Goal: Task Accomplishment & Management: Manage account settings

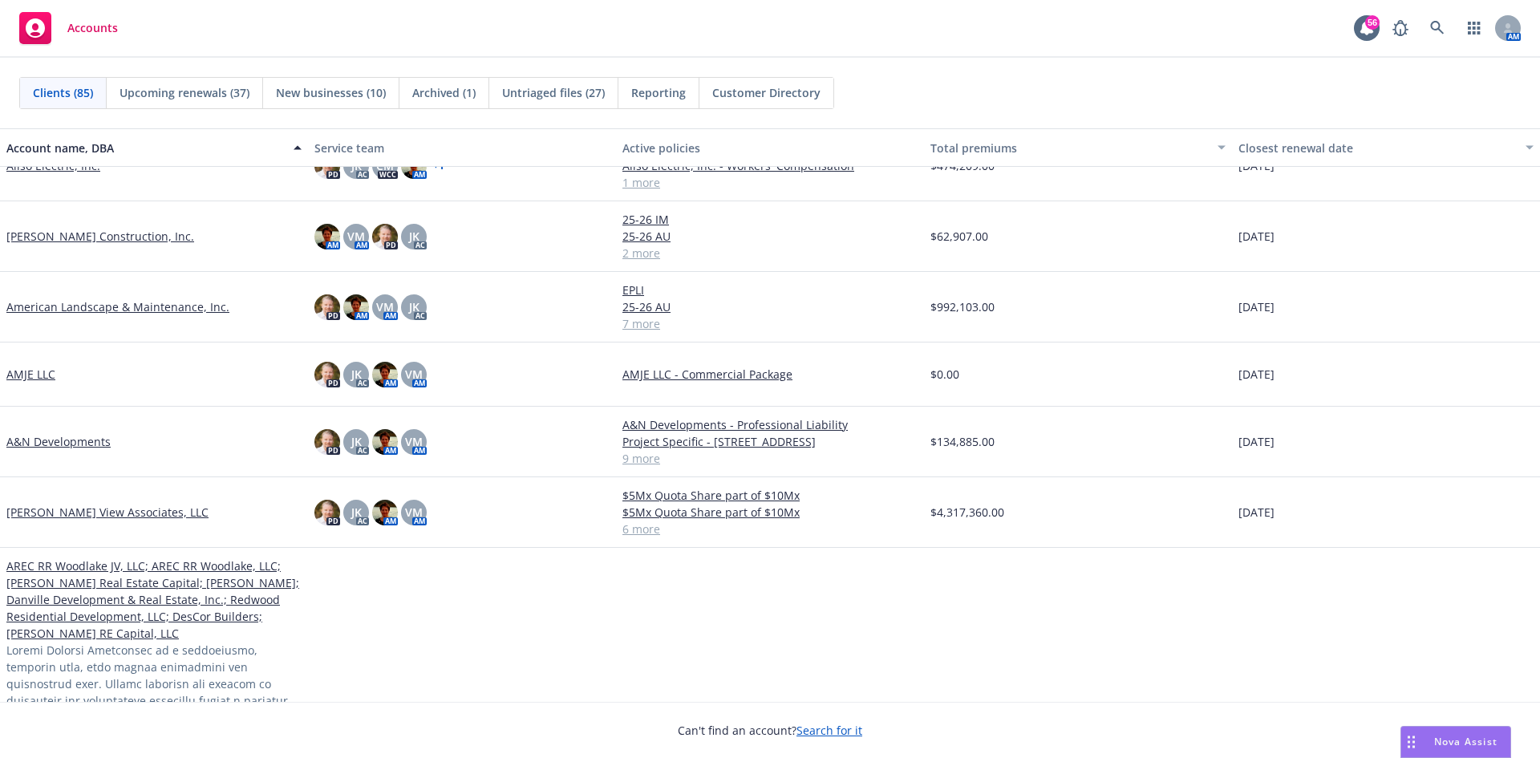
scroll to position [642, 0]
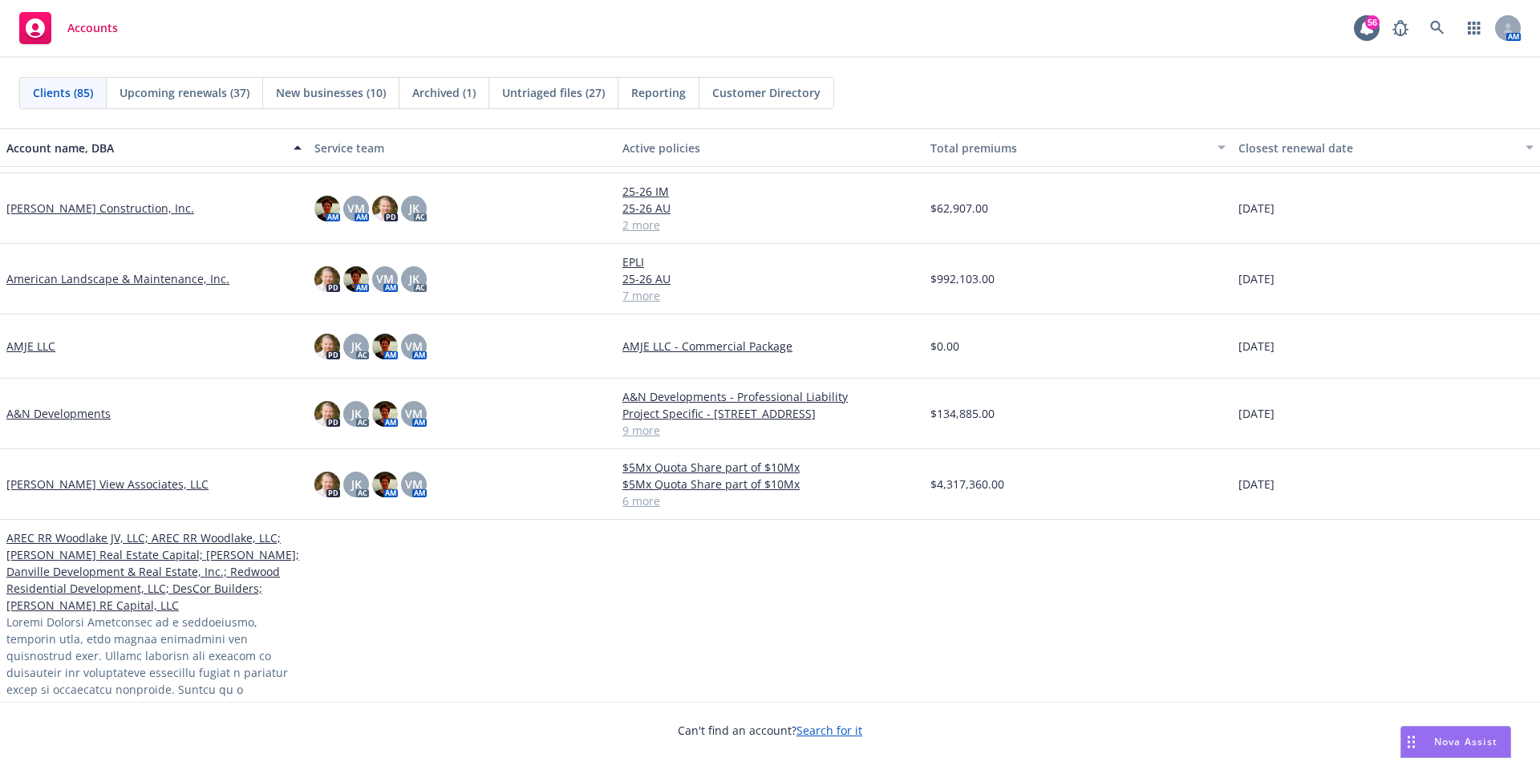
click at [45, 422] on link "A&N Developments" at bounding box center [58, 413] width 104 height 17
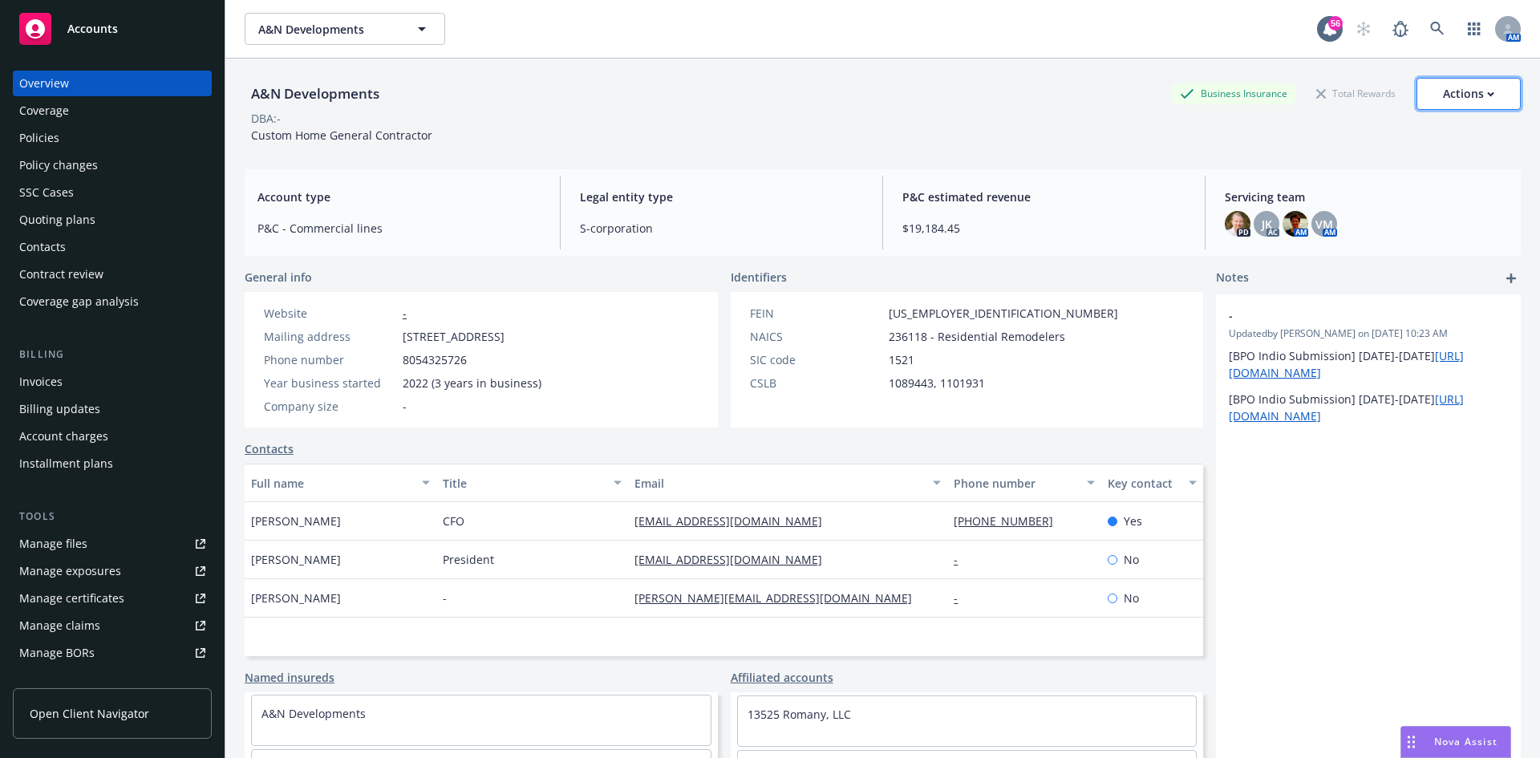
click at [1486, 98] on button "Actions" at bounding box center [1469, 94] width 104 height 32
click at [62, 84] on div "Overview" at bounding box center [44, 84] width 50 height 26
click at [548, 361] on div "Phone number 8054325726" at bounding box center [402, 359] width 290 height 17
click at [789, 679] on link "Affiliated accounts" at bounding box center [782, 677] width 103 height 17
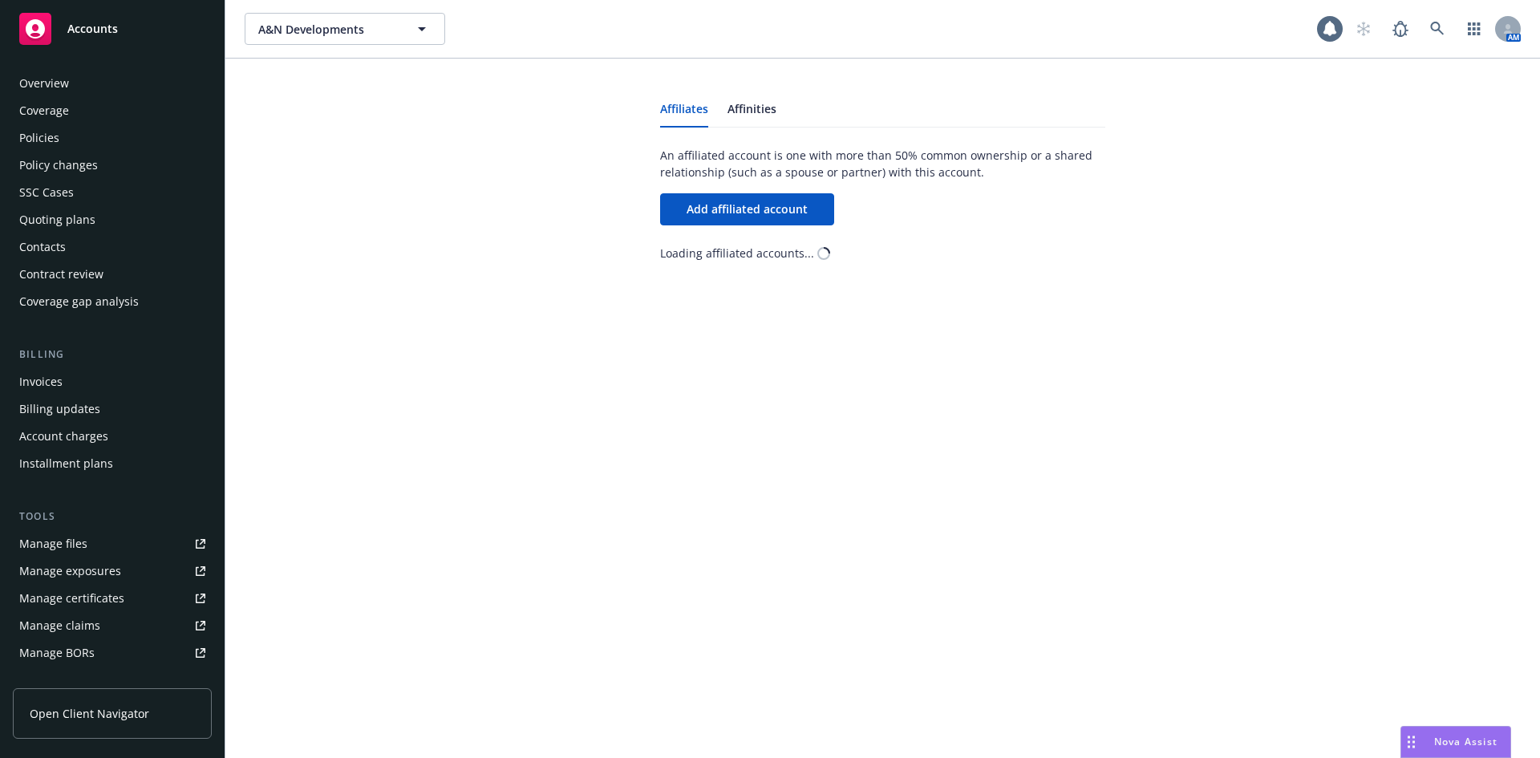
scroll to position [287, 0]
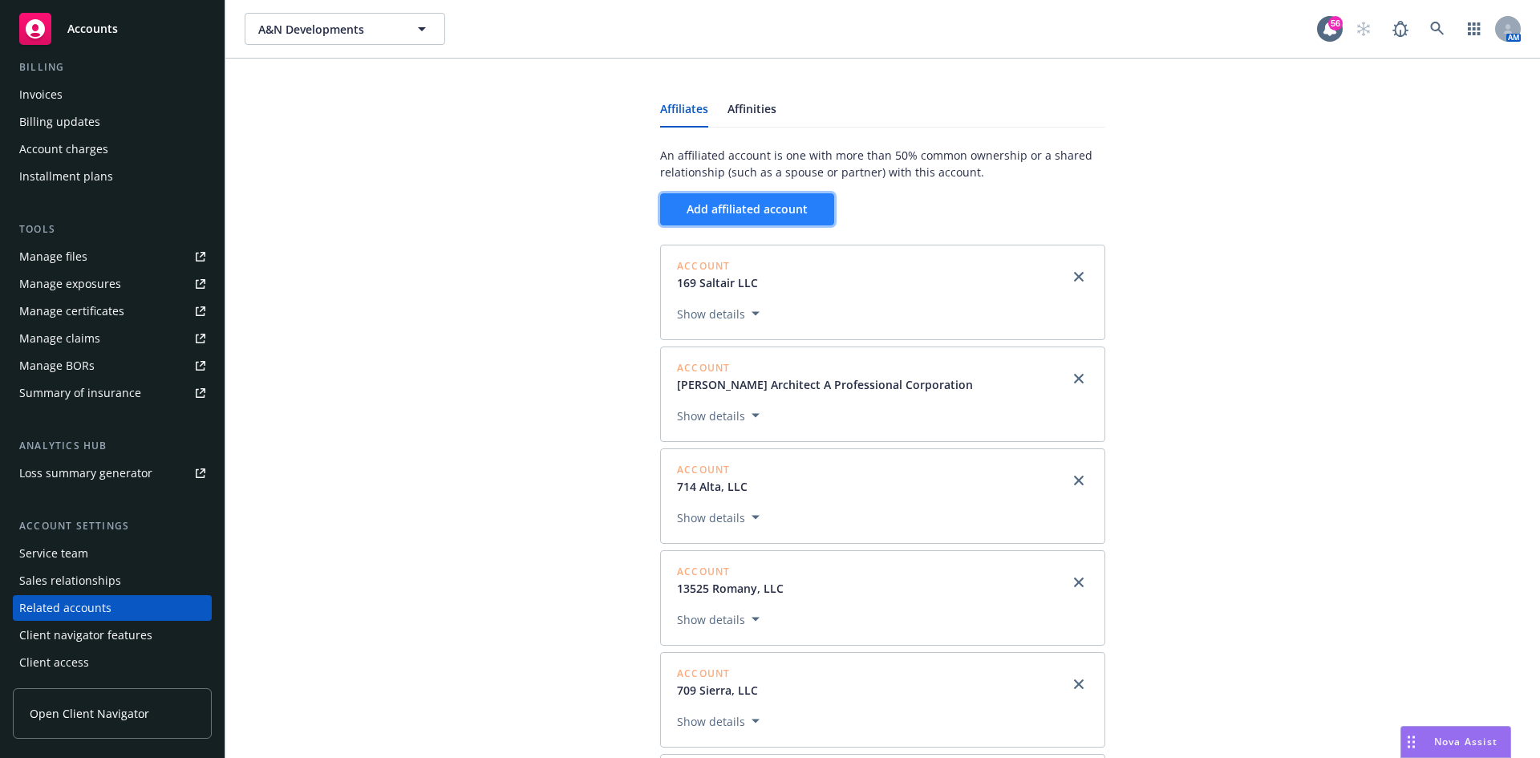
click at [798, 217] on button "Add affiliated account" at bounding box center [747, 209] width 174 height 32
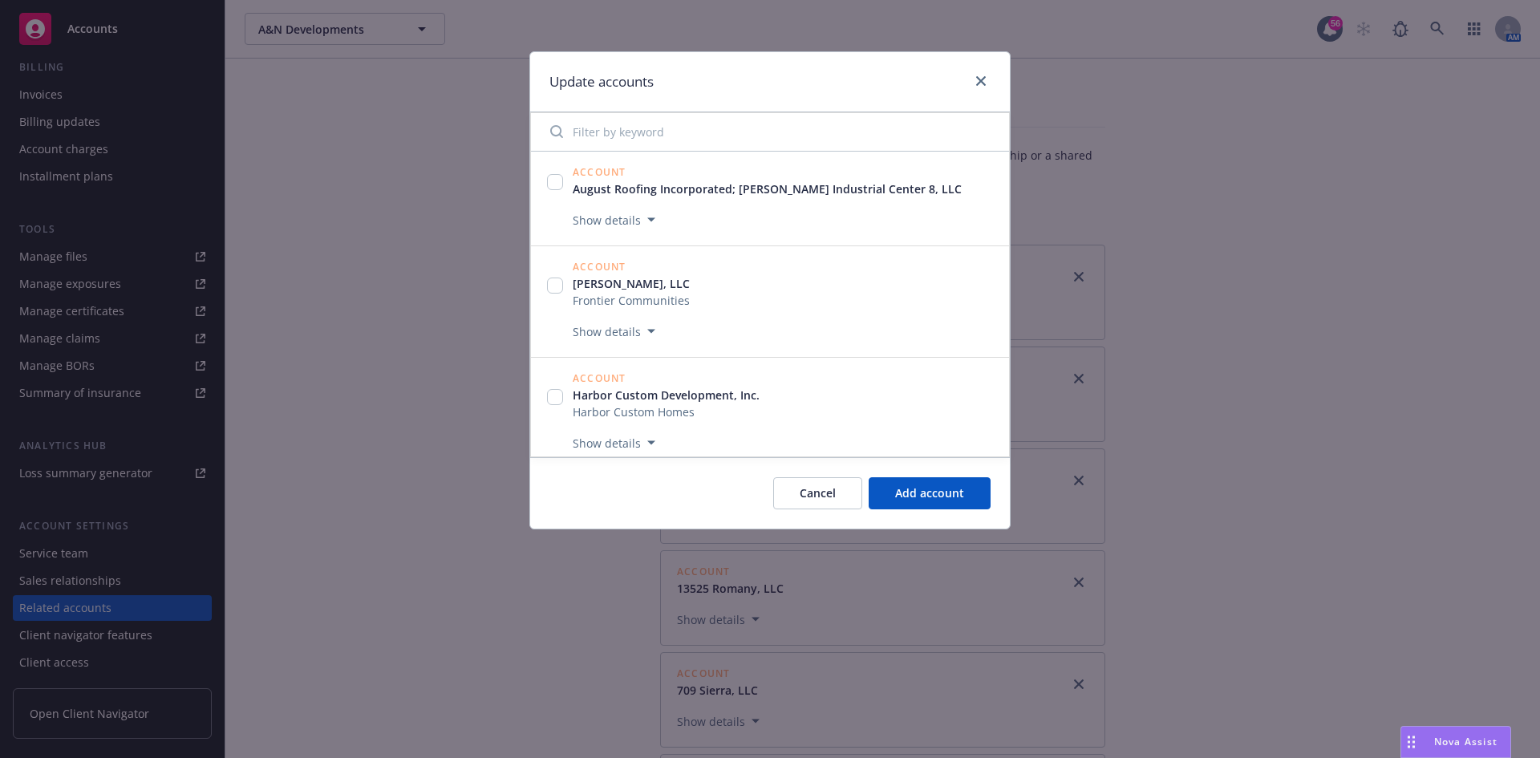
click at [648, 120] on input "Filter by keyword" at bounding box center [770, 132] width 459 height 32
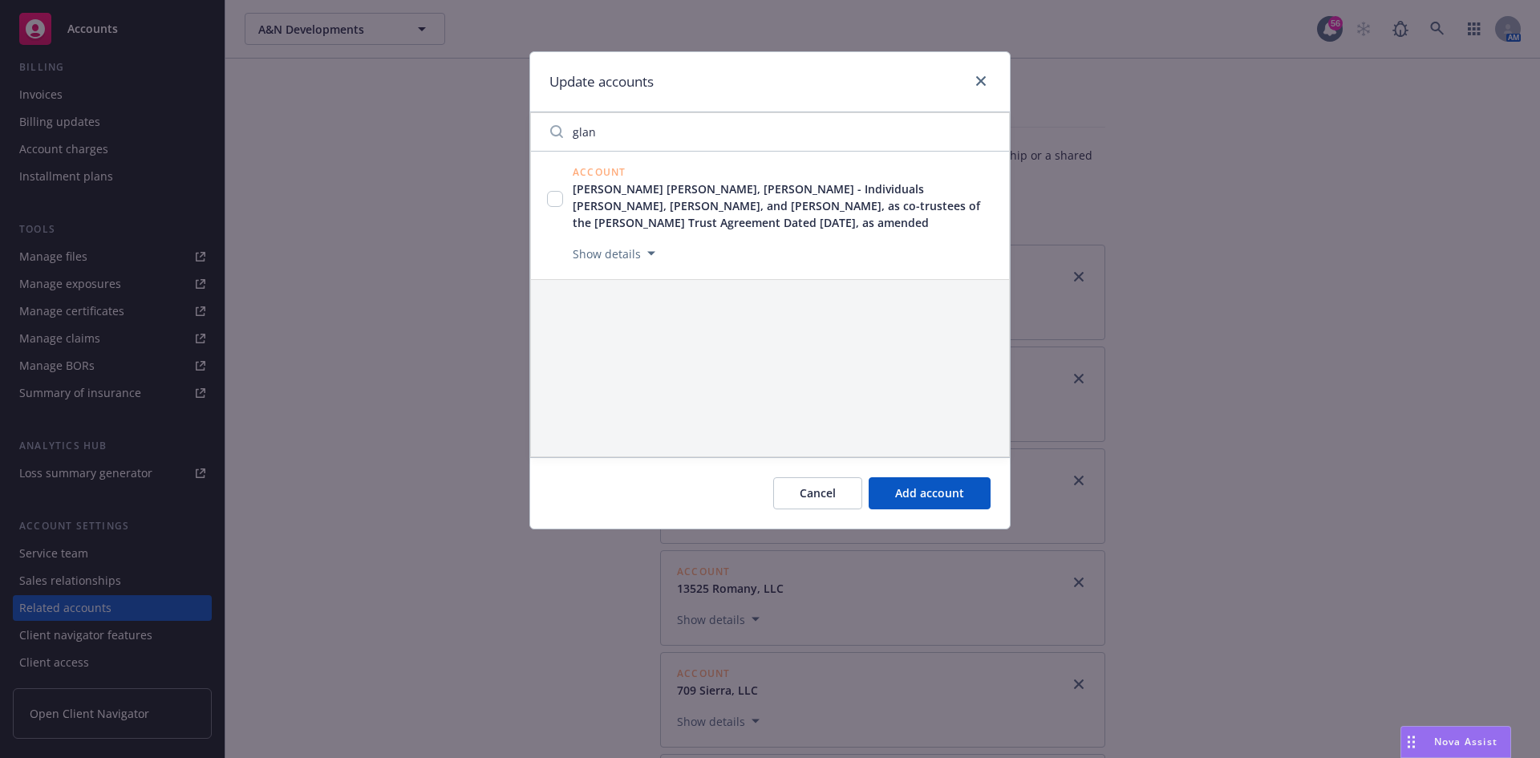
type input "glan"
click at [555, 201] on input "checkbox" at bounding box center [555, 199] width 16 height 16
checkbox input "true"
click at [963, 501] on span "Add 1 account" at bounding box center [925, 492] width 79 height 15
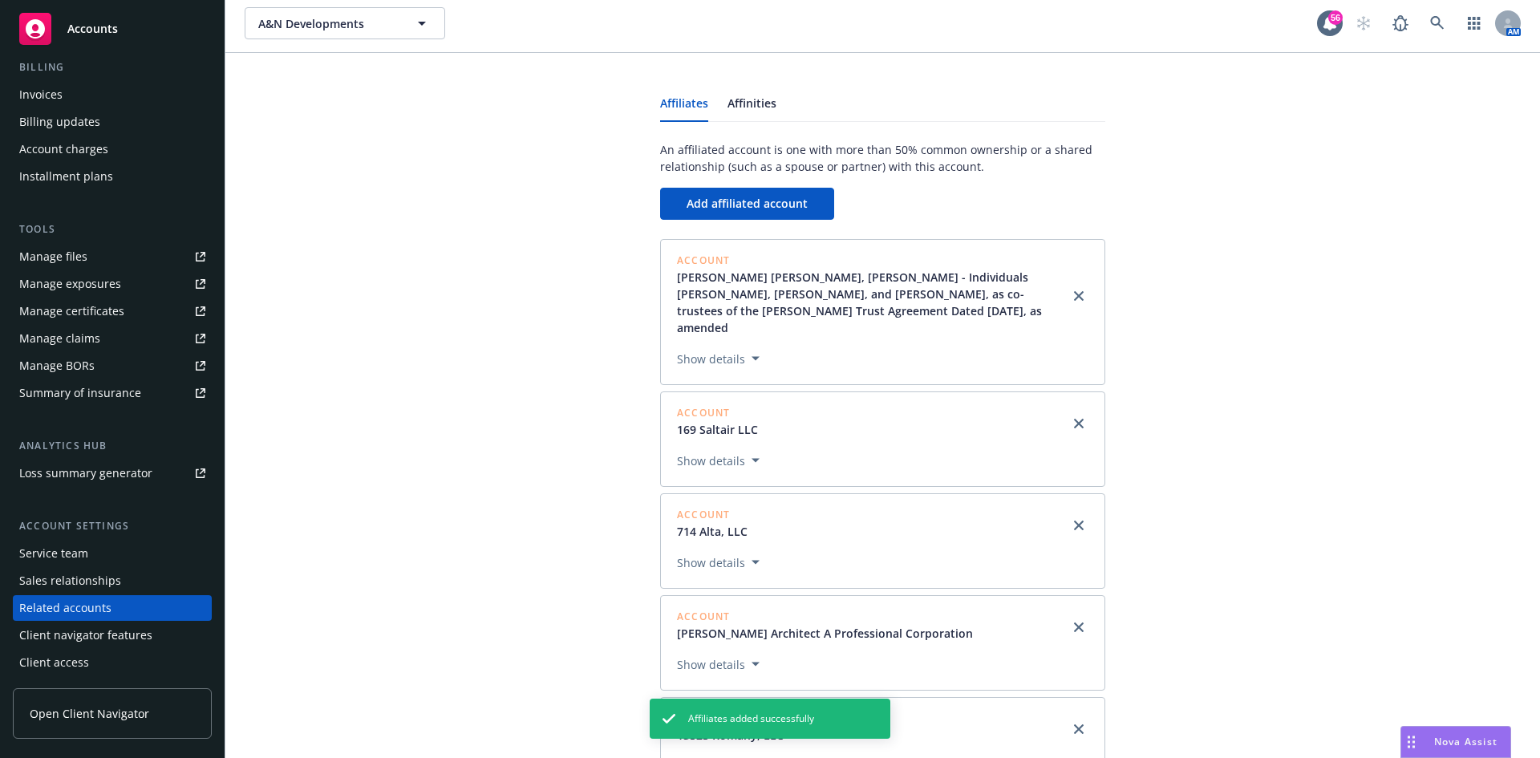
scroll to position [0, 0]
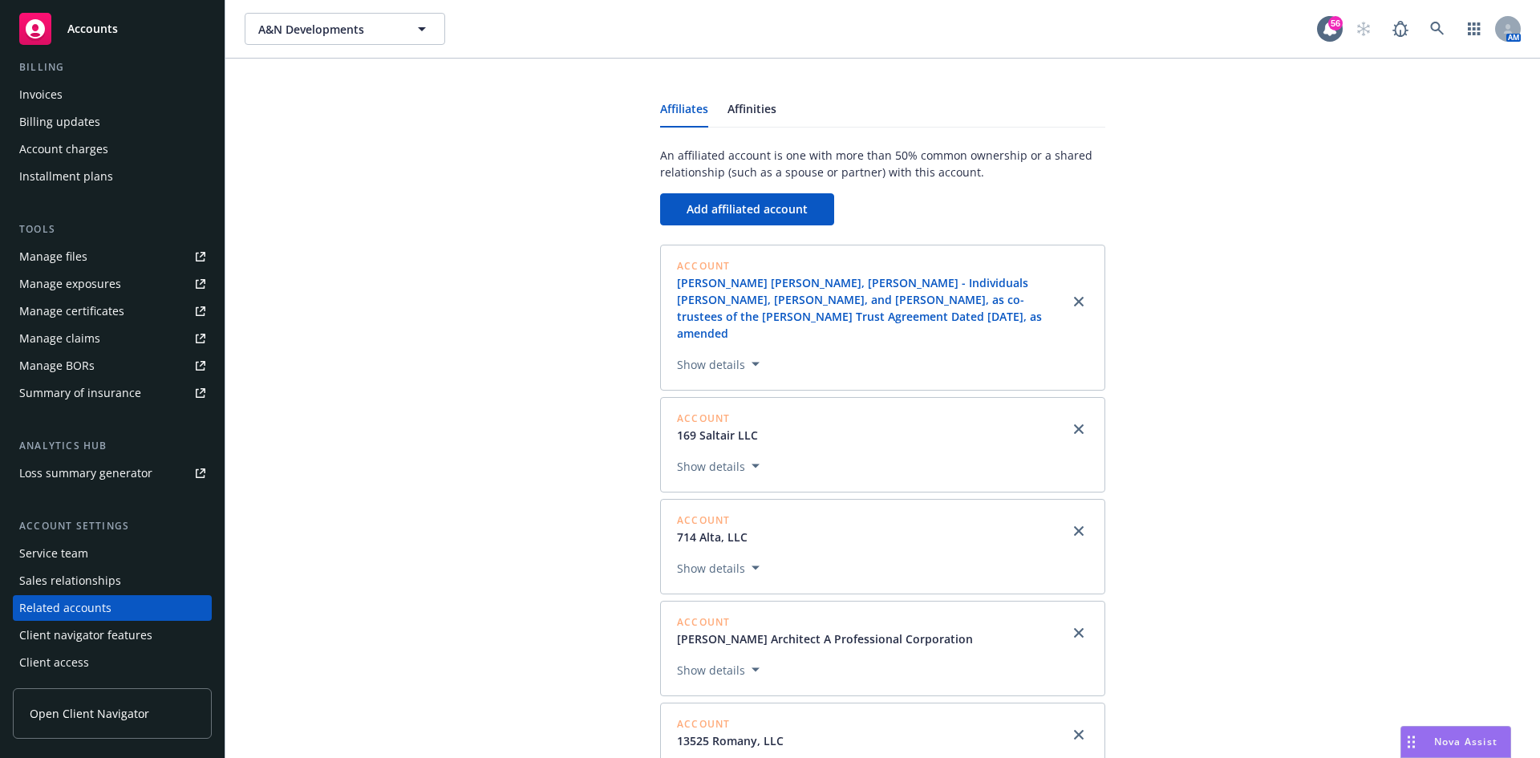
click at [744, 296] on link "Nicole Glantz Kagan, Michael Kagan - Individuals Nicole Glantz, Dana Glantz, an…" at bounding box center [873, 307] width 392 height 67
click at [752, 301] on link "Nicole Glantz Kagan, Michael Kagan - Individuals Nicole Glantz, Dana Glantz, an…" at bounding box center [873, 307] width 392 height 67
click at [752, 293] on link "Nicole Glantz Kagan, Michael Kagan - Individuals Nicole Glantz, Dana Glantz, an…" at bounding box center [873, 307] width 392 height 67
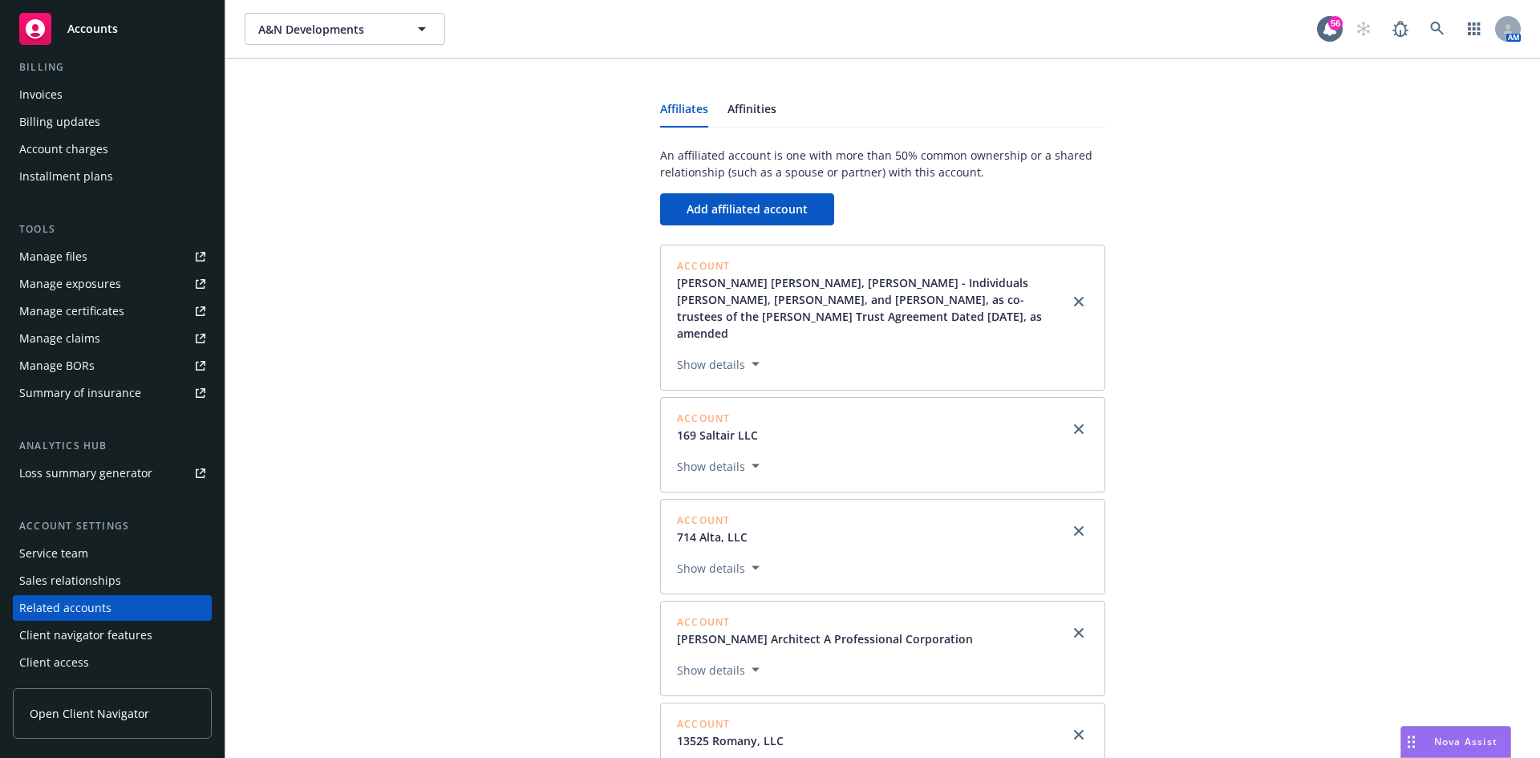
click at [241, 266] on div "Affiliates Affinities An affiliated account is one with more than 50% common ow…" at bounding box center [882, 548] width 1315 height 979
click at [323, 30] on span "A&N Developments" at bounding box center [327, 29] width 139 height 17
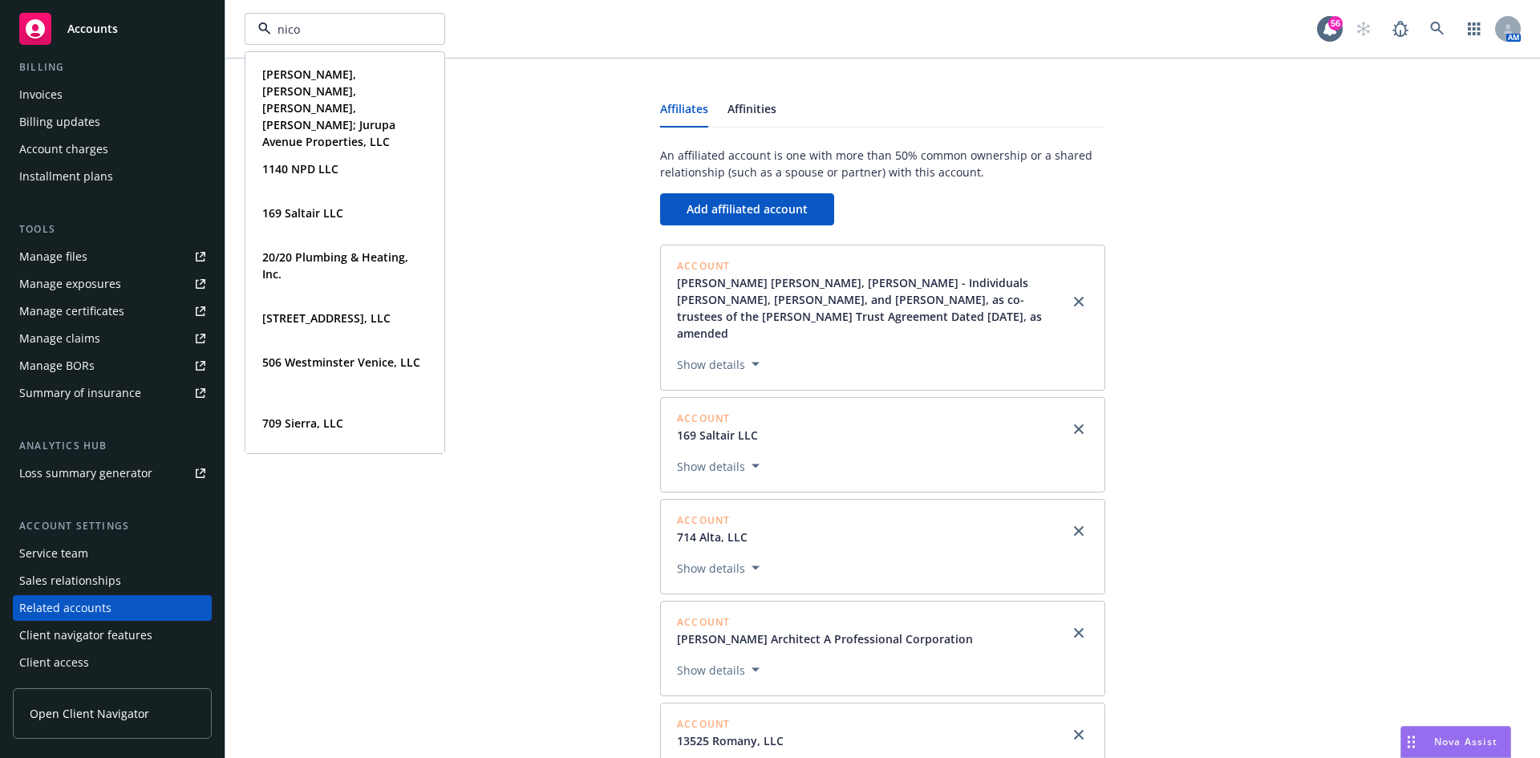
type input "nicol"
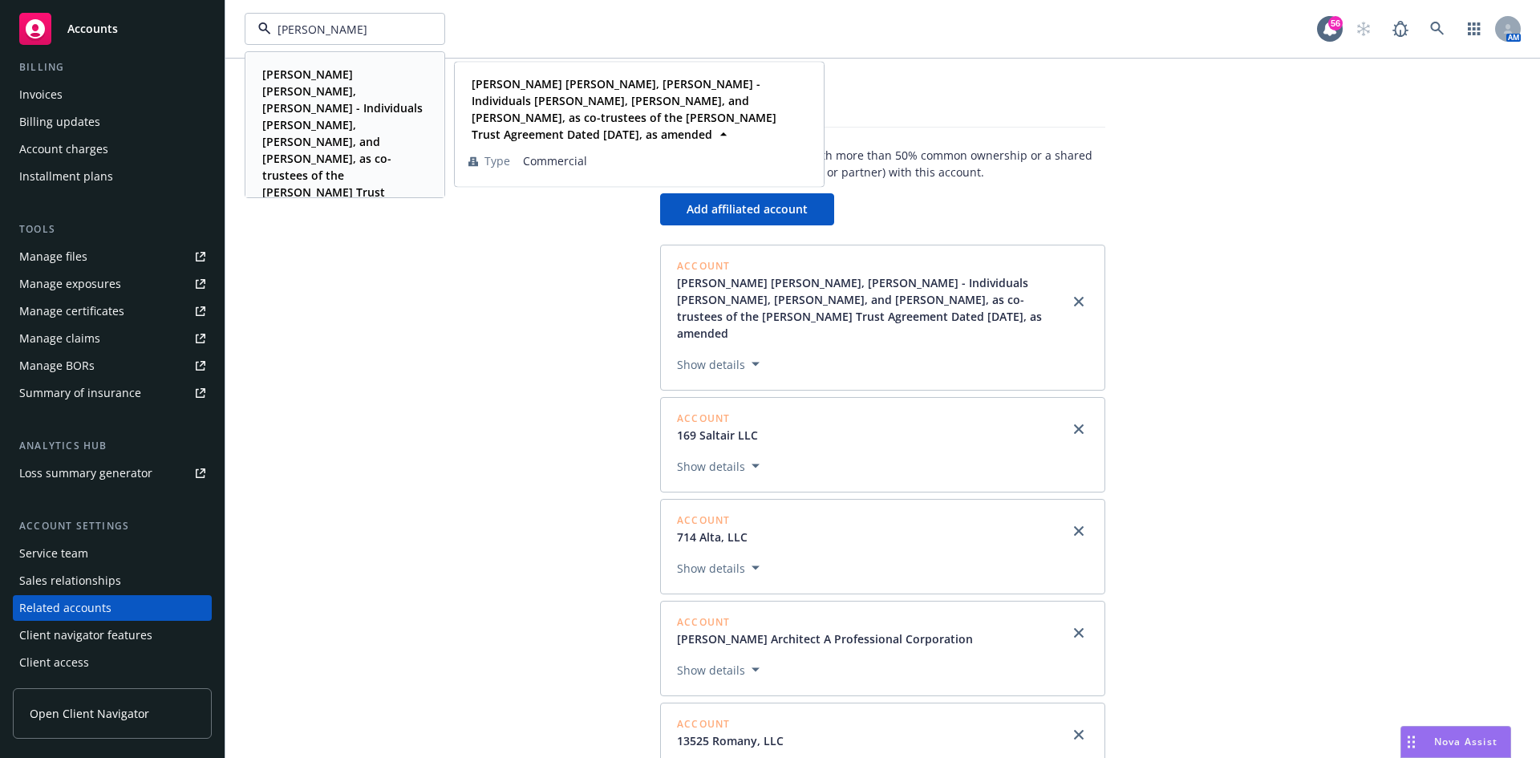
click at [335, 97] on strong "Nicole Glantz Kagan, Michael Kagan - Individuals Nicole Glantz, Dana Glantz, an…" at bounding box center [342, 150] width 160 height 167
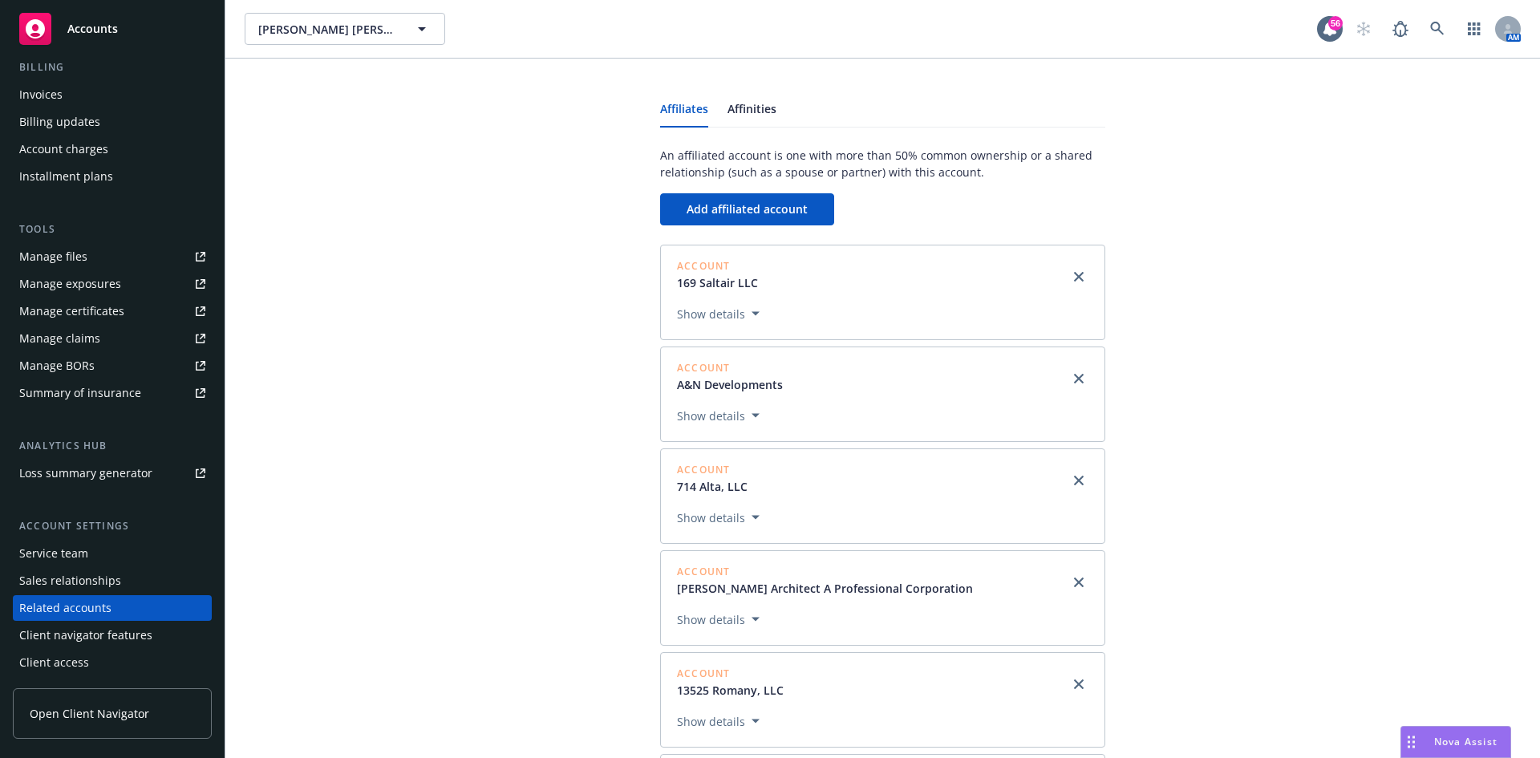
click at [77, 24] on span "Accounts" at bounding box center [92, 28] width 51 height 13
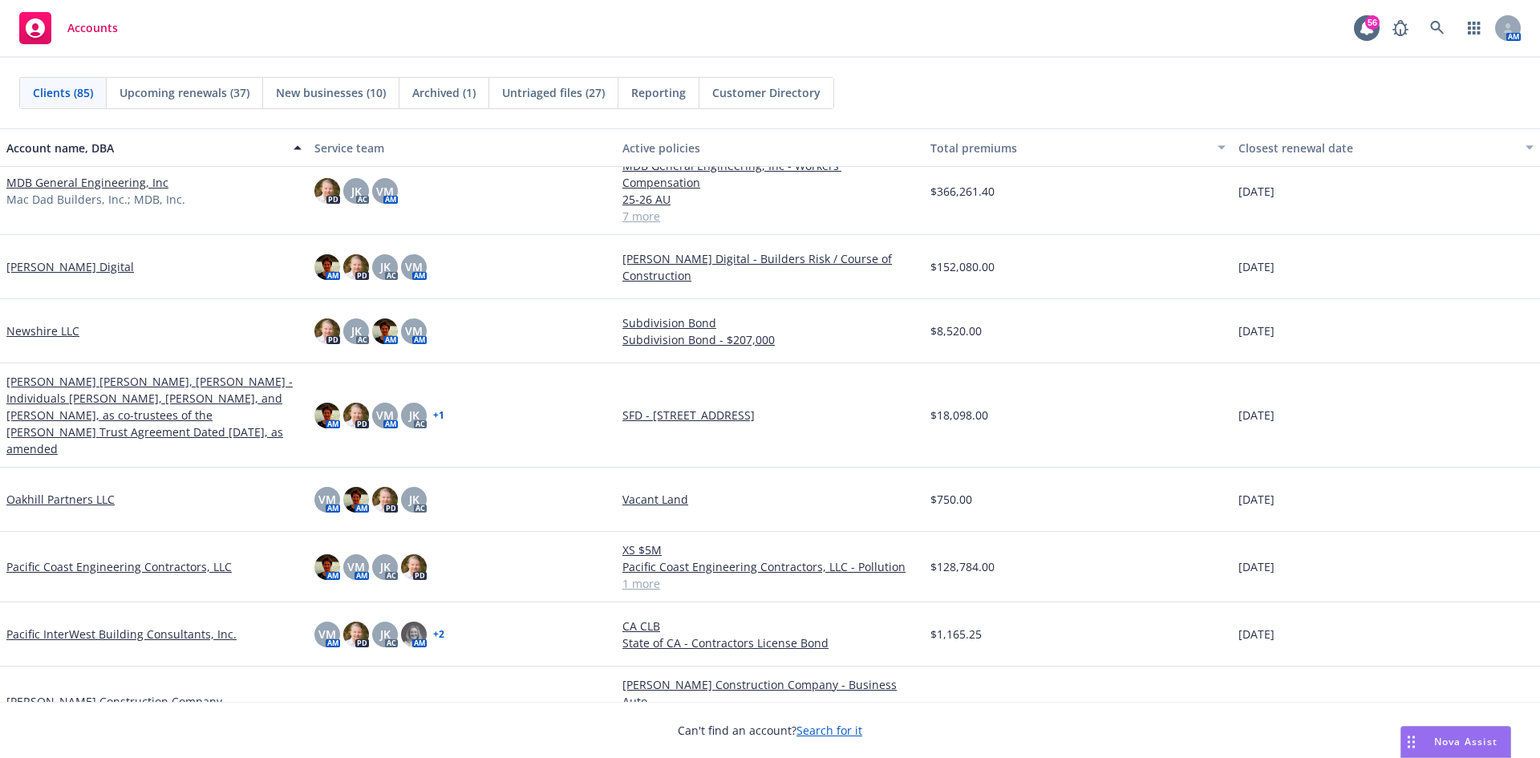
scroll to position [3289, 0]
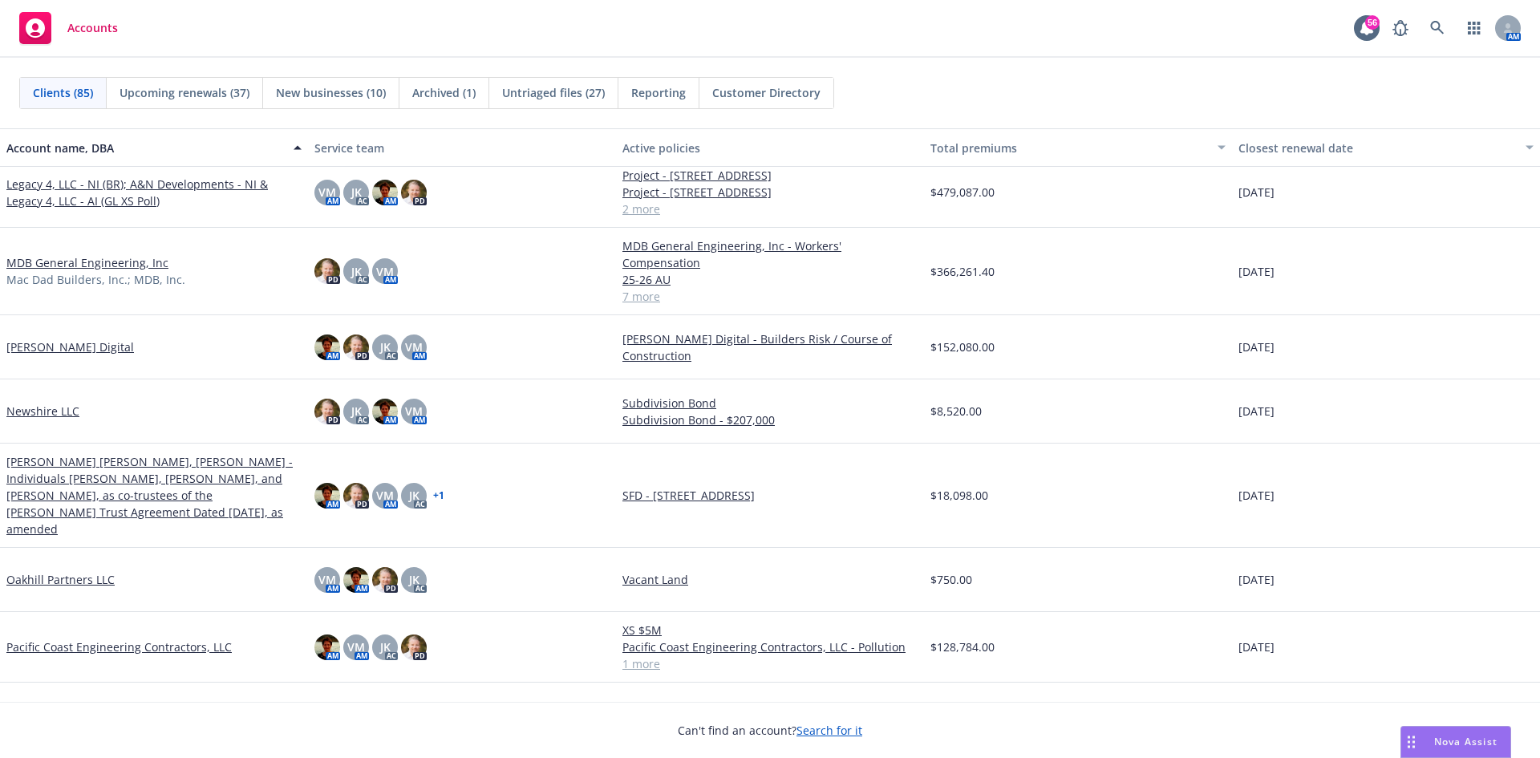
click at [128, 472] on link "Nicole Glantz Kagan, Michael Kagan - Individuals Nicole Glantz, Dana Glantz, an…" at bounding box center [153, 495] width 295 height 84
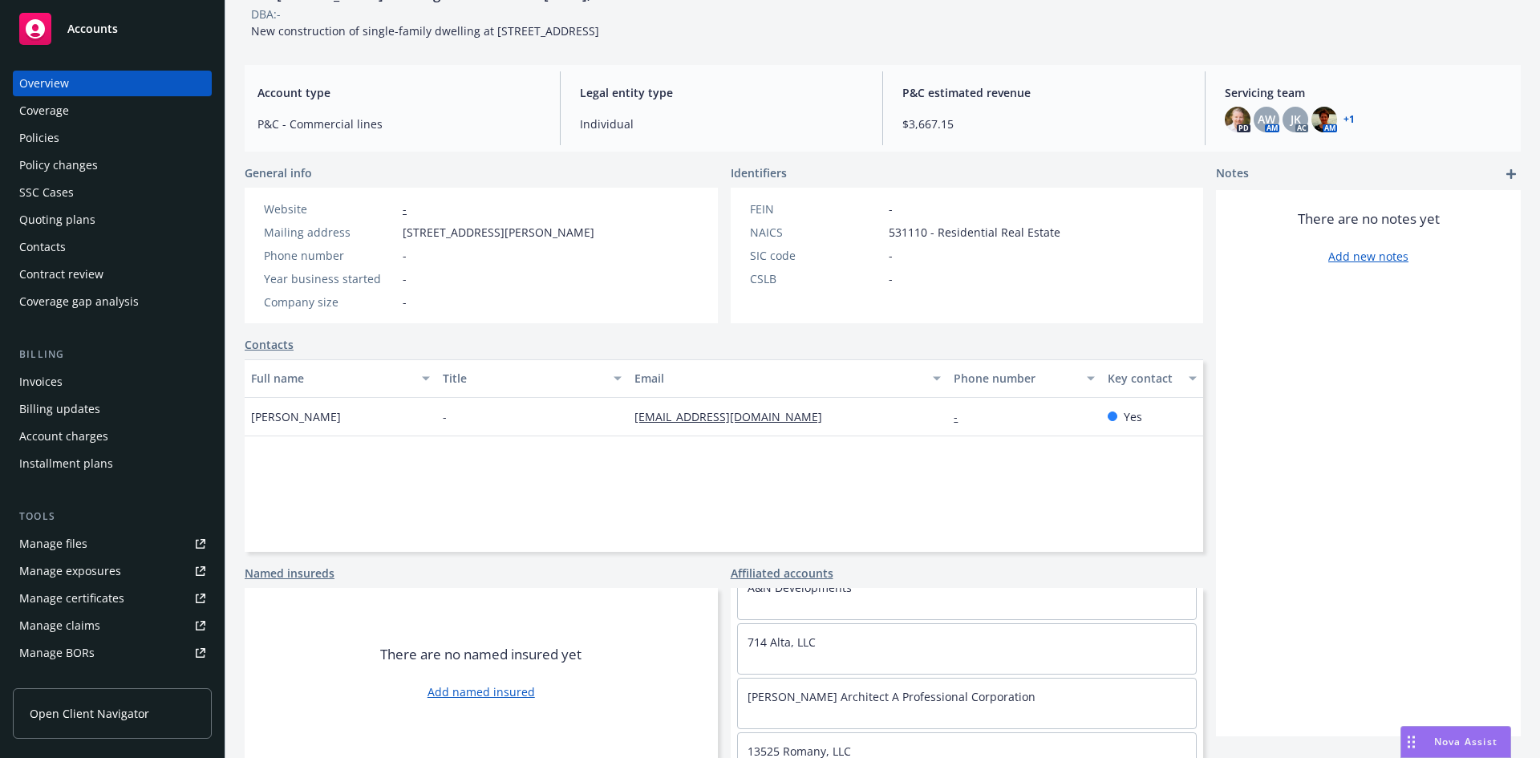
click at [72, 135] on div "Policies" at bounding box center [112, 138] width 186 height 26
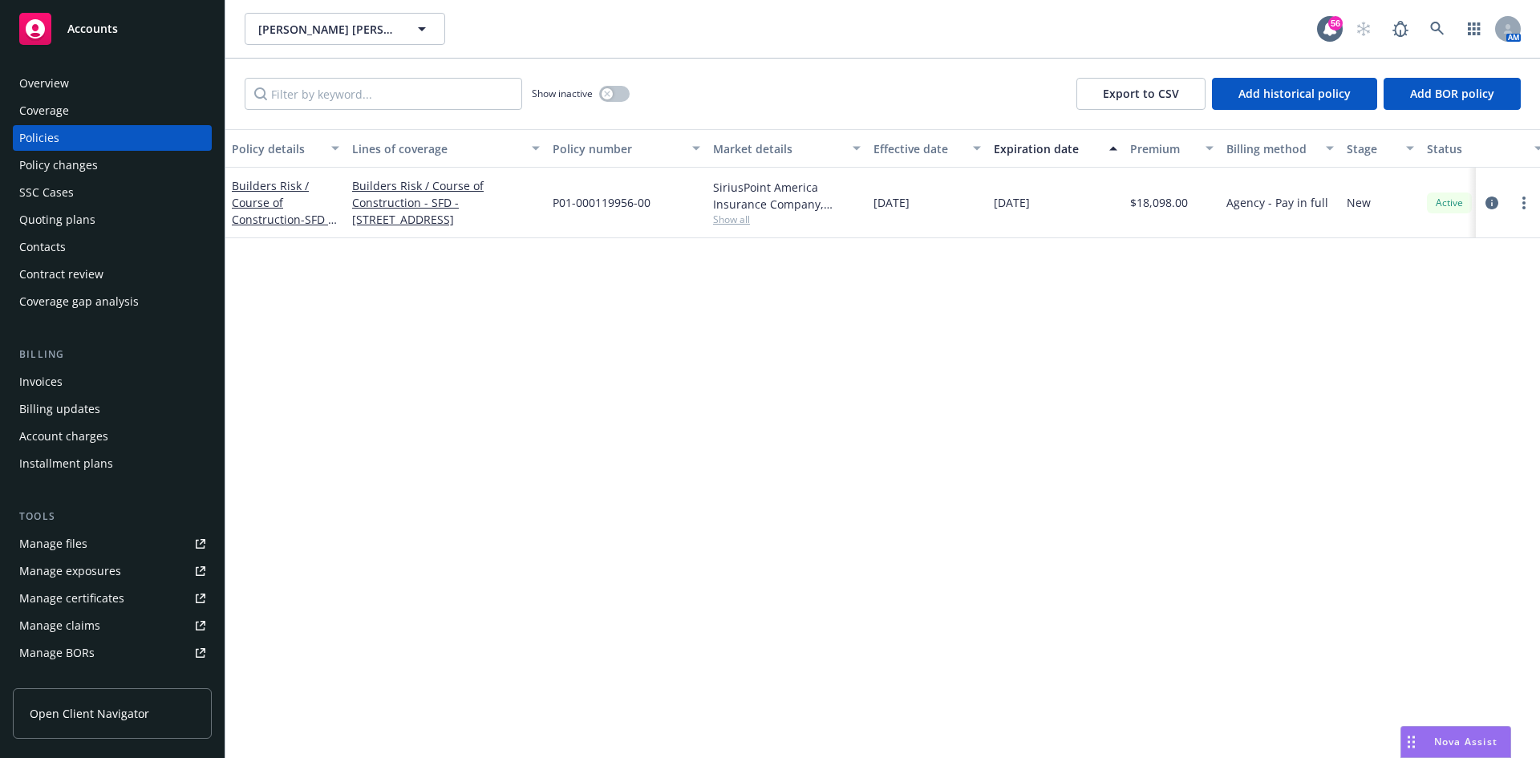
drag, startPoint x: 101, startPoint y: 31, endPoint x: 432, endPoint y: 118, distance: 341.7
click at [101, 31] on span "Accounts" at bounding box center [92, 28] width 51 height 13
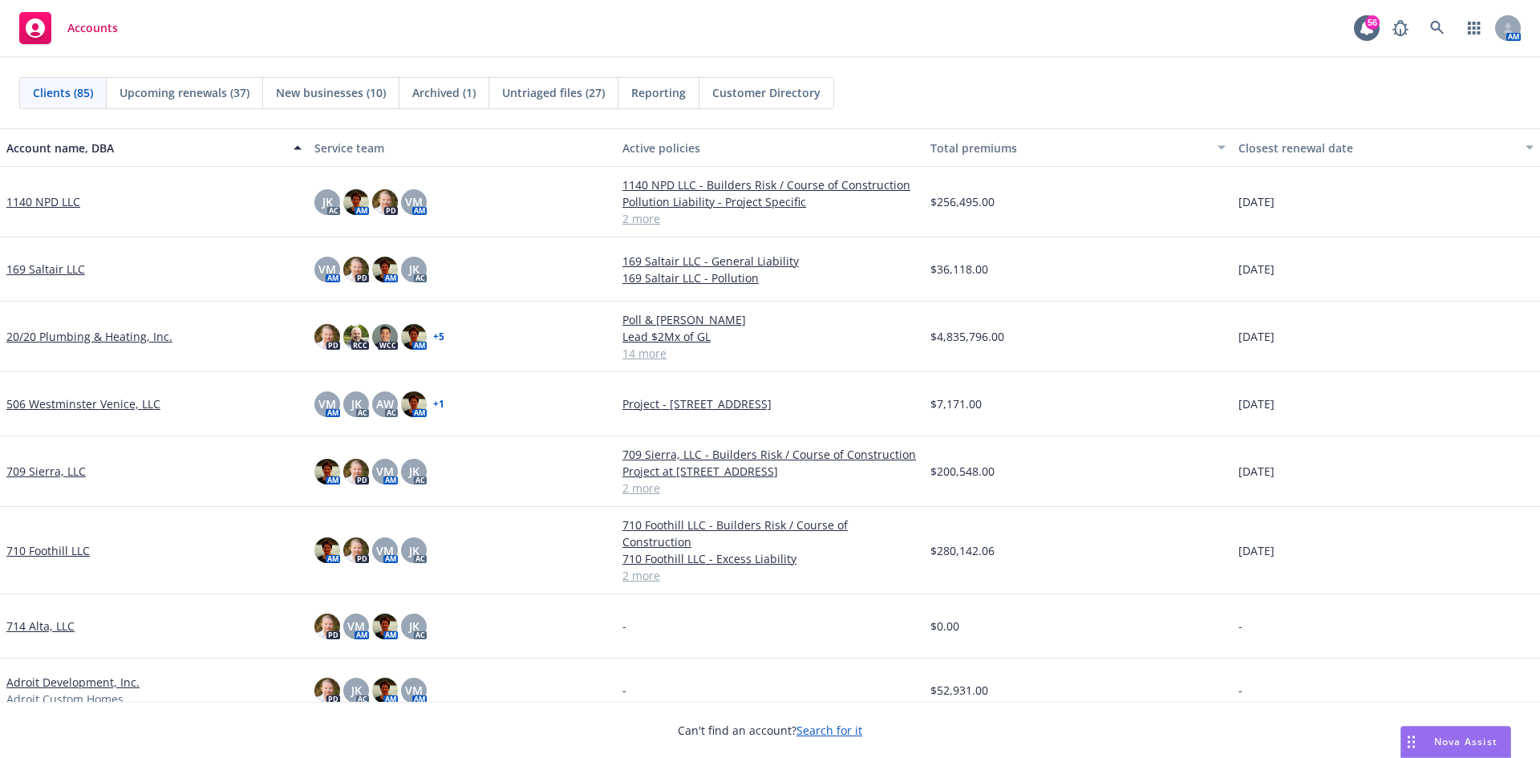
click at [114, 23] on span "Accounts" at bounding box center [92, 28] width 51 height 13
click at [43, 203] on link "1140 NPD LLC" at bounding box center [43, 201] width 74 height 17
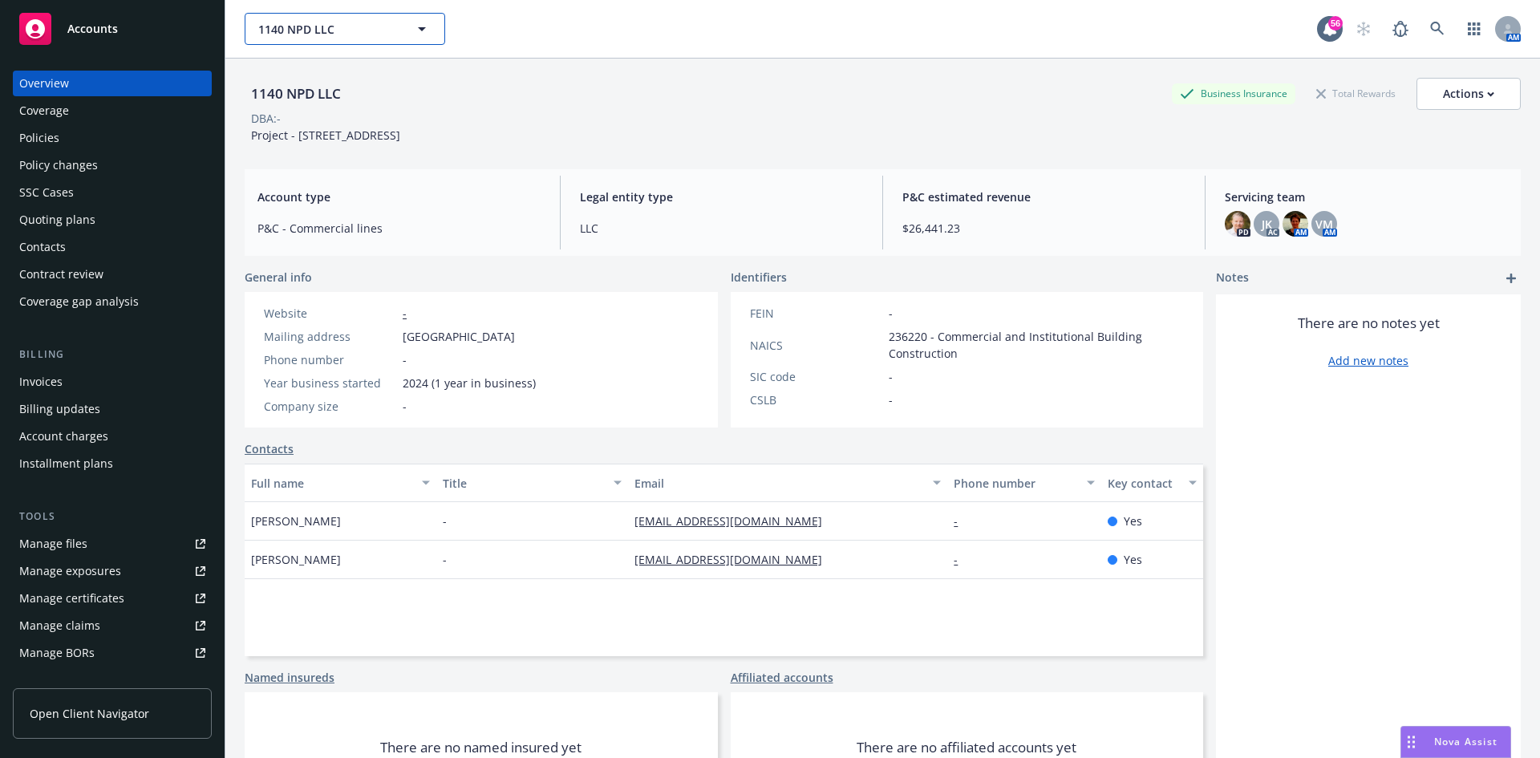
click at [402, 40] on button "1140 NPD LLC" at bounding box center [345, 29] width 201 height 32
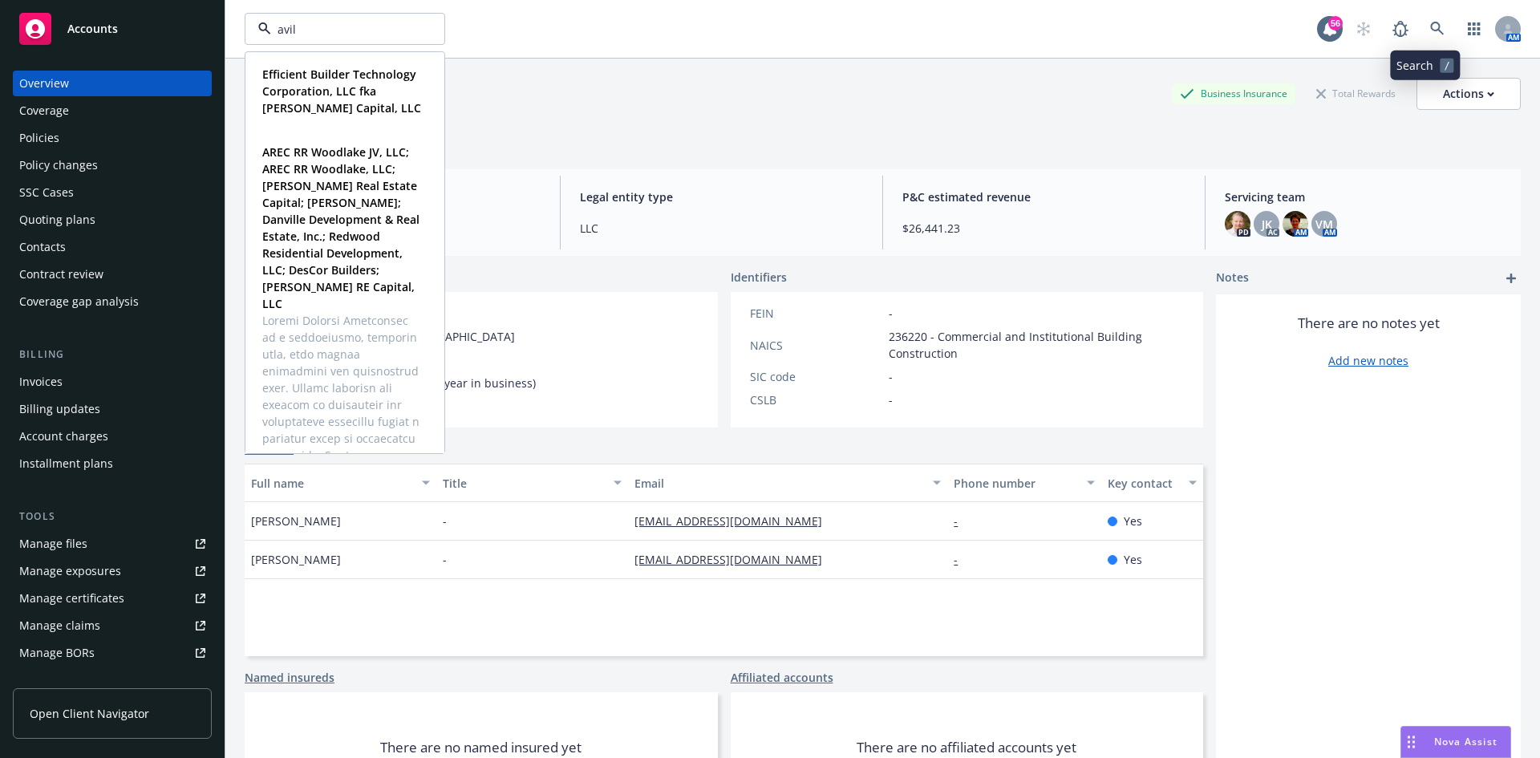
type input "avil"
click at [1430, 25] on icon at bounding box center [1437, 29] width 14 height 14
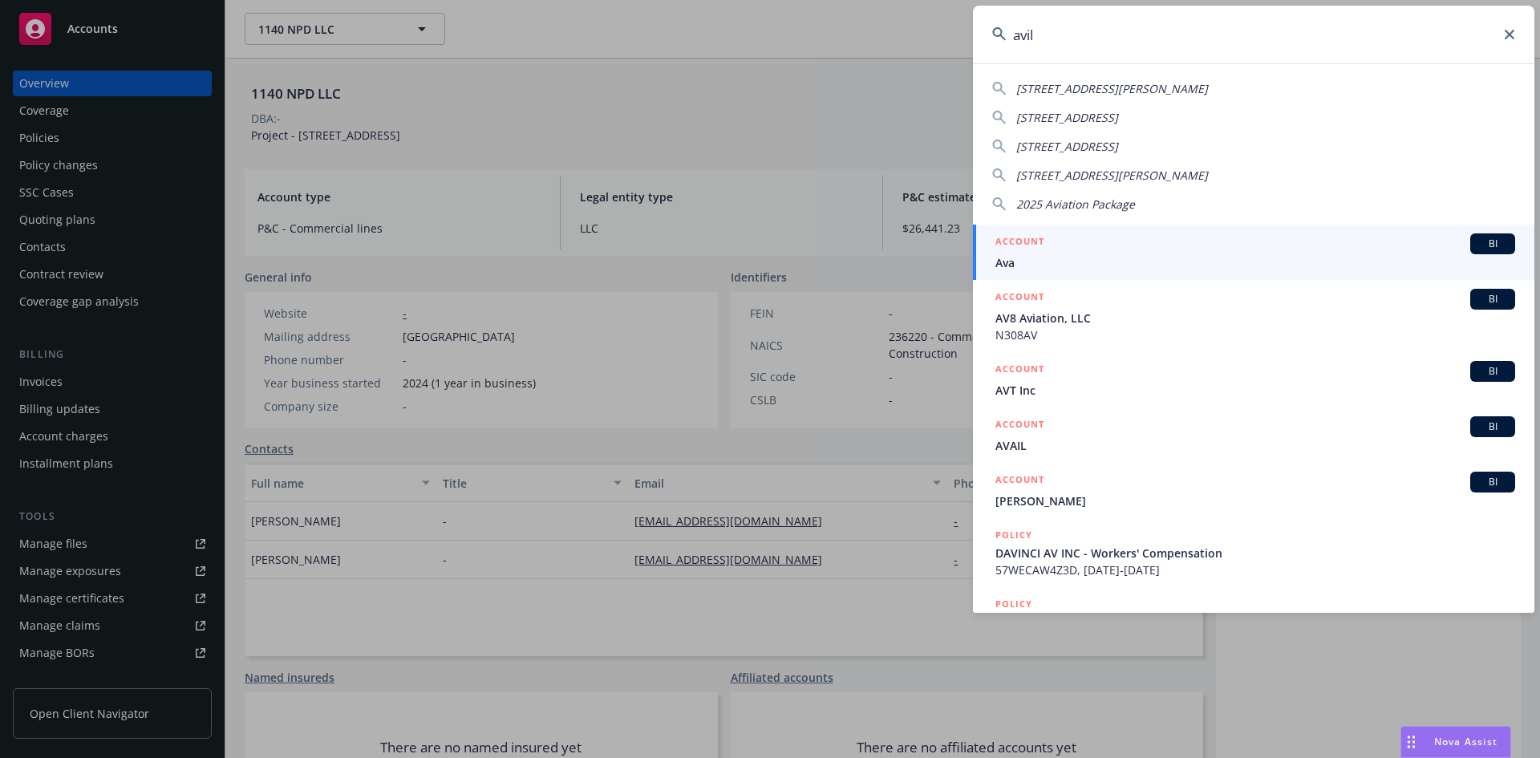
type input "avila"
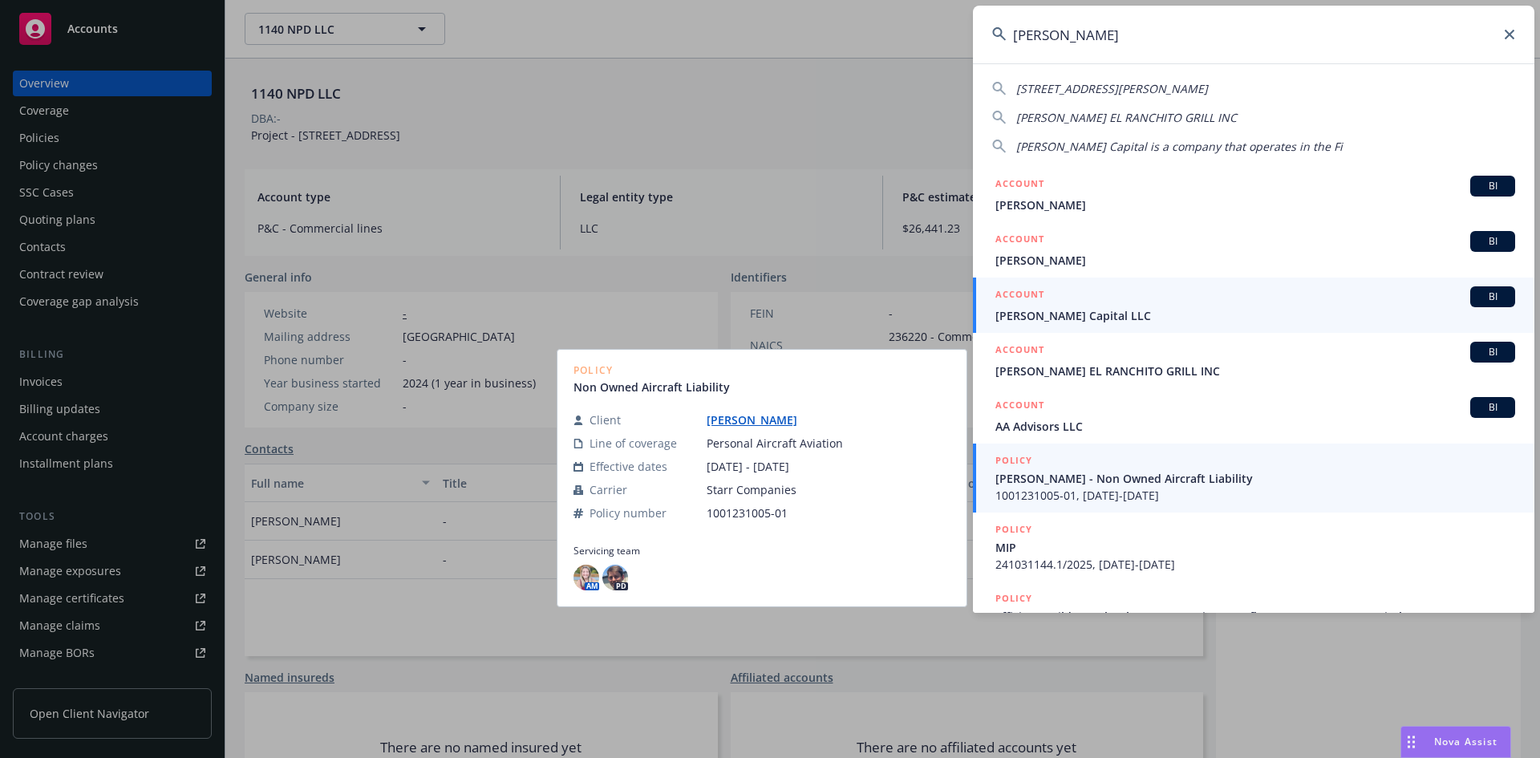
click at [1068, 315] on span "Avila Capital LLC" at bounding box center [1255, 315] width 520 height 17
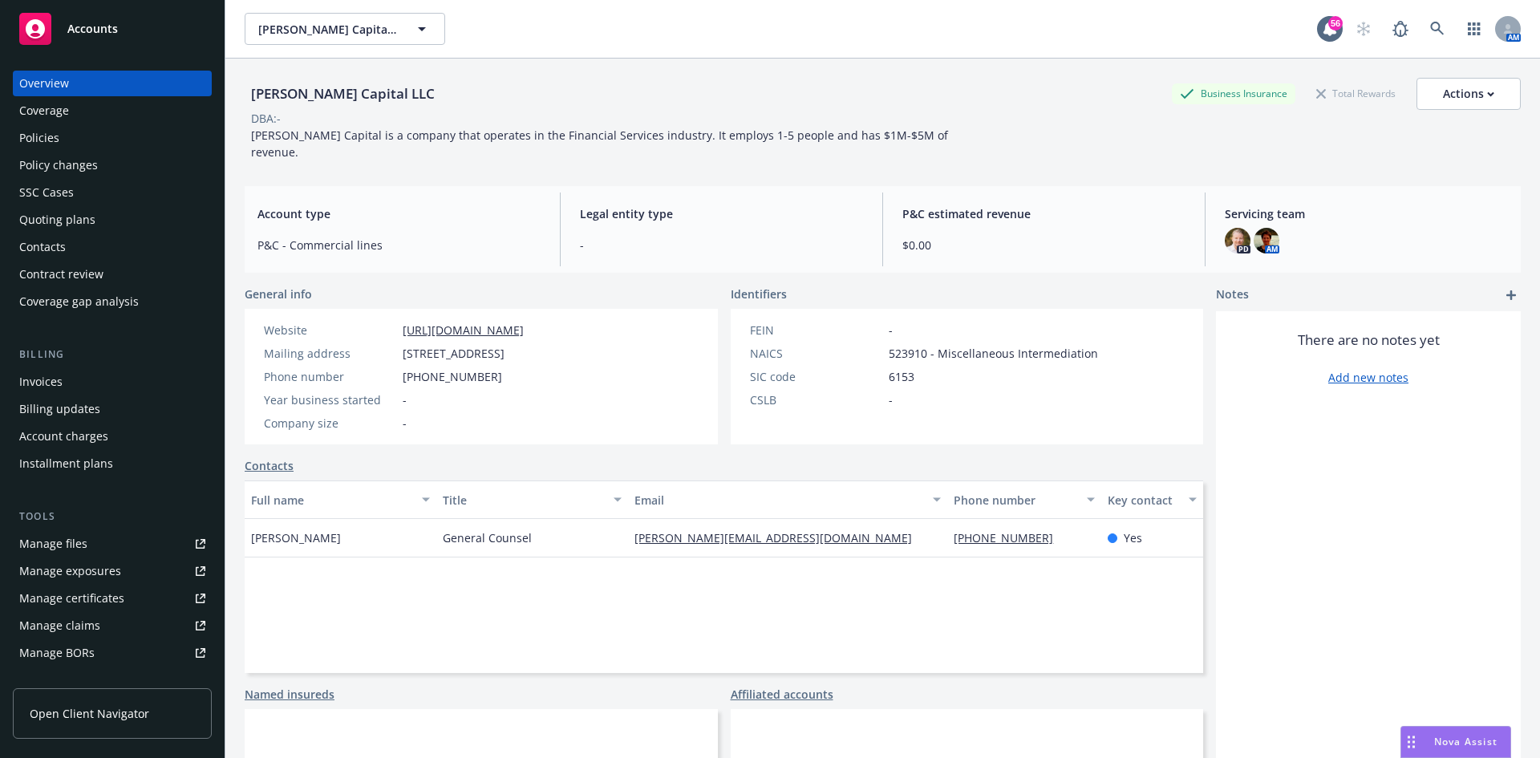
click at [47, 141] on div "Policies" at bounding box center [39, 138] width 40 height 26
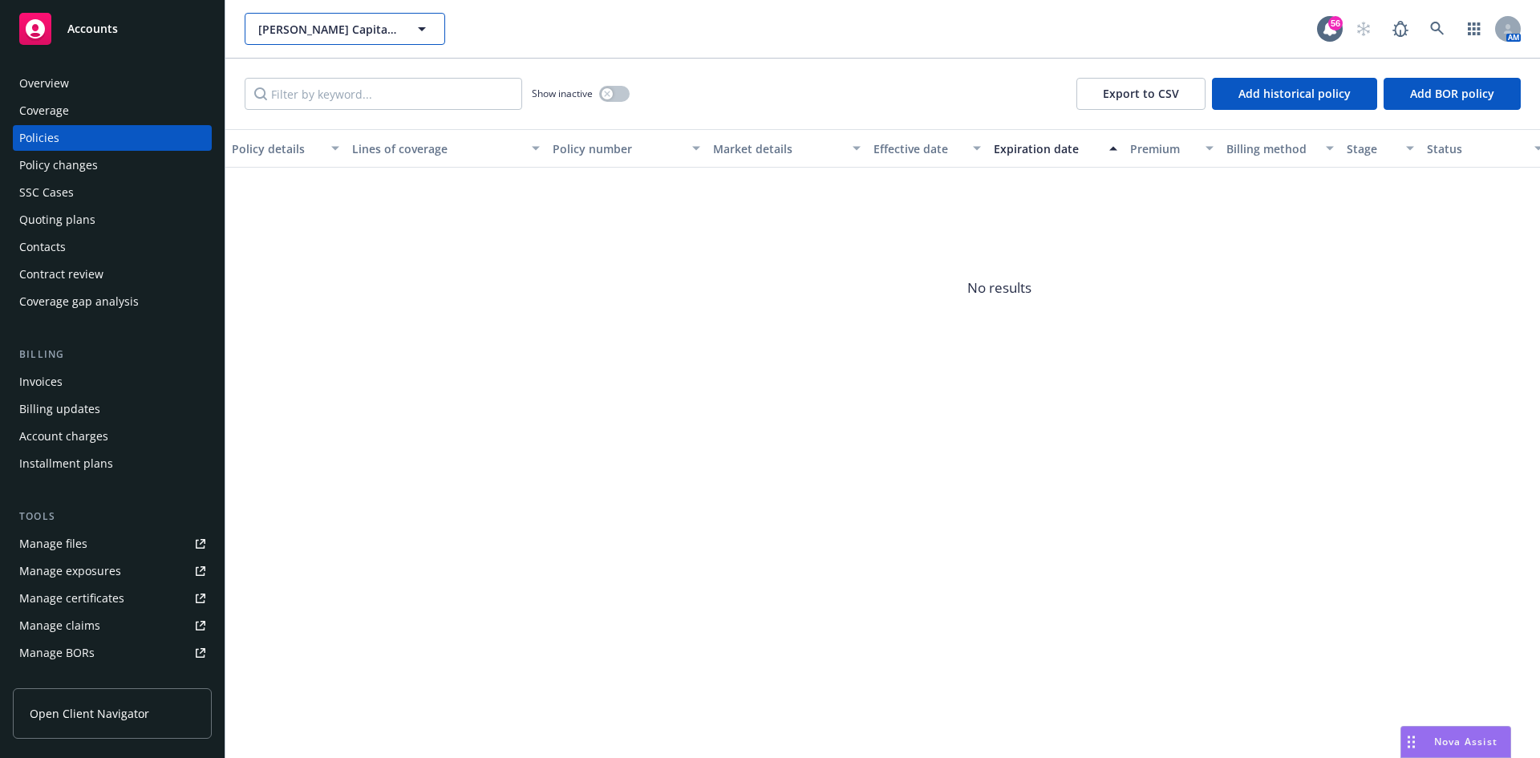
click at [314, 39] on button "Avila Capital LLC" at bounding box center [345, 29] width 201 height 32
drag, startPoint x: 359, startPoint y: 8, endPoint x: 361, endPoint y: 25, distance: 16.9
click at [359, 8] on div "Avila Capital LLC 56 AM" at bounding box center [882, 29] width 1315 height 58
click at [361, 25] on span "Avila Capital LLC" at bounding box center [327, 29] width 139 height 17
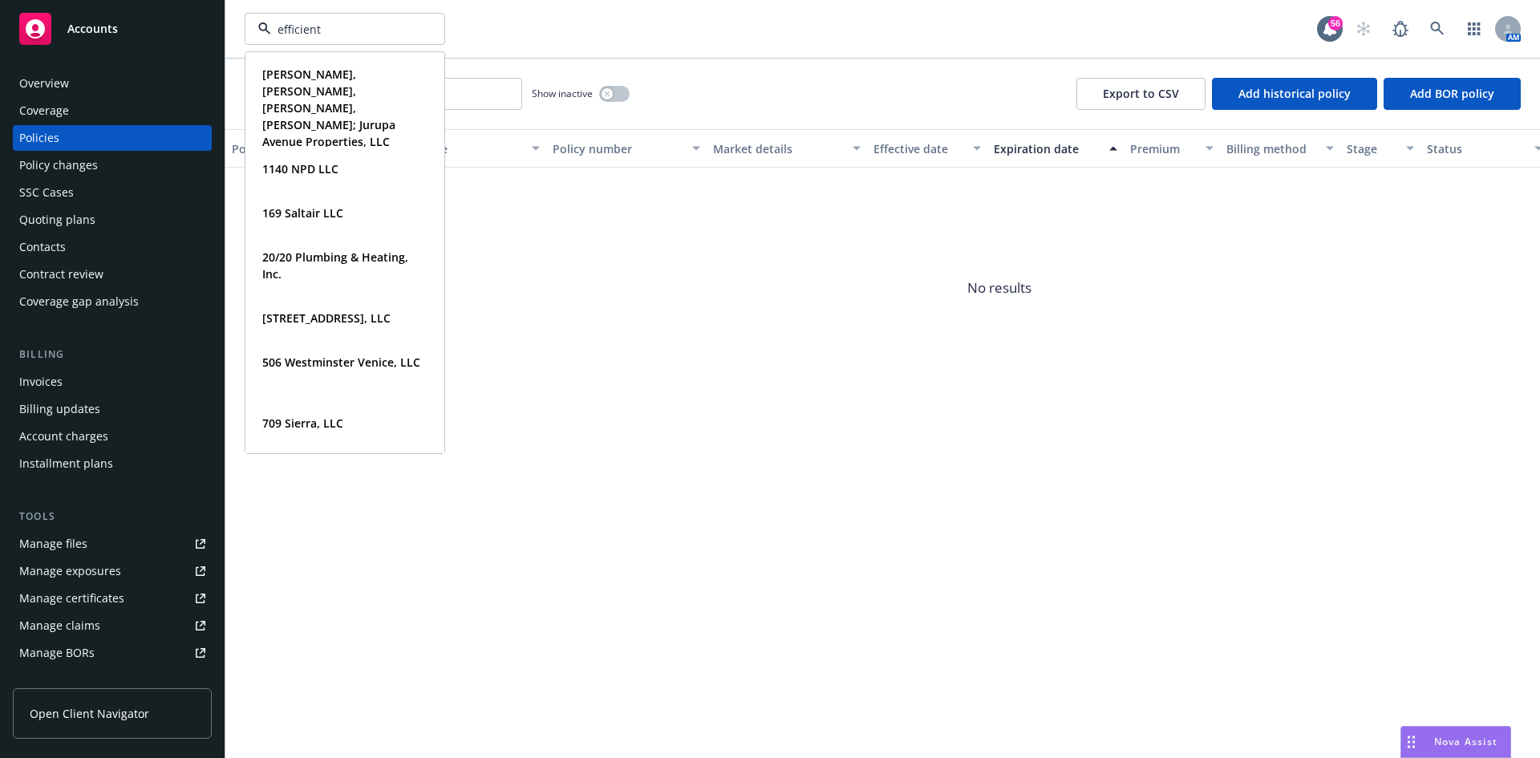
type input "efficient"
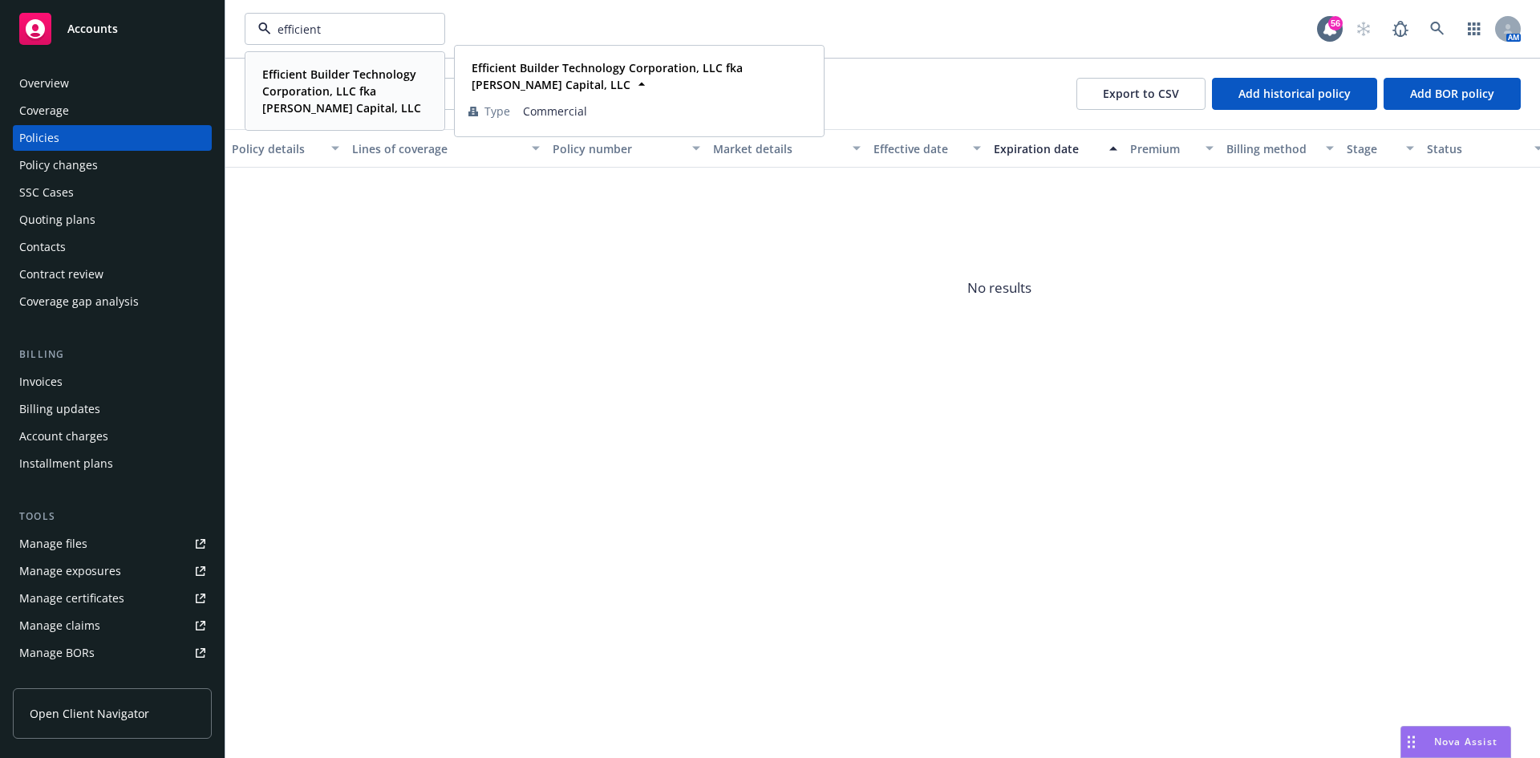
click at [340, 93] on strong "Efficient Builder Technology Corporation, LLC fka Avila Capital, LLC" at bounding box center [341, 91] width 159 height 49
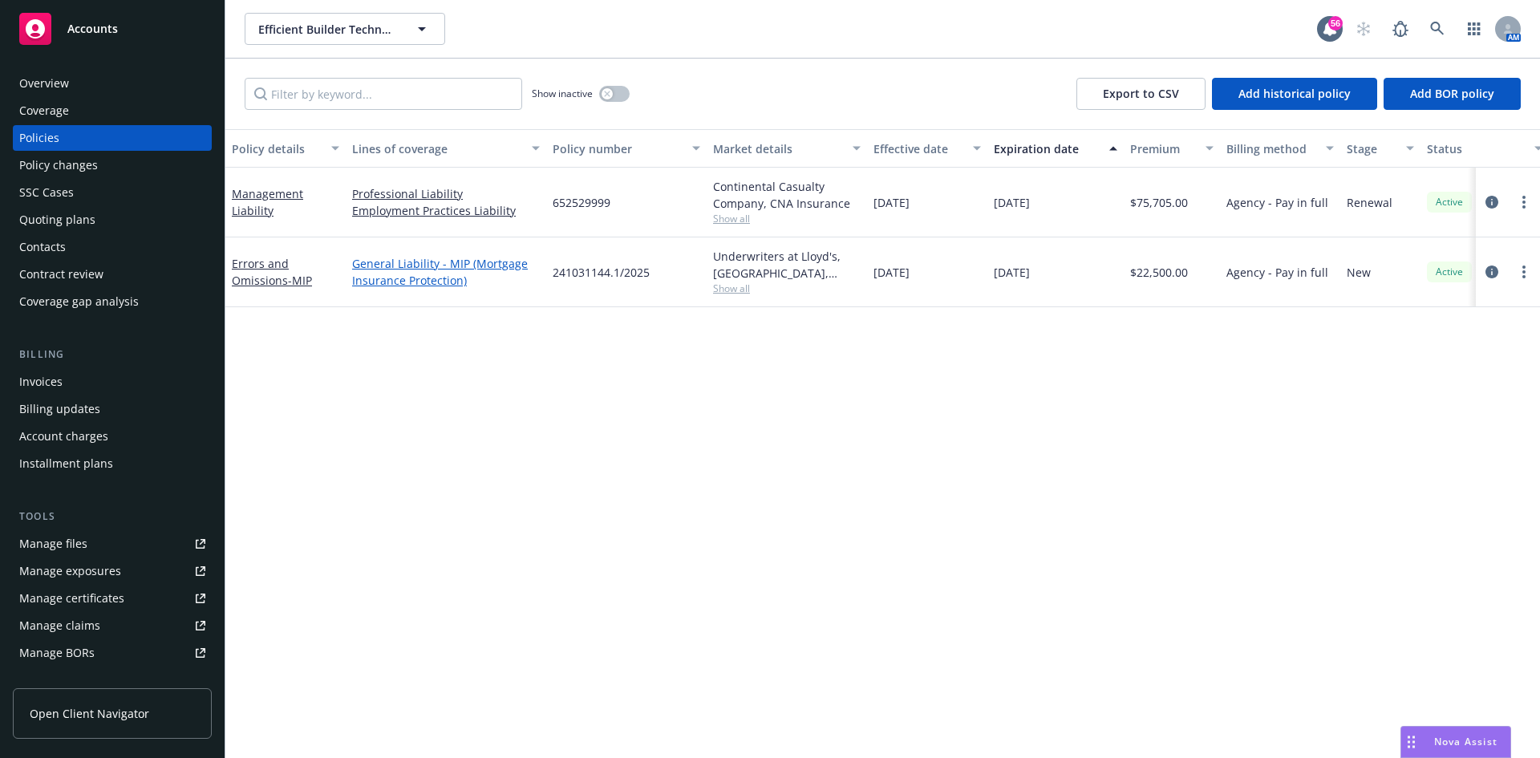
click at [408, 270] on link "General Liability - MIP (Mortgage Insurance Protection)" at bounding box center [446, 272] width 188 height 34
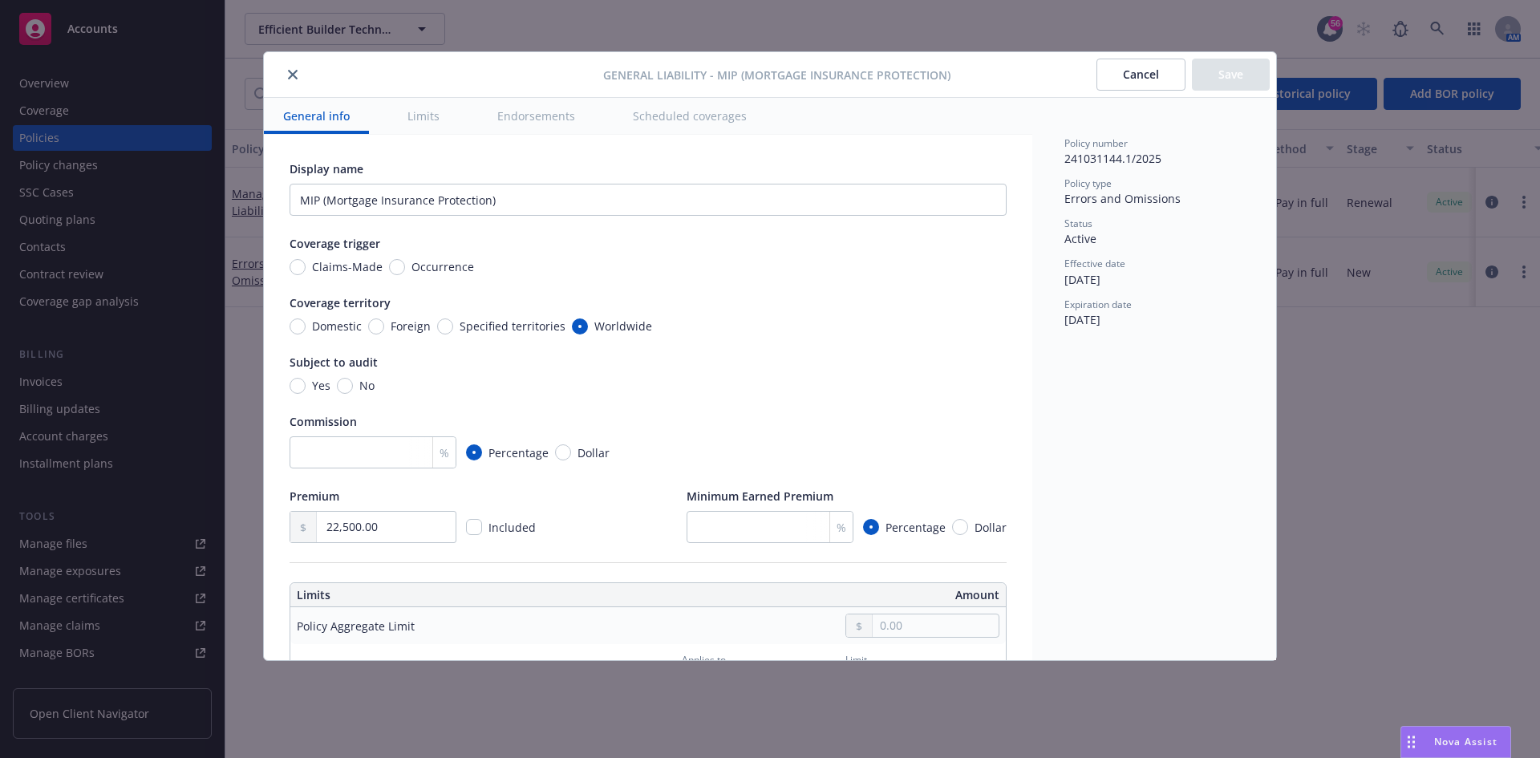
click at [292, 74] on icon "close" at bounding box center [293, 75] width 10 height 10
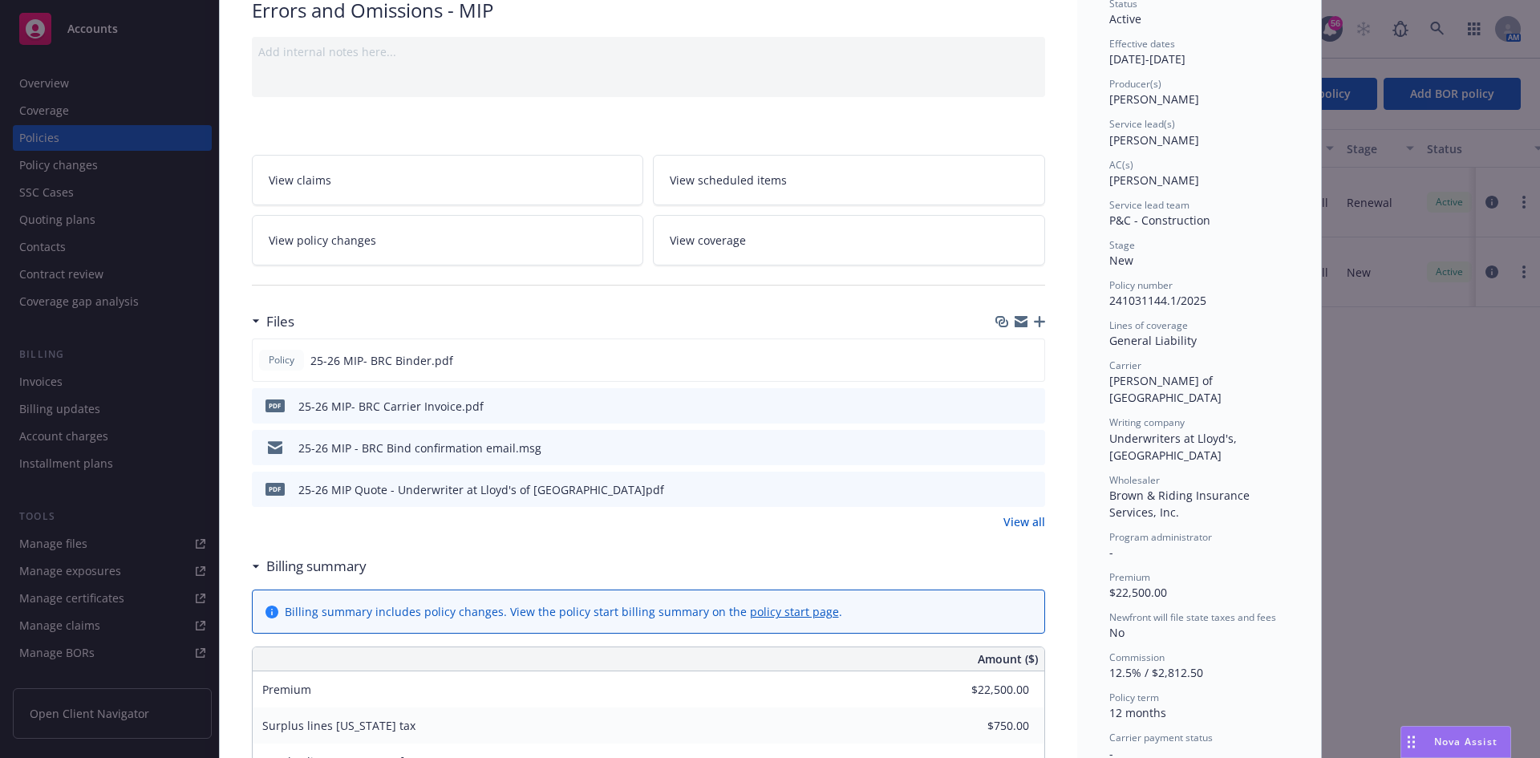
scroll to position [241, 0]
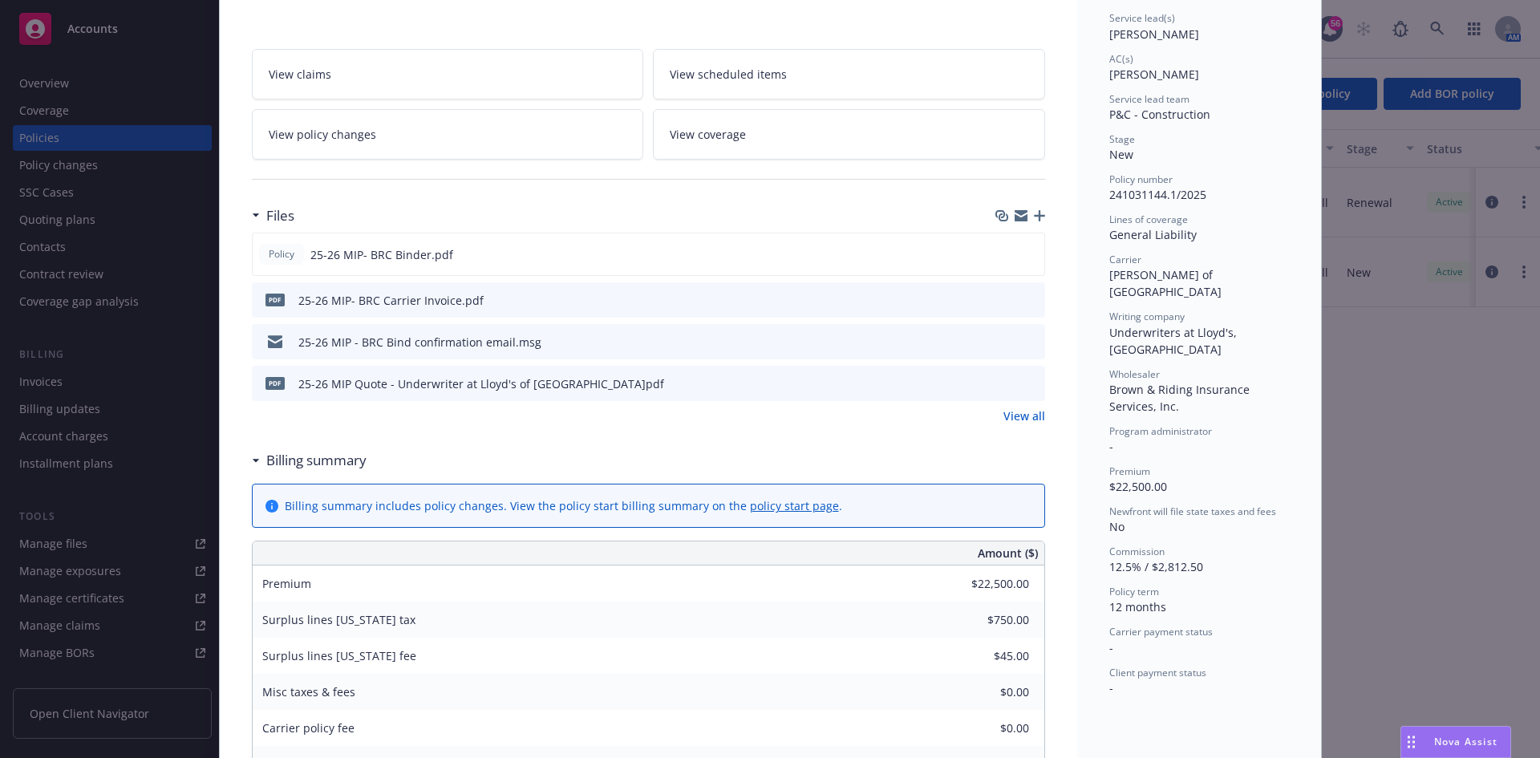
click at [1020, 421] on link "View all" at bounding box center [1024, 415] width 42 height 17
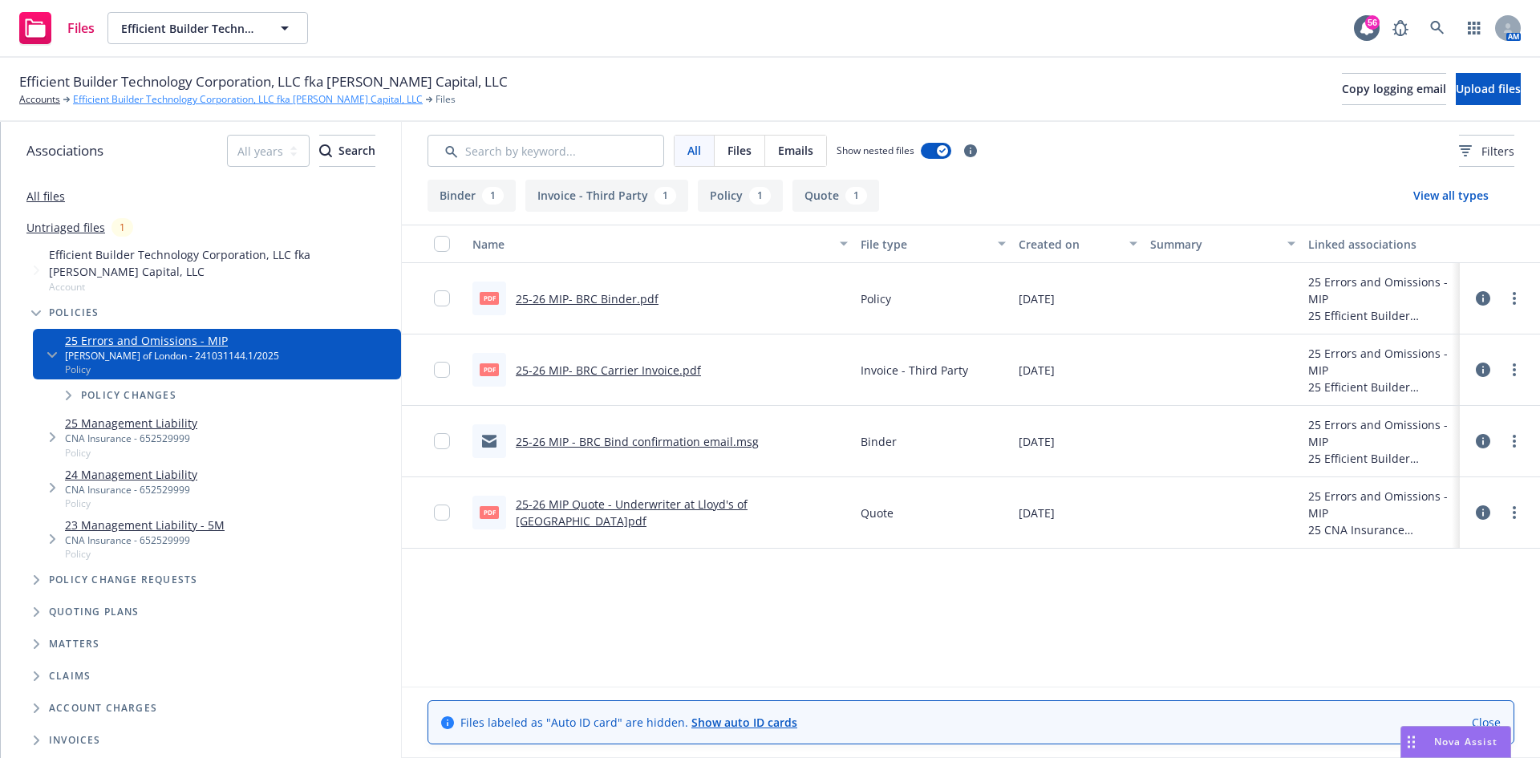
click at [180, 101] on link "Efficient Builder Technology Corporation, LLC fka Avila Capital, LLC" at bounding box center [248, 99] width 350 height 14
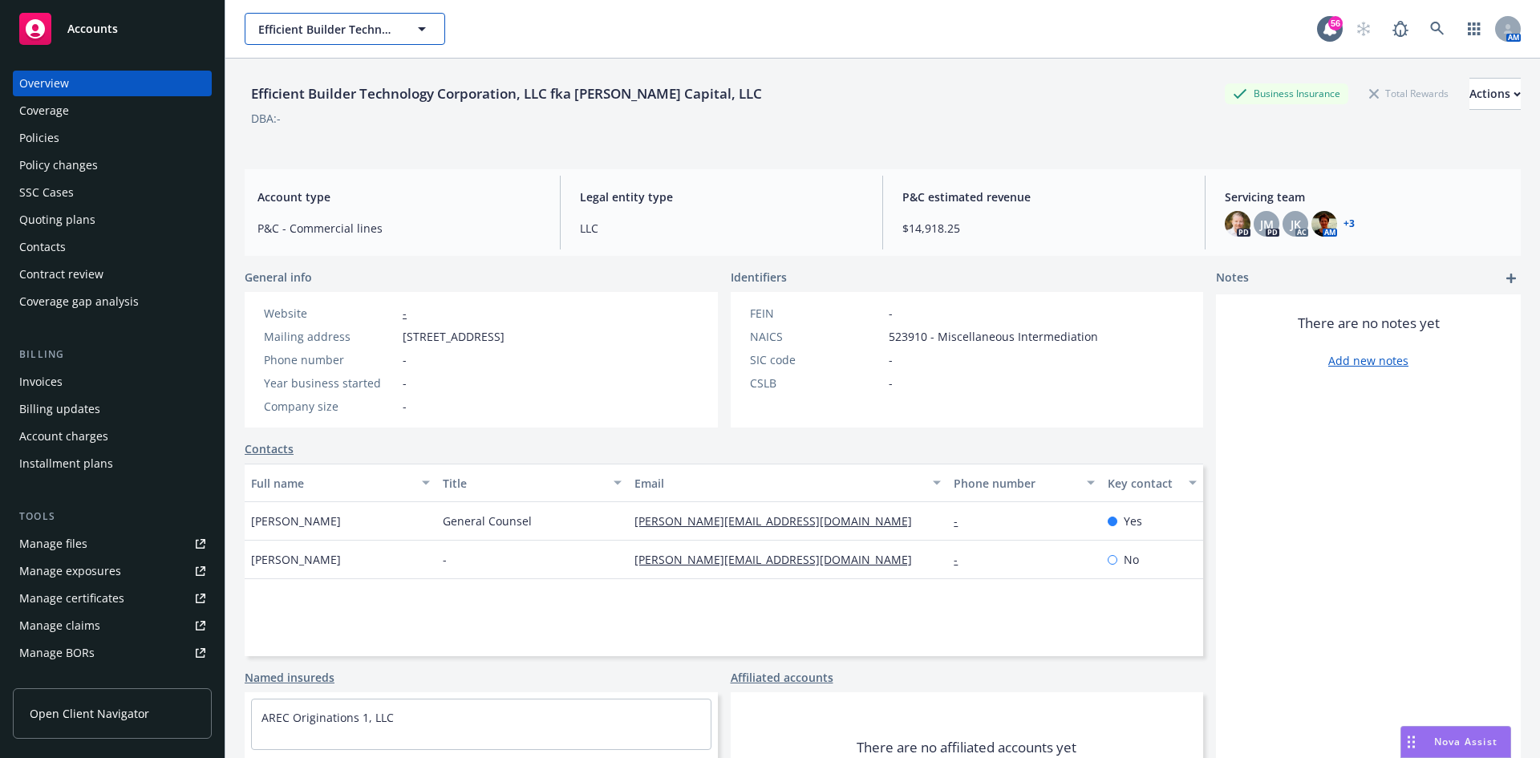
click at [370, 38] on button "Efficient Builder Technology Corporation, LLC fka Avila Capital, LLC" at bounding box center [345, 29] width 201 height 32
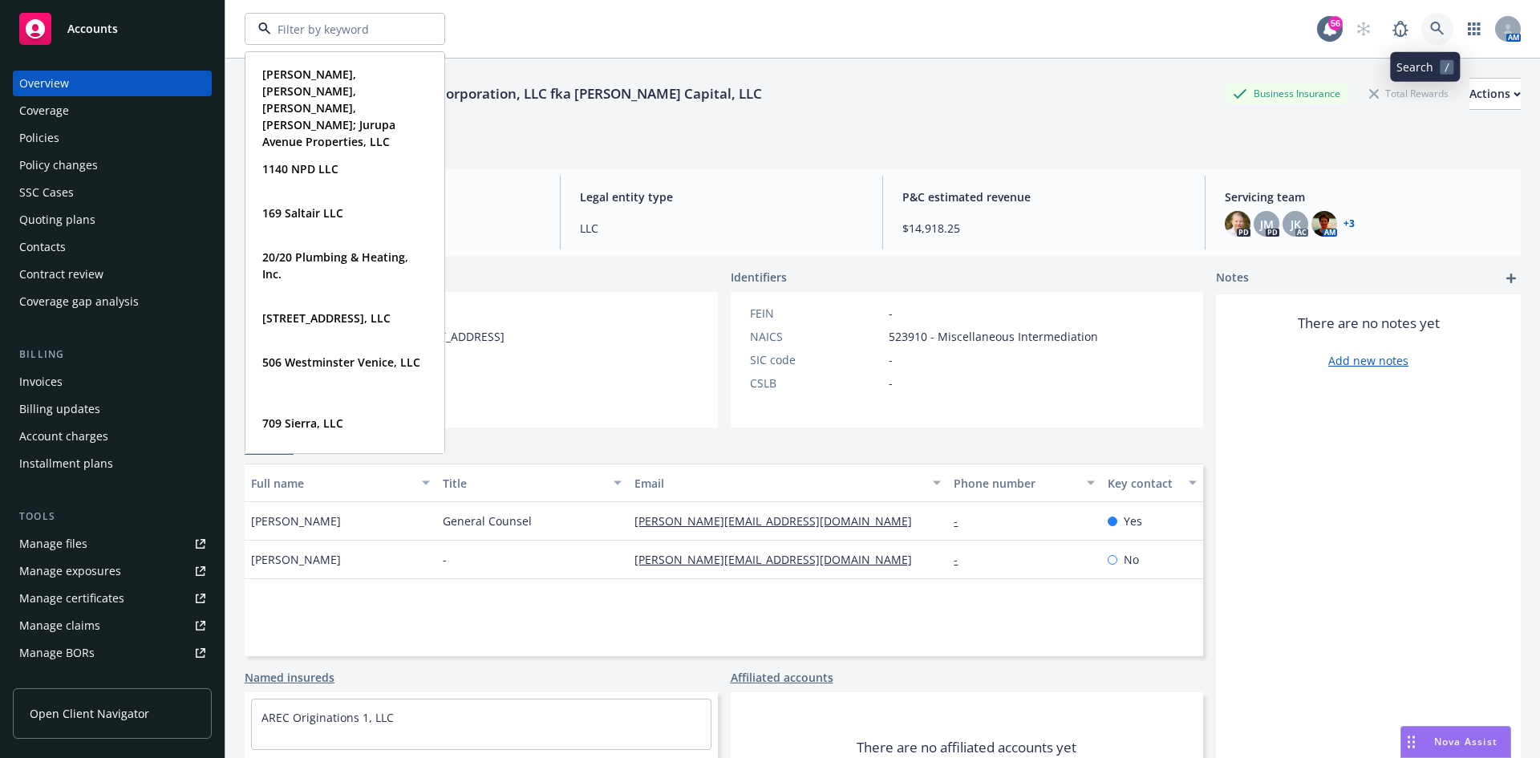
click at [1427, 15] on link at bounding box center [1437, 29] width 32 height 32
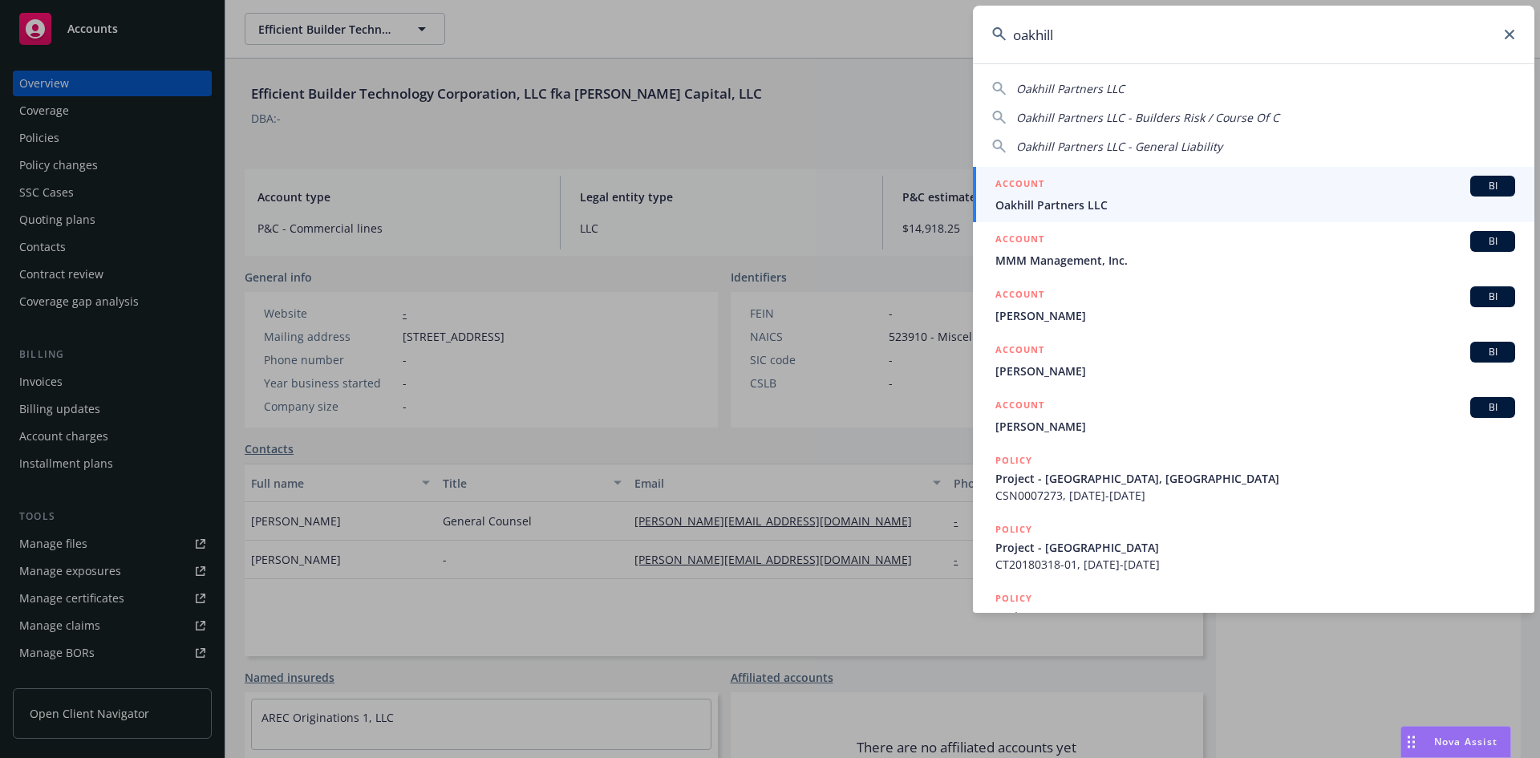
click at [1099, 88] on span "Oakhill Partners LLC" at bounding box center [1070, 88] width 108 height 15
type input "Oakhill Partners LLC"
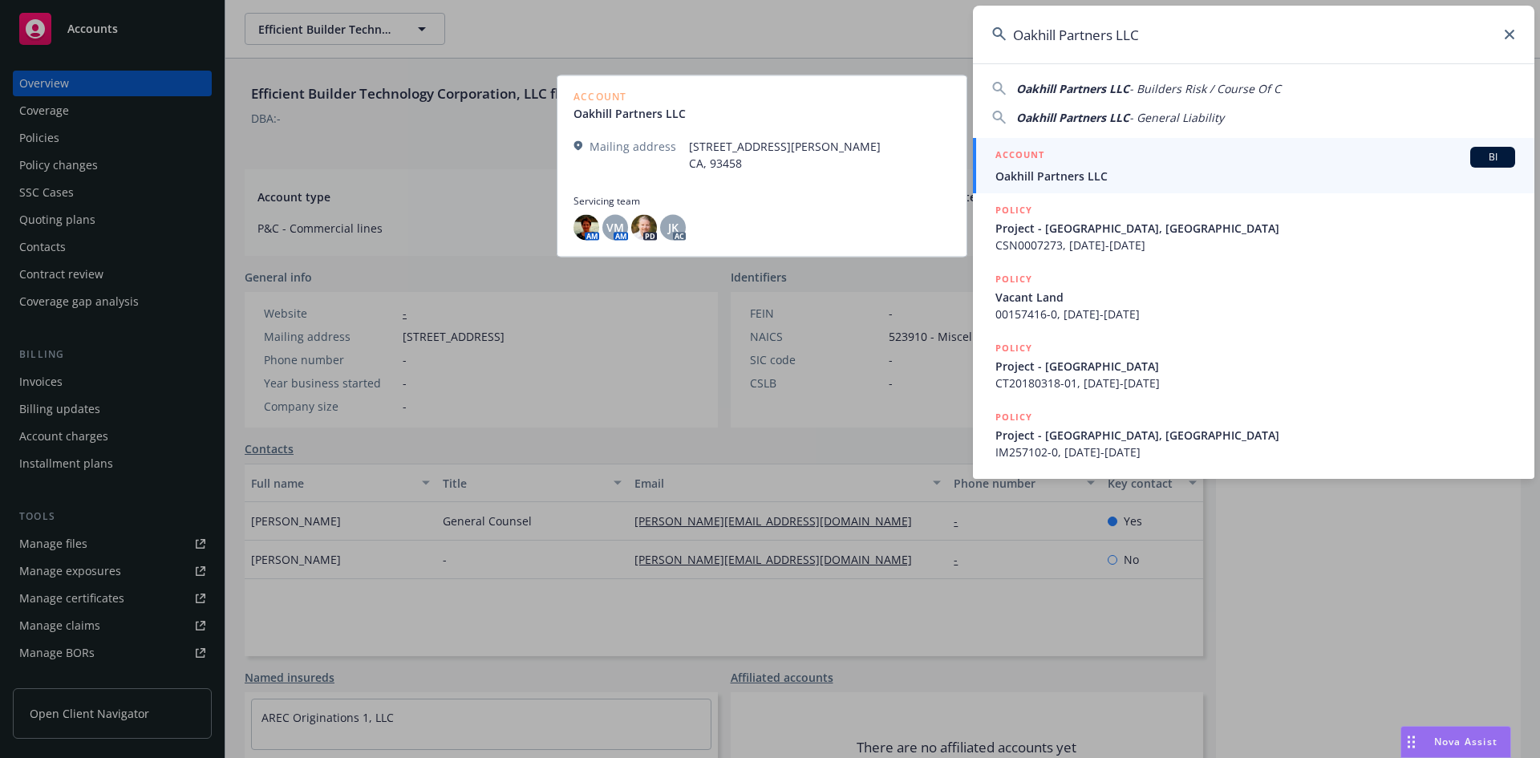
click at [1102, 167] on div "ACCOUNT BI" at bounding box center [1255, 157] width 520 height 21
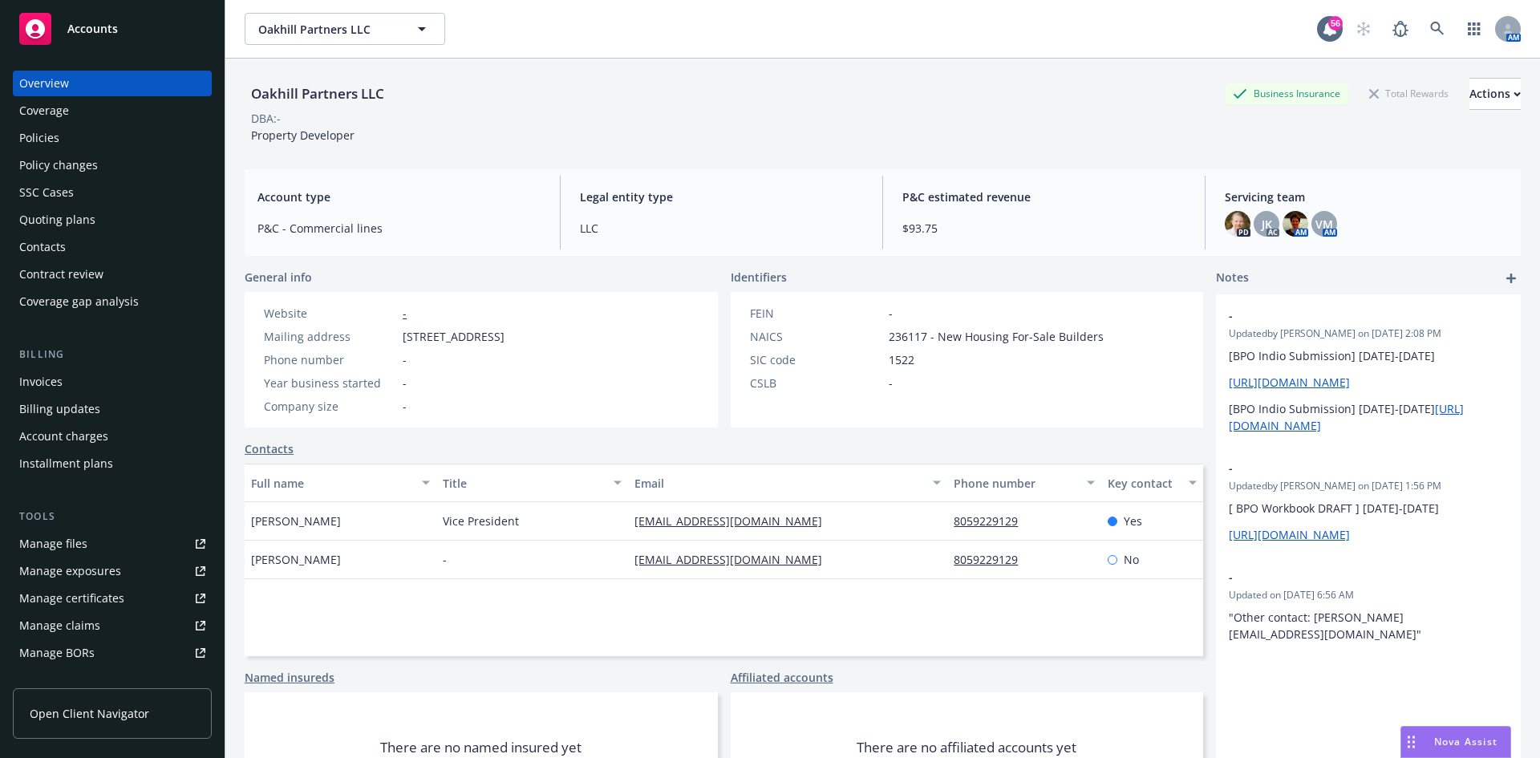
click at [67, 146] on div "Policies" at bounding box center [112, 138] width 186 height 26
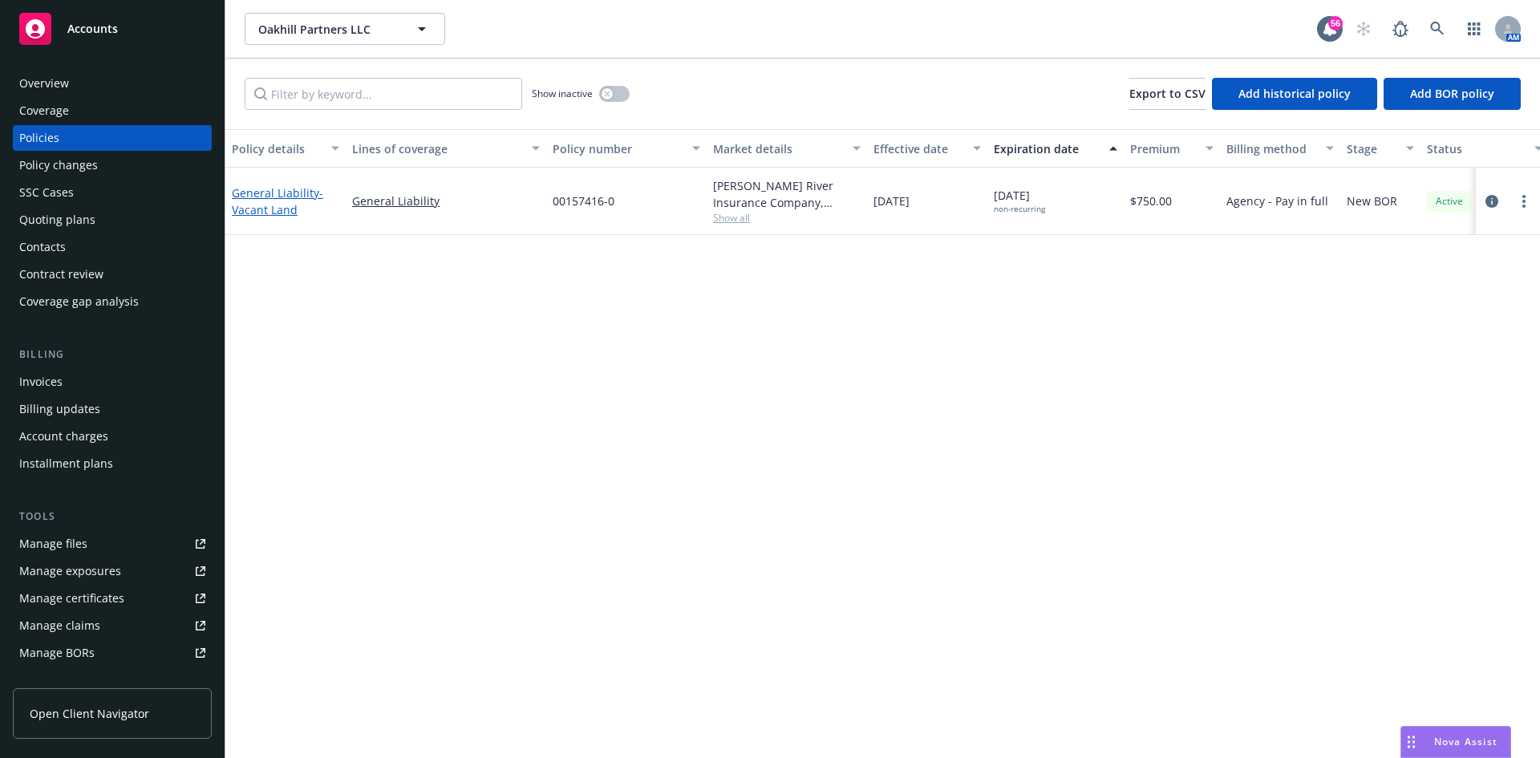
click at [285, 199] on link "General Liability - Vacant Land" at bounding box center [277, 201] width 91 height 32
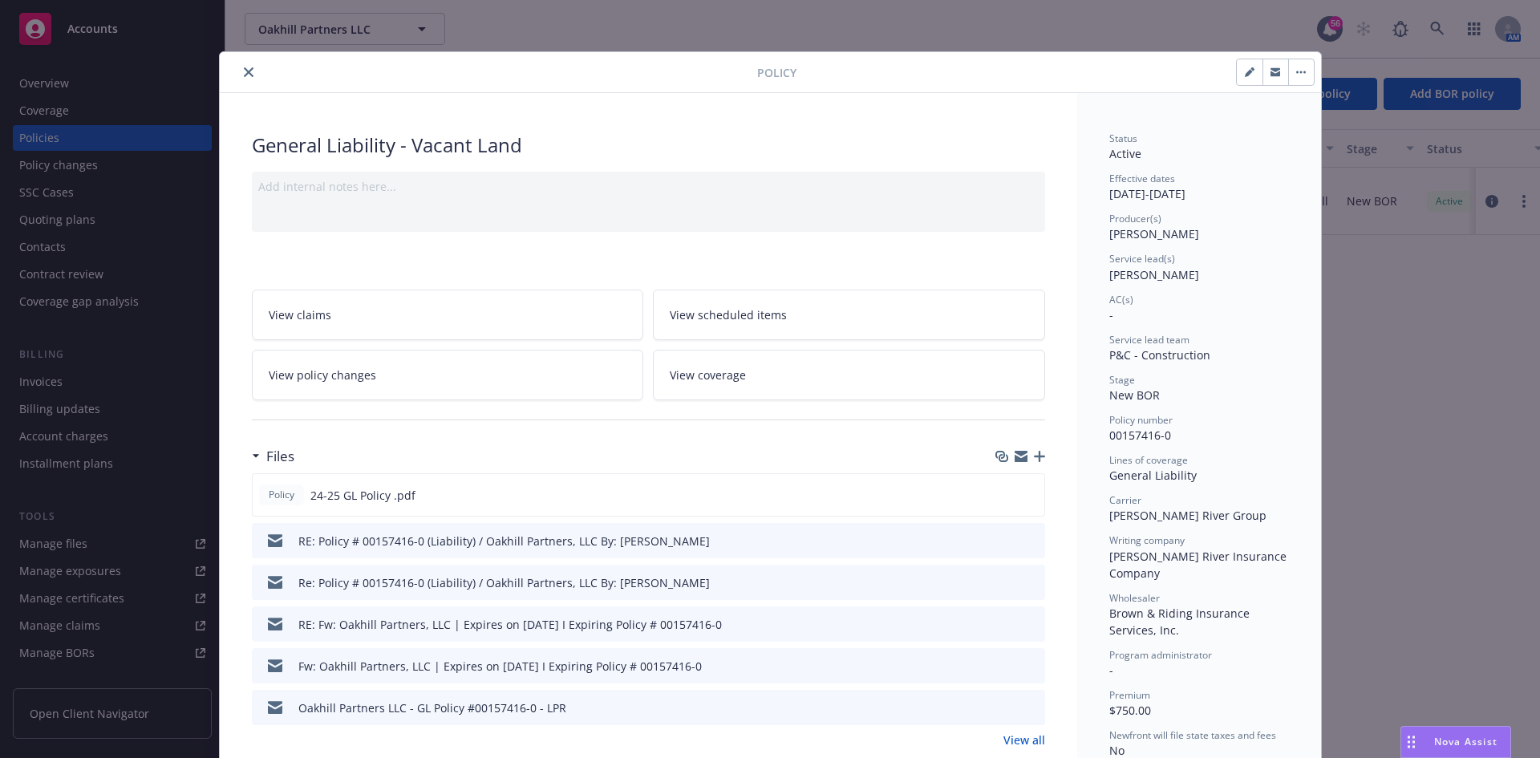
click at [247, 81] on div at bounding box center [491, 72] width 531 height 19
click at [245, 72] on icon "close" at bounding box center [249, 72] width 10 height 10
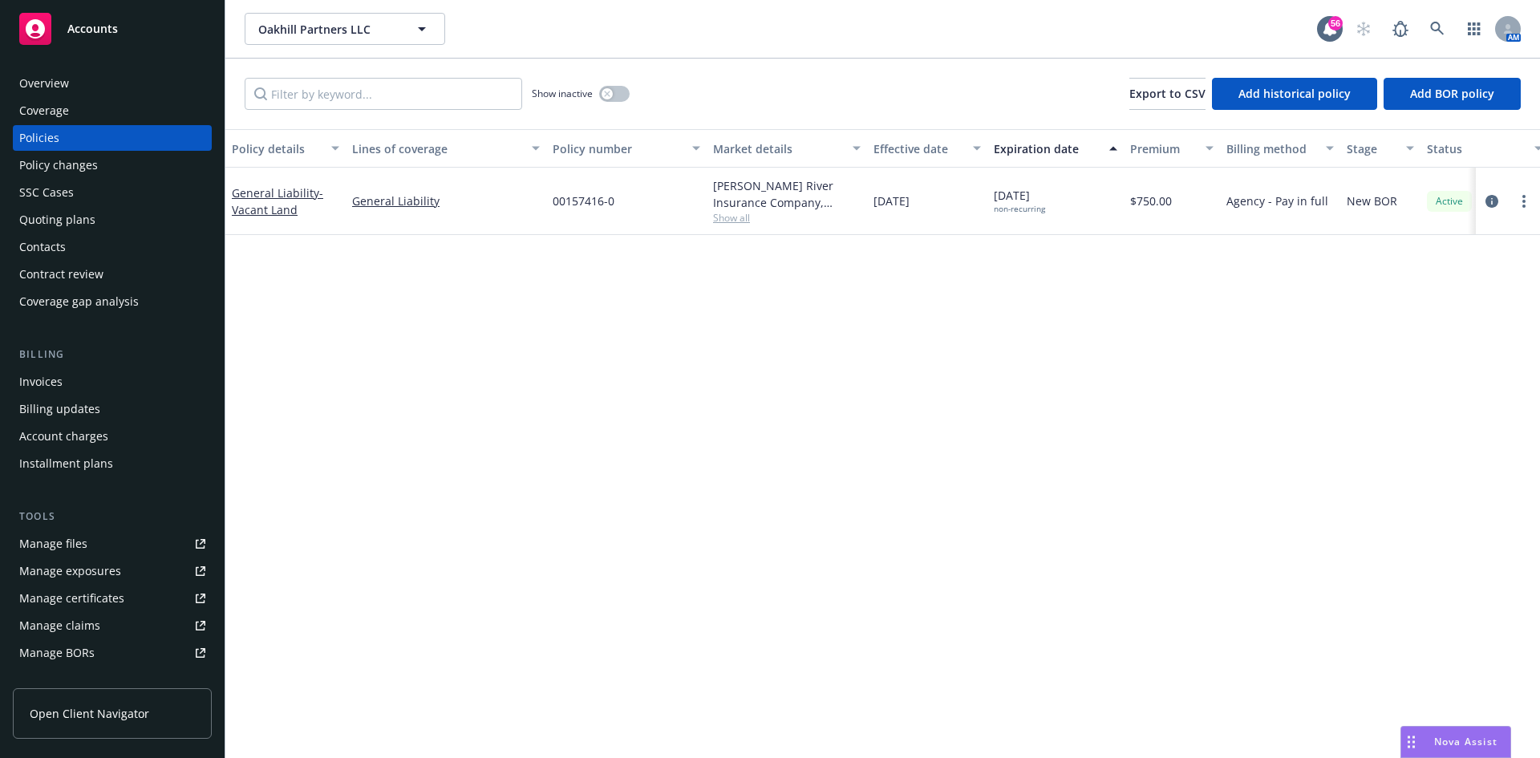
click at [88, 541] on link "Manage files" at bounding box center [112, 544] width 199 height 26
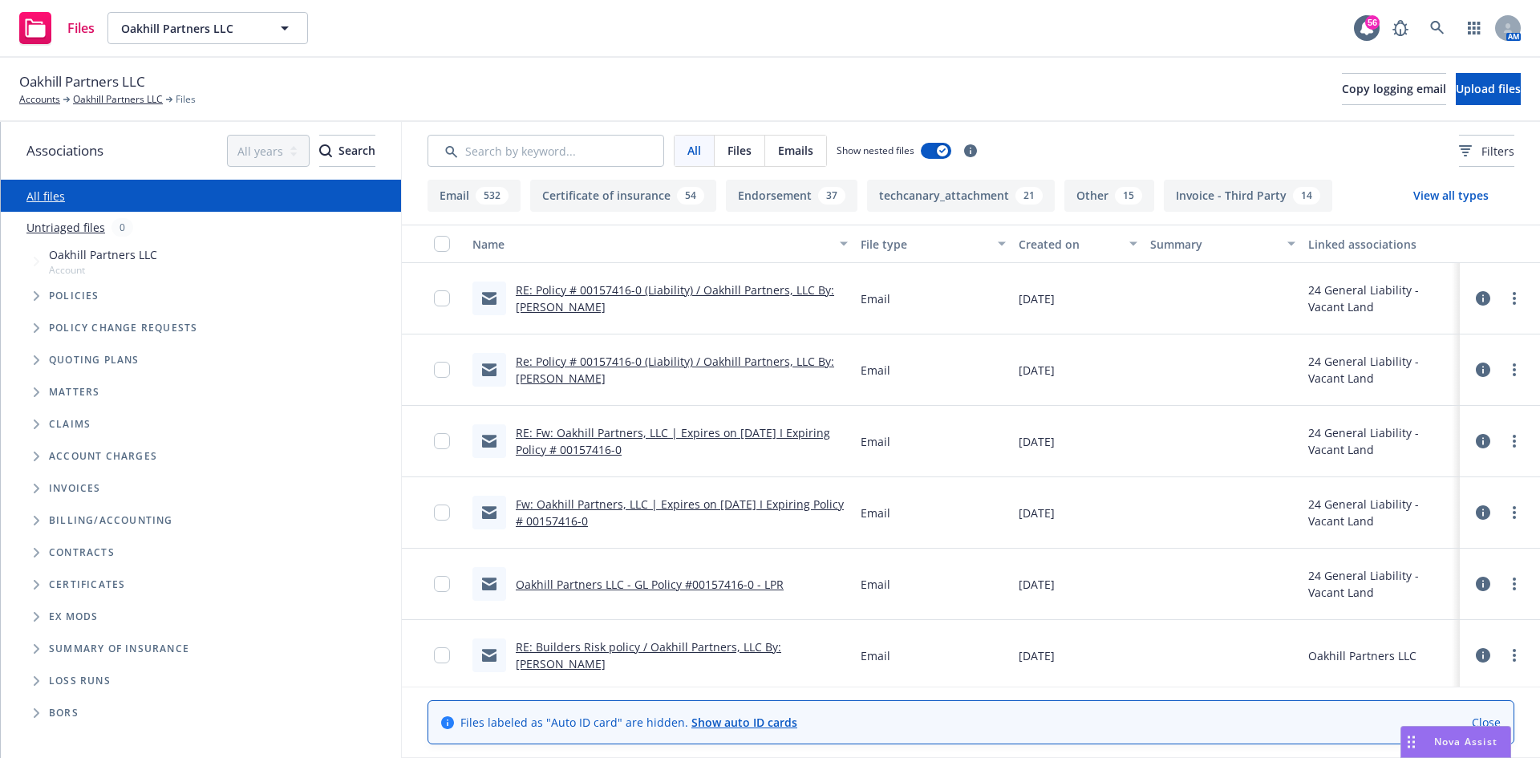
click at [574, 305] on link "RE: Policy # 00157416-0 (Liability) / Oakhill Partners, LLC By: [PERSON_NAME]" at bounding box center [675, 298] width 318 height 32
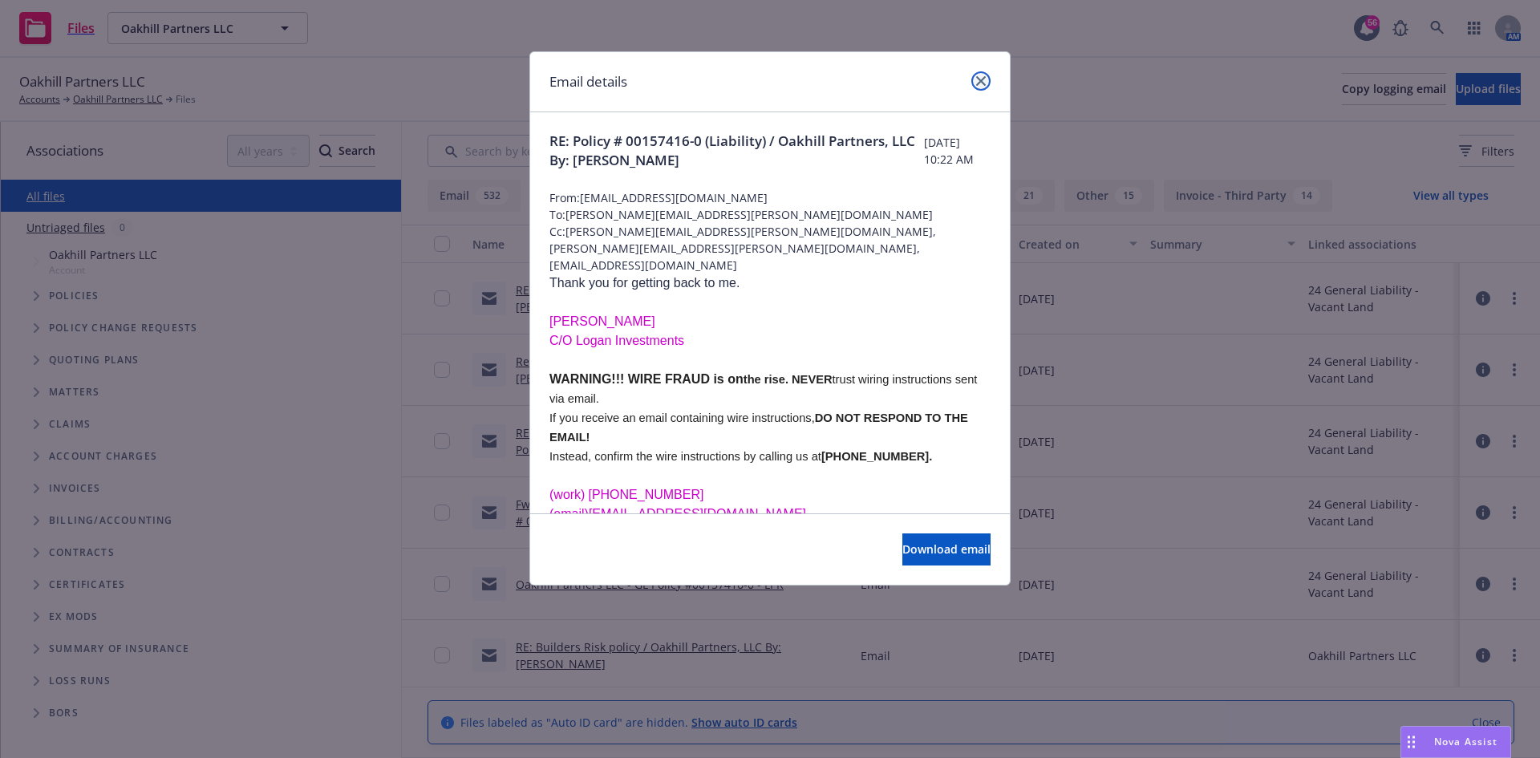
click at [978, 86] on link "close" at bounding box center [980, 80] width 19 height 19
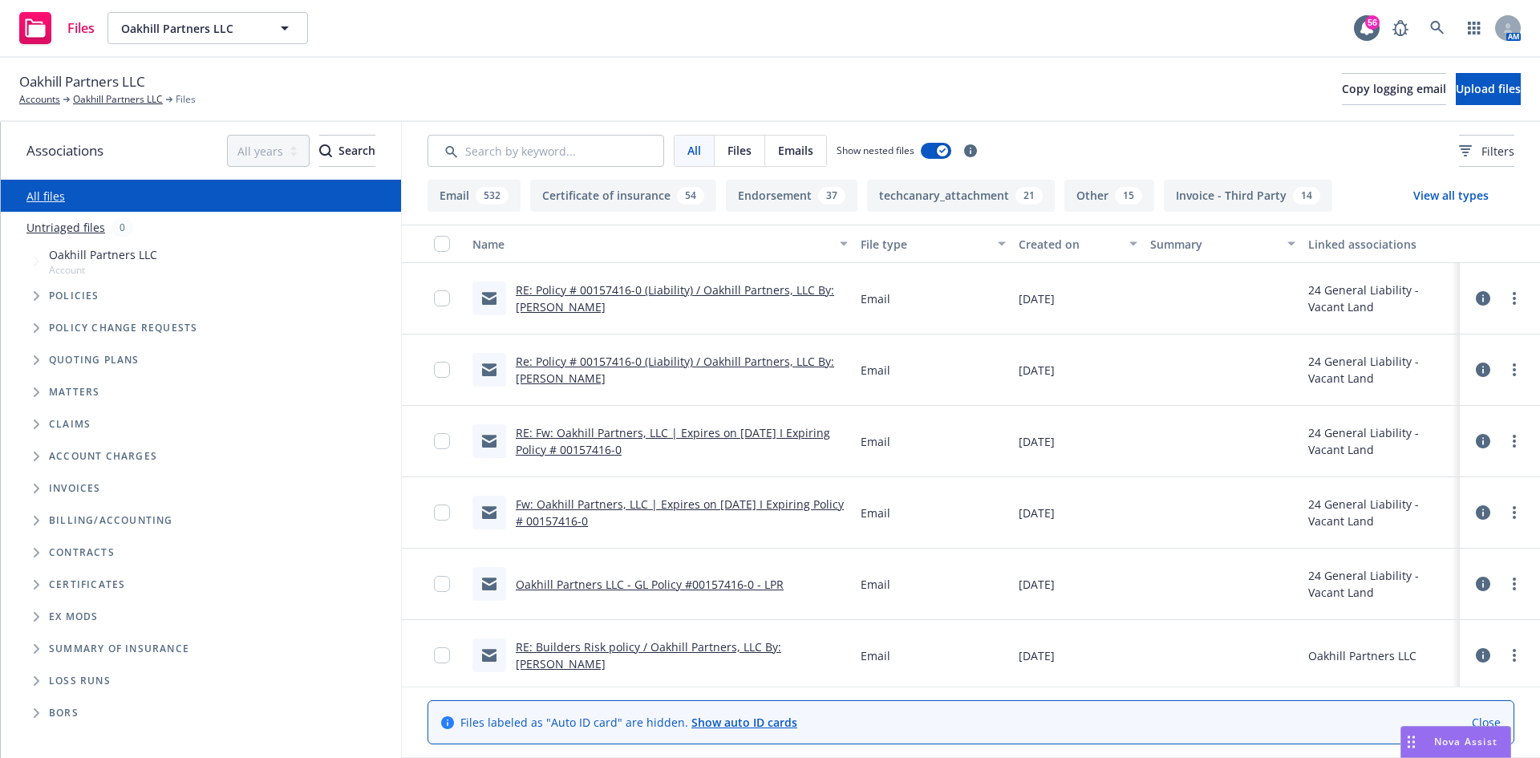
click at [574, 356] on link "Re: Policy # 00157416-0 (Liability) / Oakhill Partners, LLC By: [PERSON_NAME]" at bounding box center [675, 370] width 318 height 32
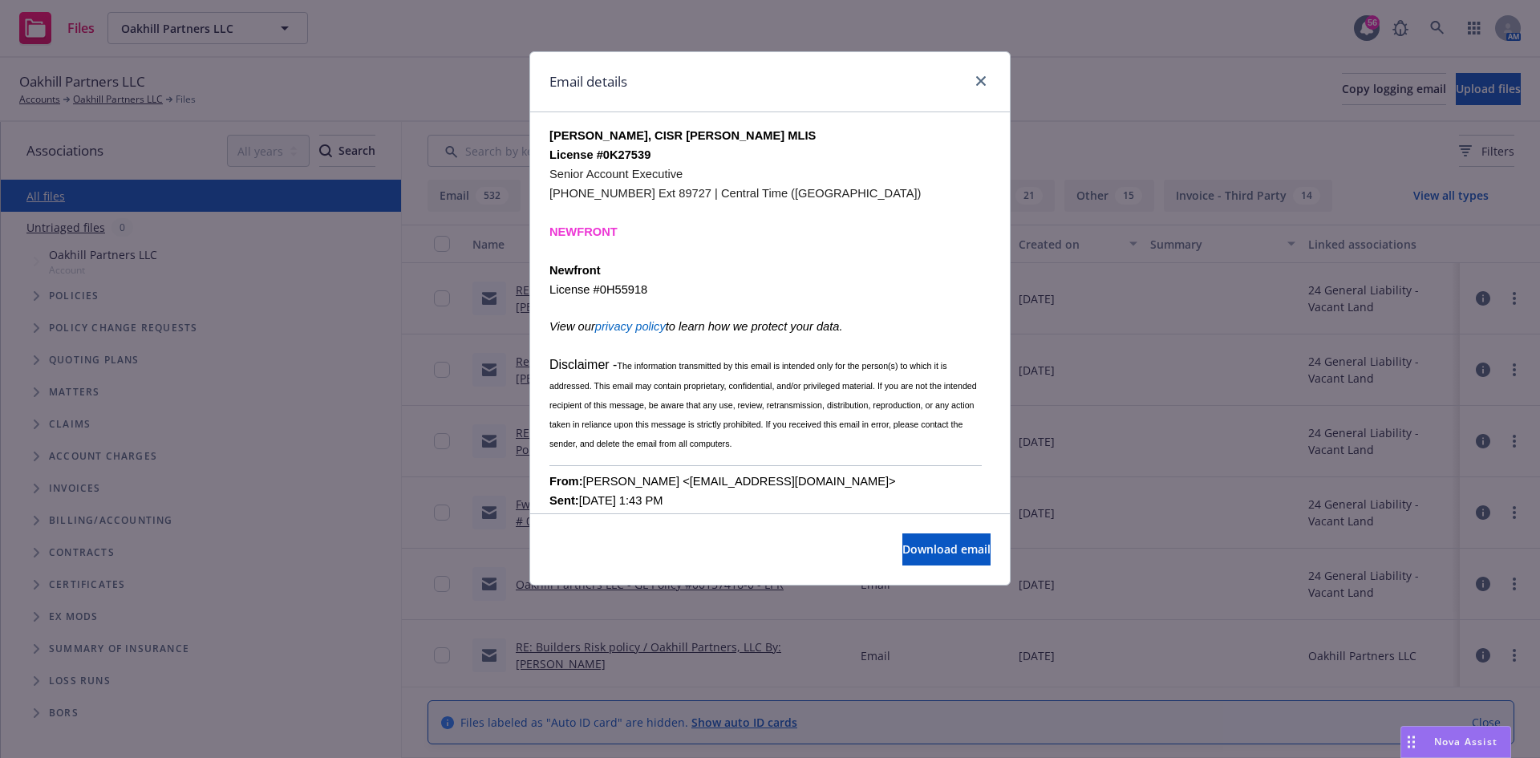
scroll to position [401, 0]
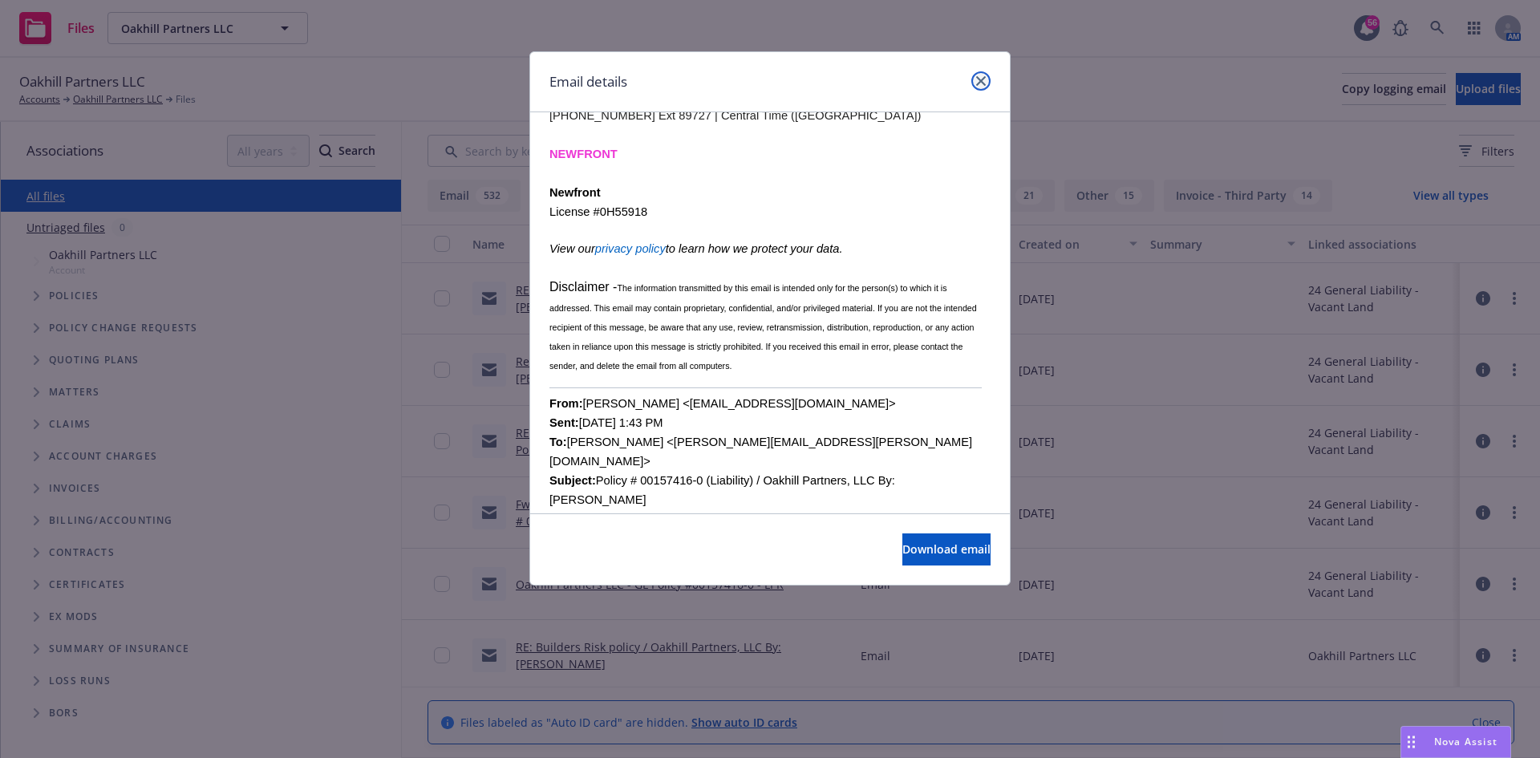
click at [980, 86] on link "close" at bounding box center [980, 80] width 19 height 19
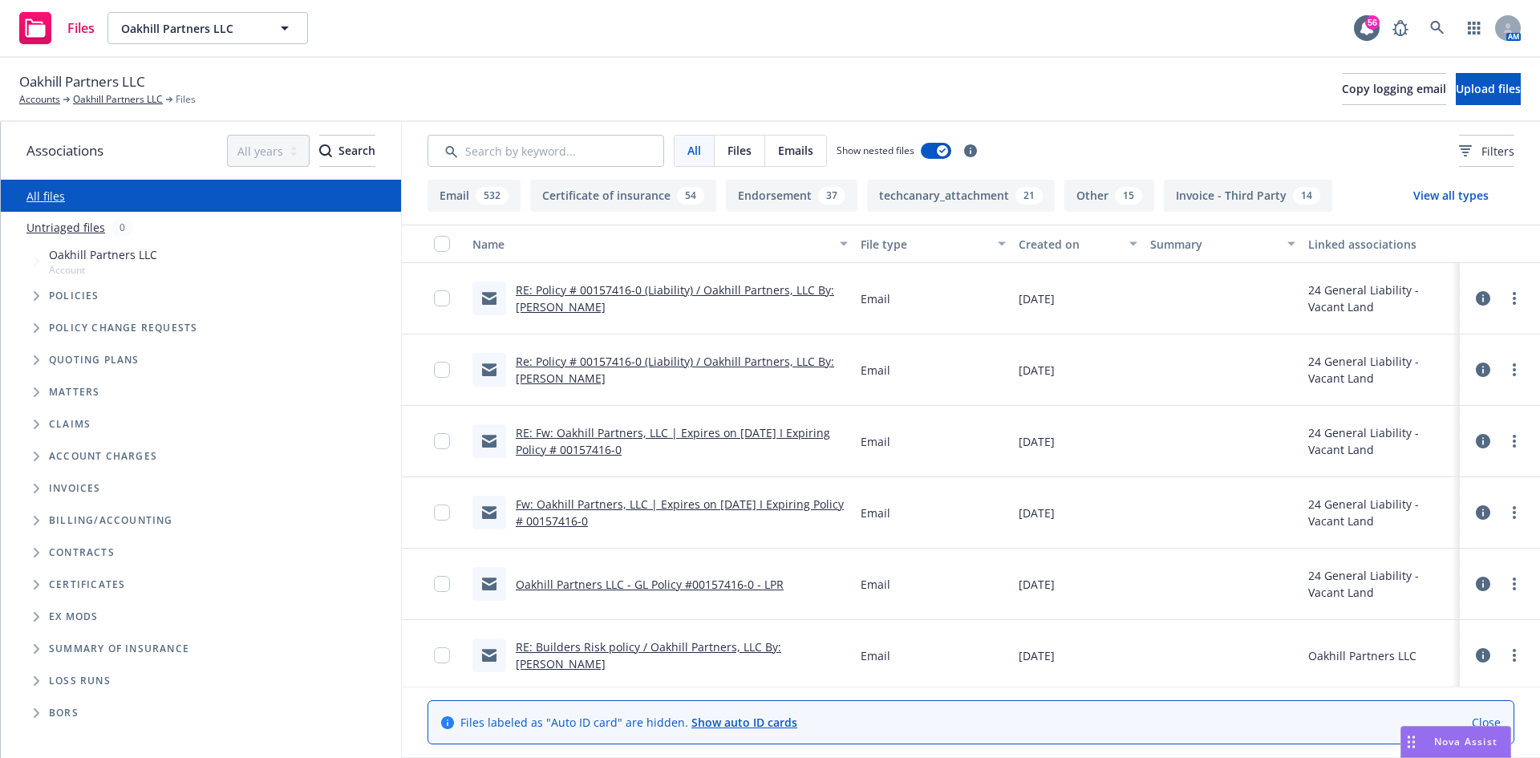
click at [1098, 149] on div "All Files Emails Show nested files Filters" at bounding box center [971, 151] width 1087 height 32
click at [217, 20] on span "Oakhill Partners LLC" at bounding box center [190, 28] width 139 height 17
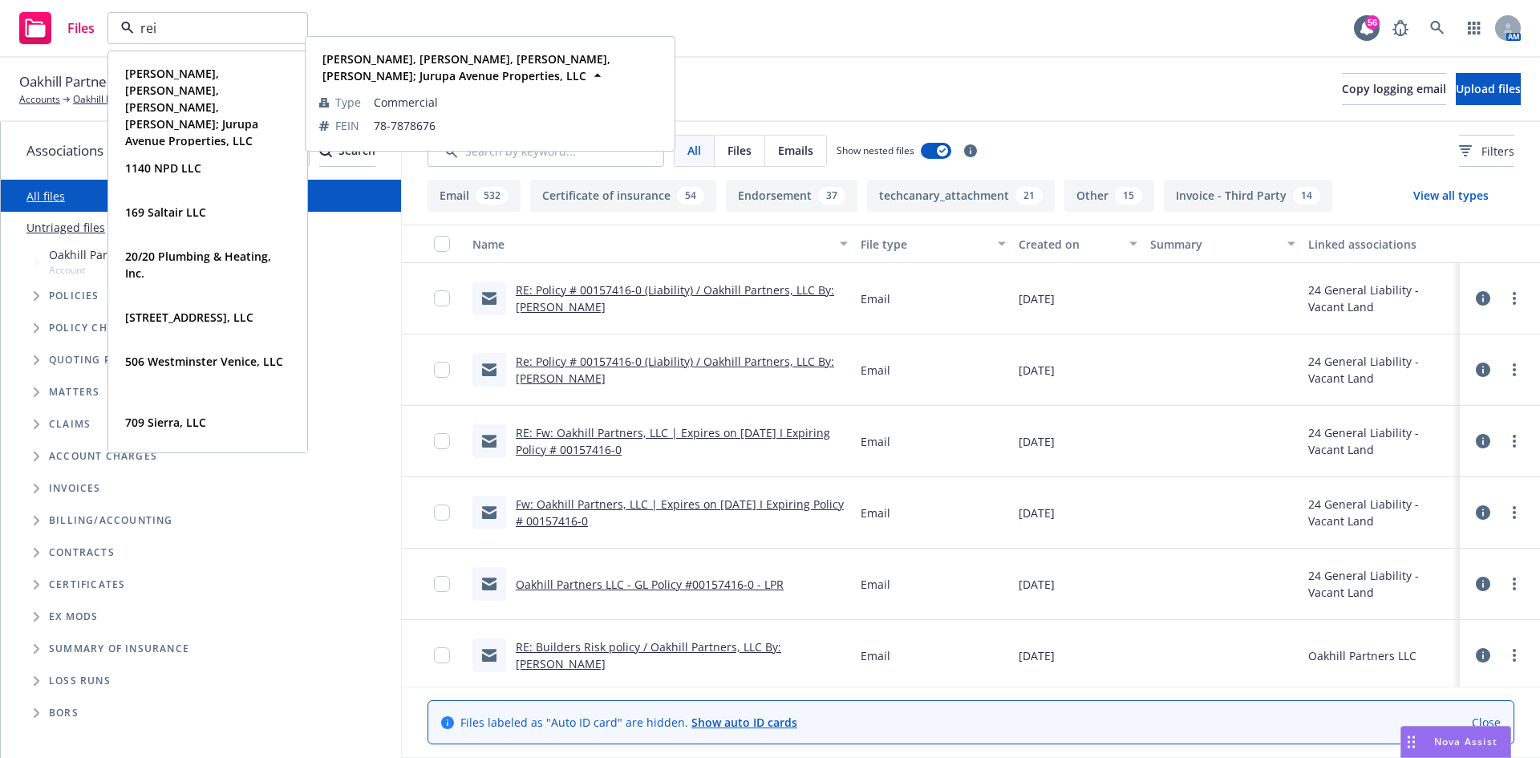
type input "reid"
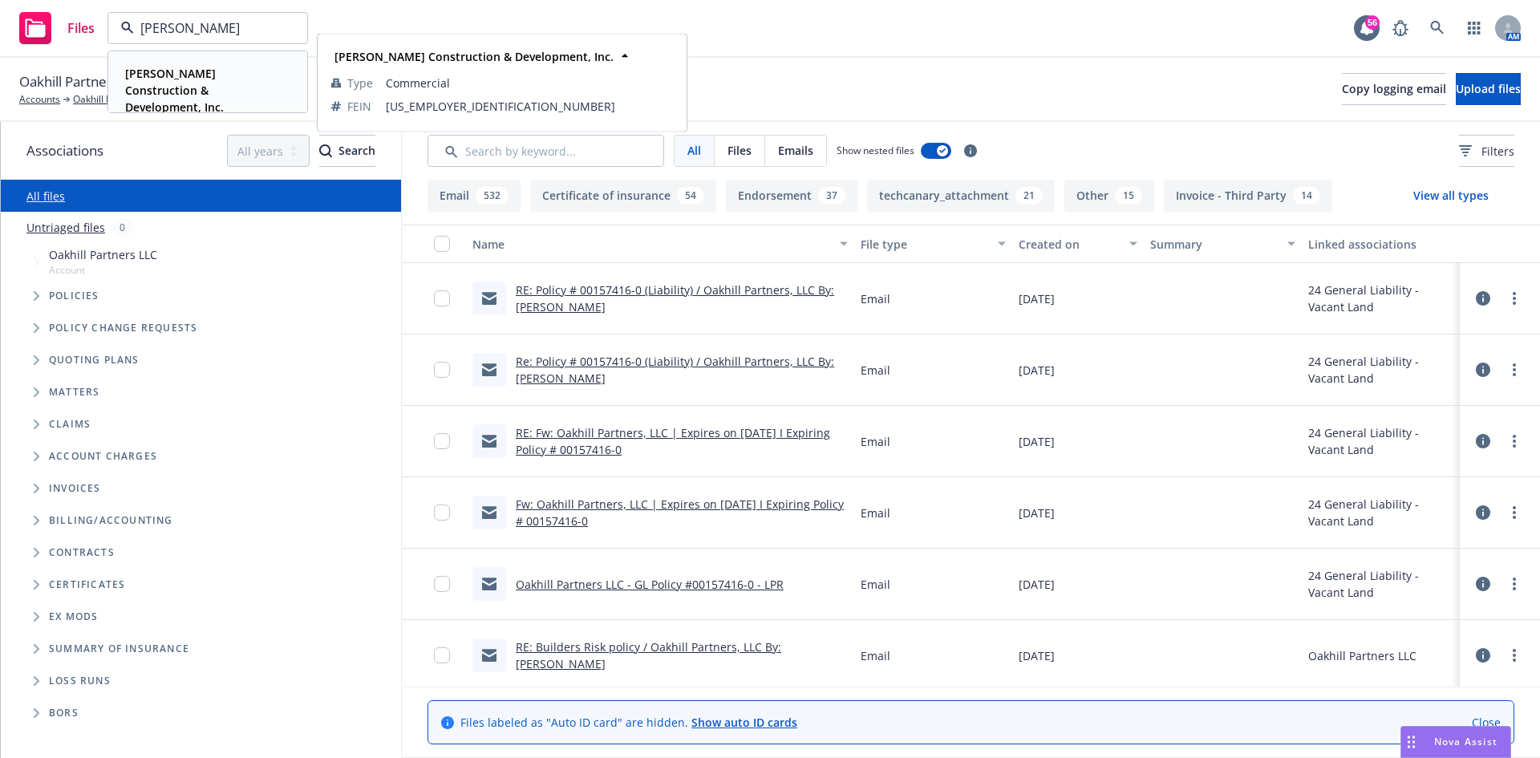
click at [212, 76] on strong "[PERSON_NAME] Construction & Development, Inc." at bounding box center [174, 90] width 99 height 49
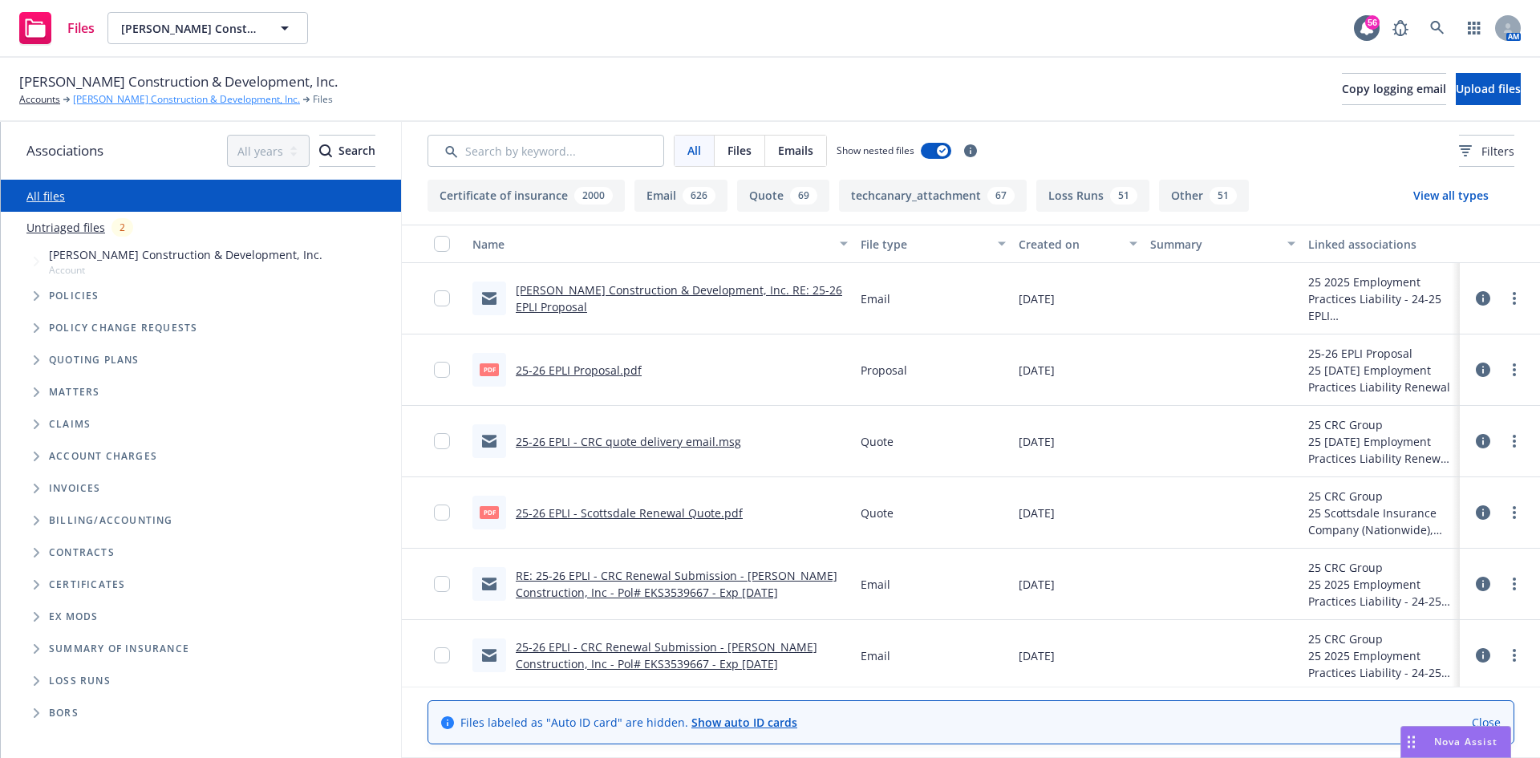
click at [152, 104] on link "[PERSON_NAME] Construction & Development, Inc." at bounding box center [186, 99] width 227 height 14
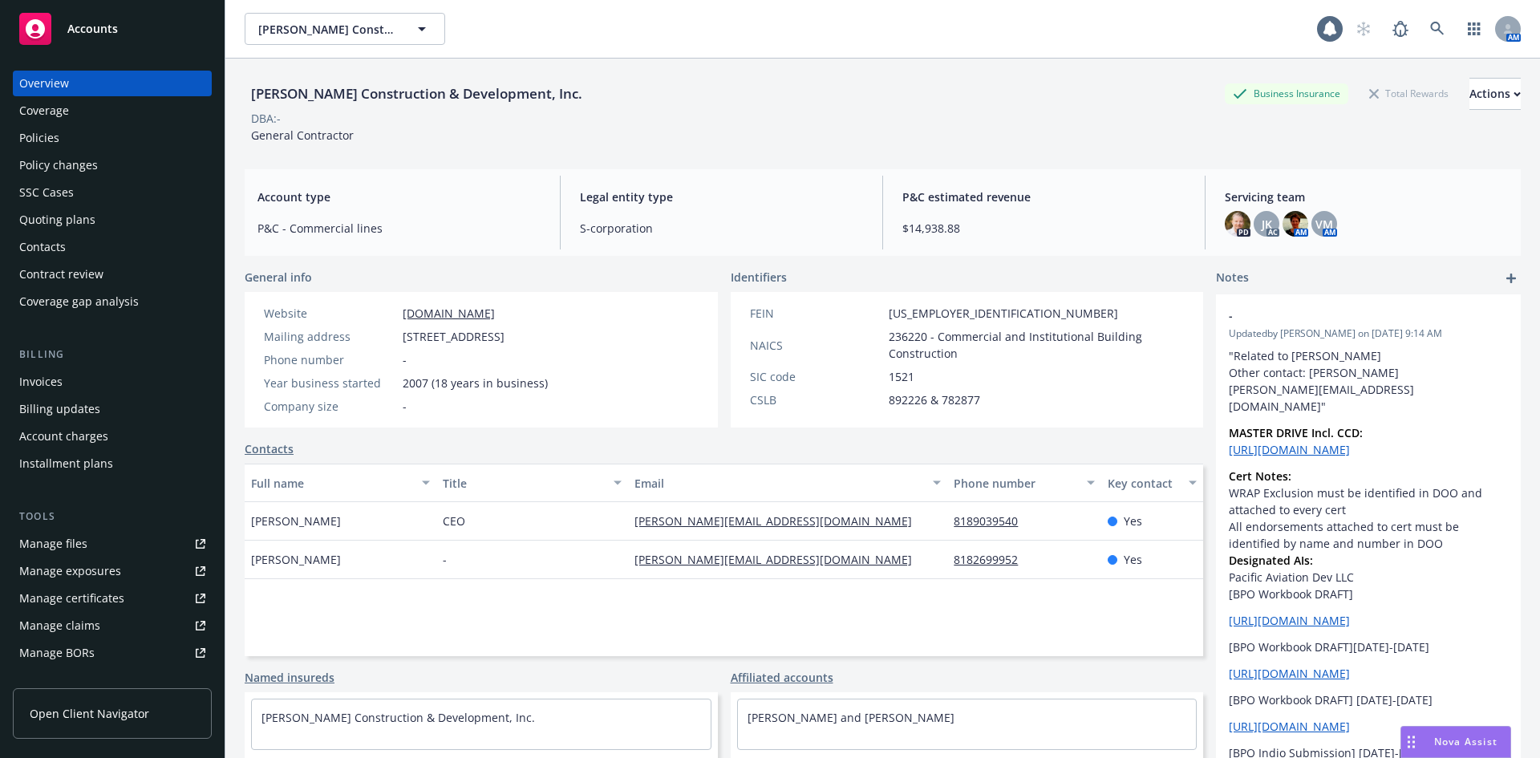
click at [55, 128] on div "Policies" at bounding box center [39, 138] width 40 height 26
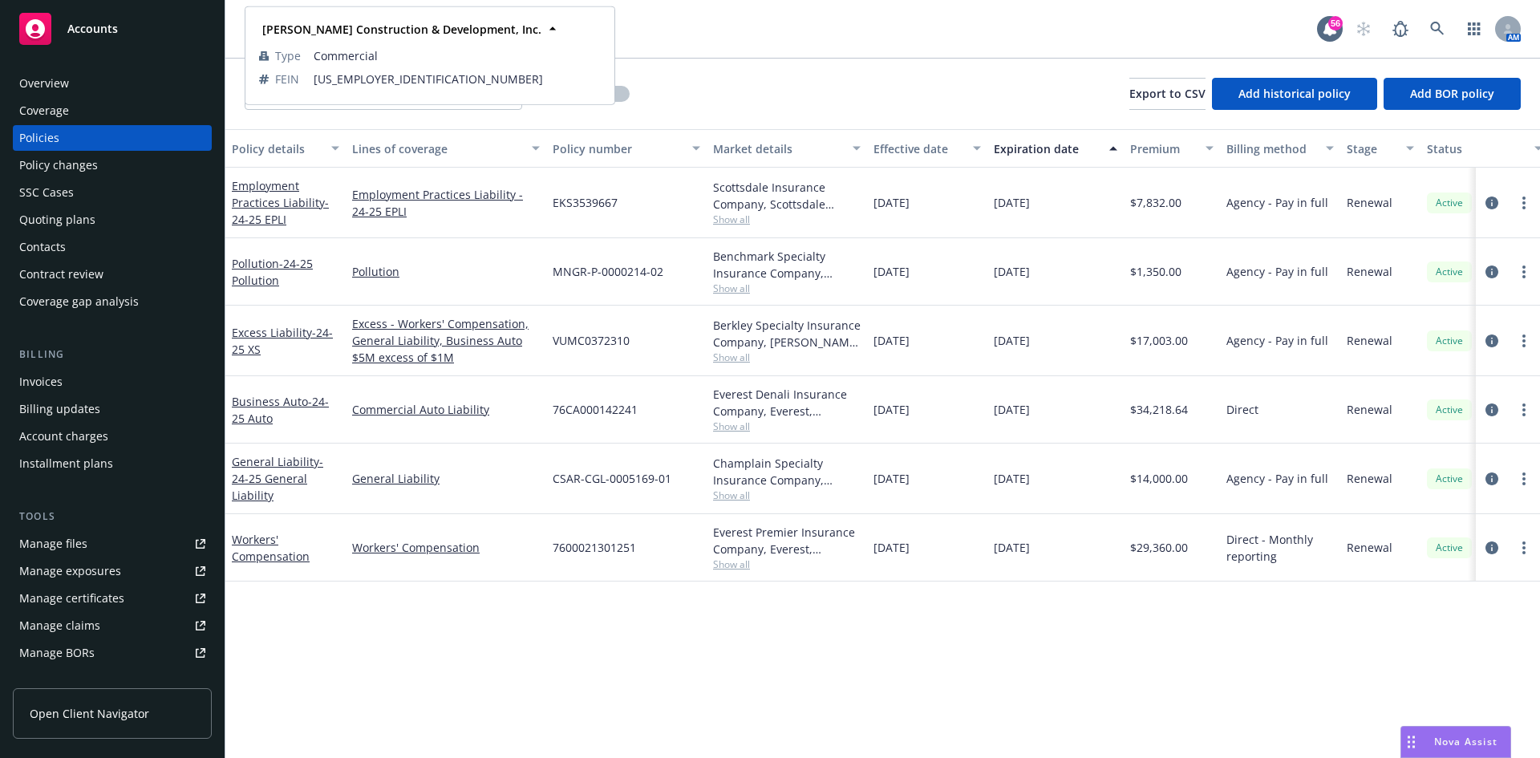
drag, startPoint x: 758, startPoint y: 40, endPoint x: 550, endPoint y: 26, distance: 208.2
click at [758, 39] on div "Reid Construction & Development, Inc. Reid Construction & Development, Inc. Rei…" at bounding box center [781, 29] width 1072 height 32
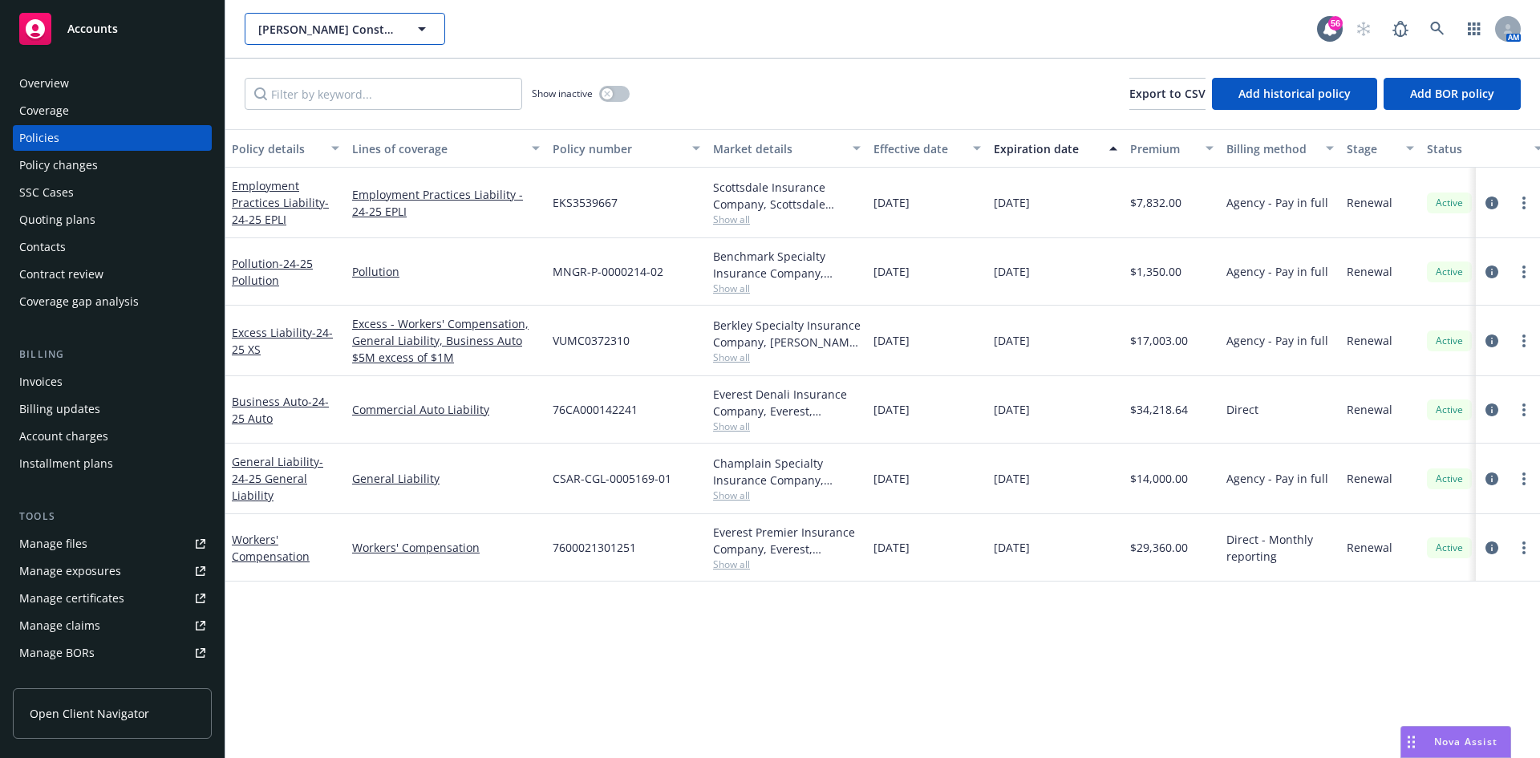
click at [411, 34] on button "Reid Construction & Development, Inc." at bounding box center [345, 29] width 201 height 32
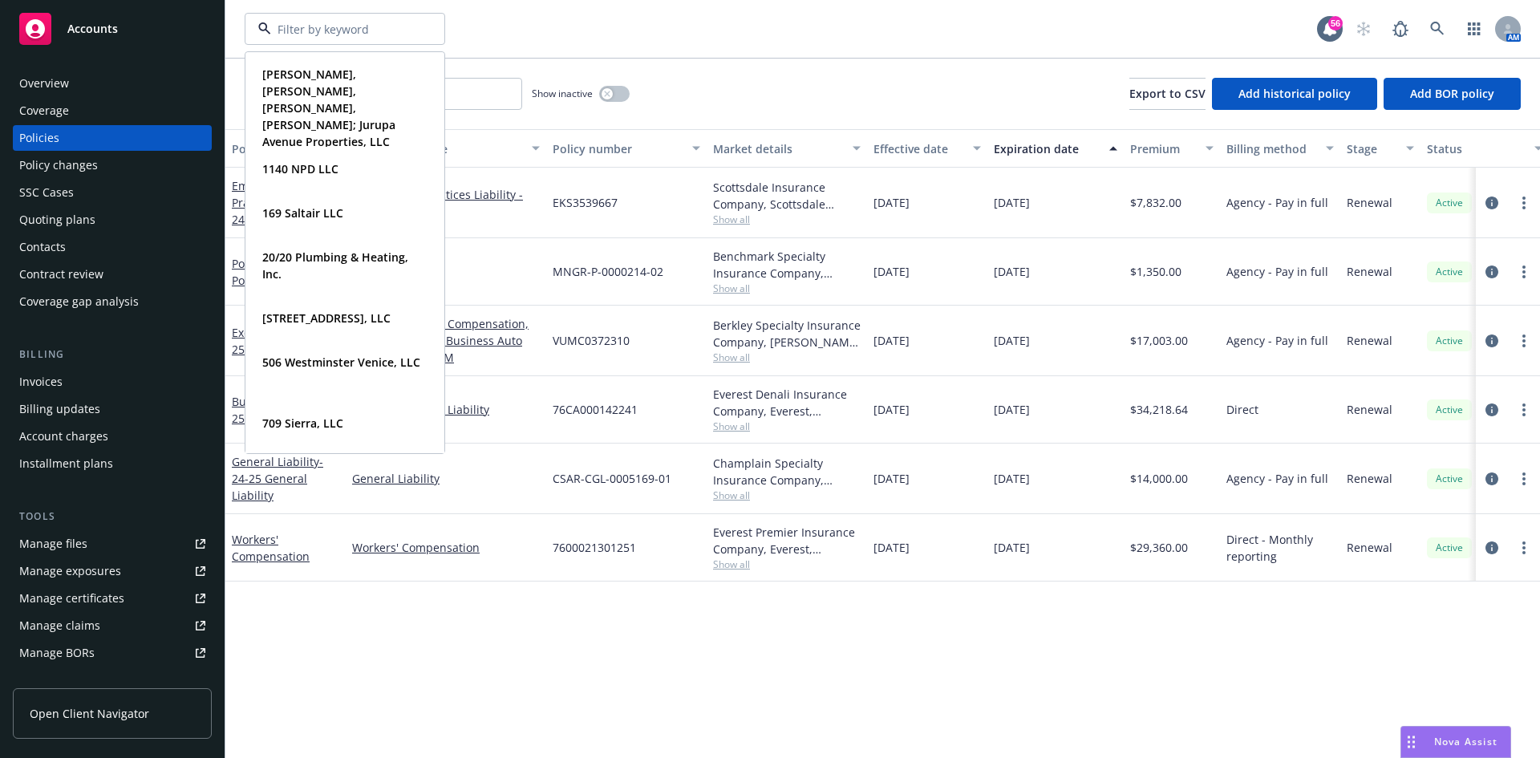
click at [531, 34] on div "Lauren R. Hunt, Edith L. Hunt, David O. Beck, Laurie A. Beck; Jurupa Avenue Pro…" at bounding box center [781, 29] width 1072 height 32
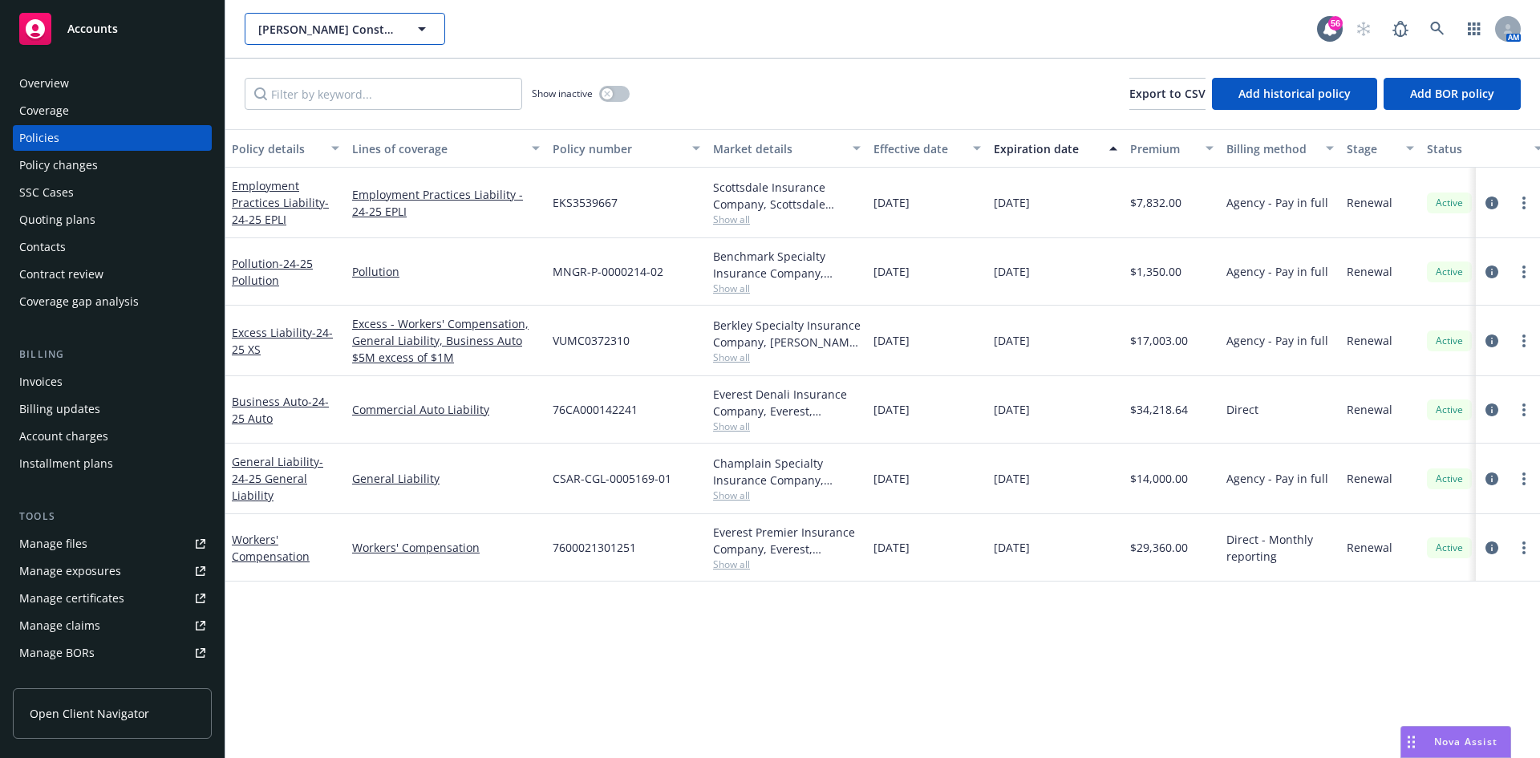
click at [412, 23] on icon "button" at bounding box center [421, 28] width 19 height 19
type input "mdb"
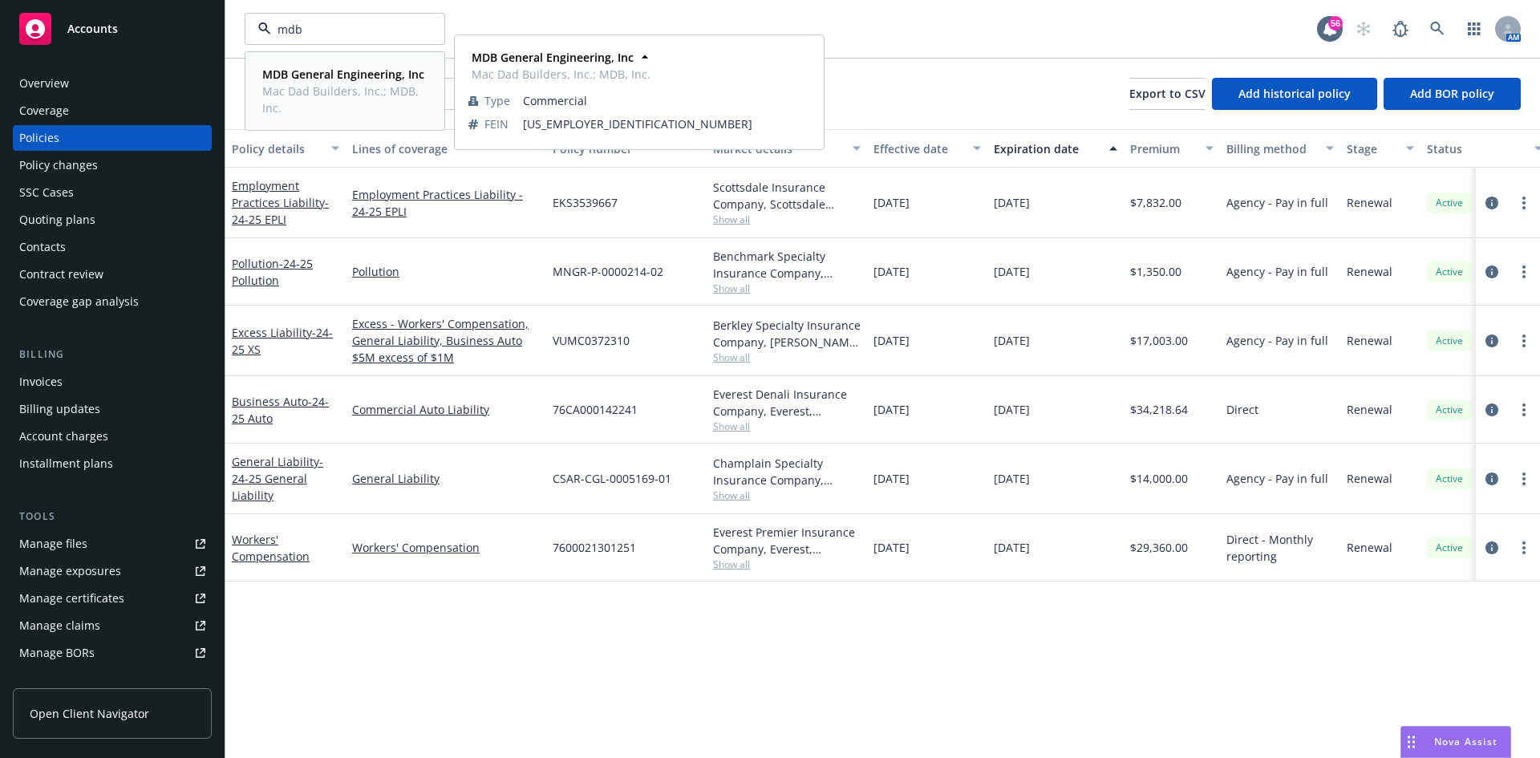
click at [387, 70] on strong "MDB General Engineering, Inc" at bounding box center [343, 74] width 162 height 15
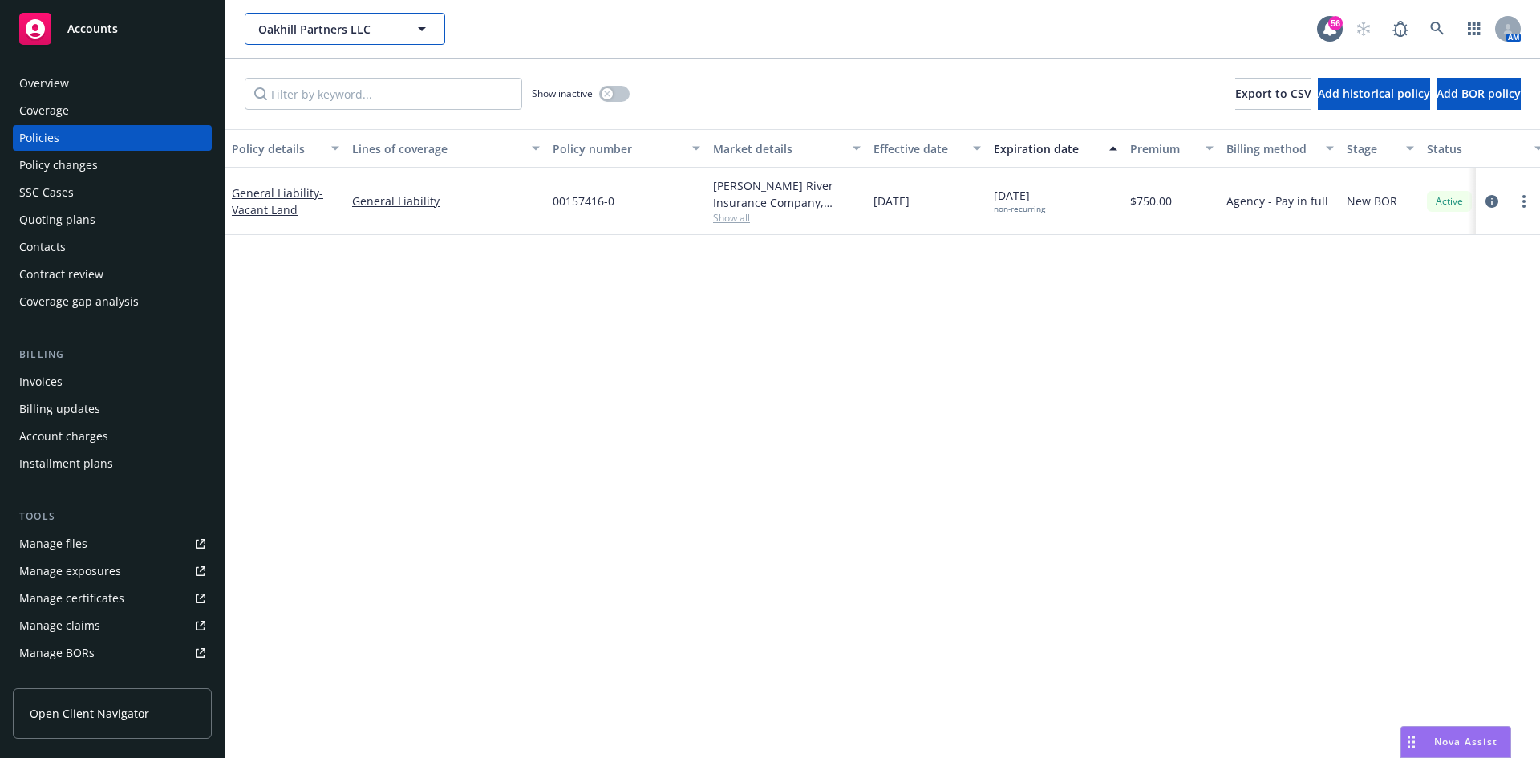
click at [295, 31] on span "Oakhill Partners LLC" at bounding box center [327, 29] width 139 height 17
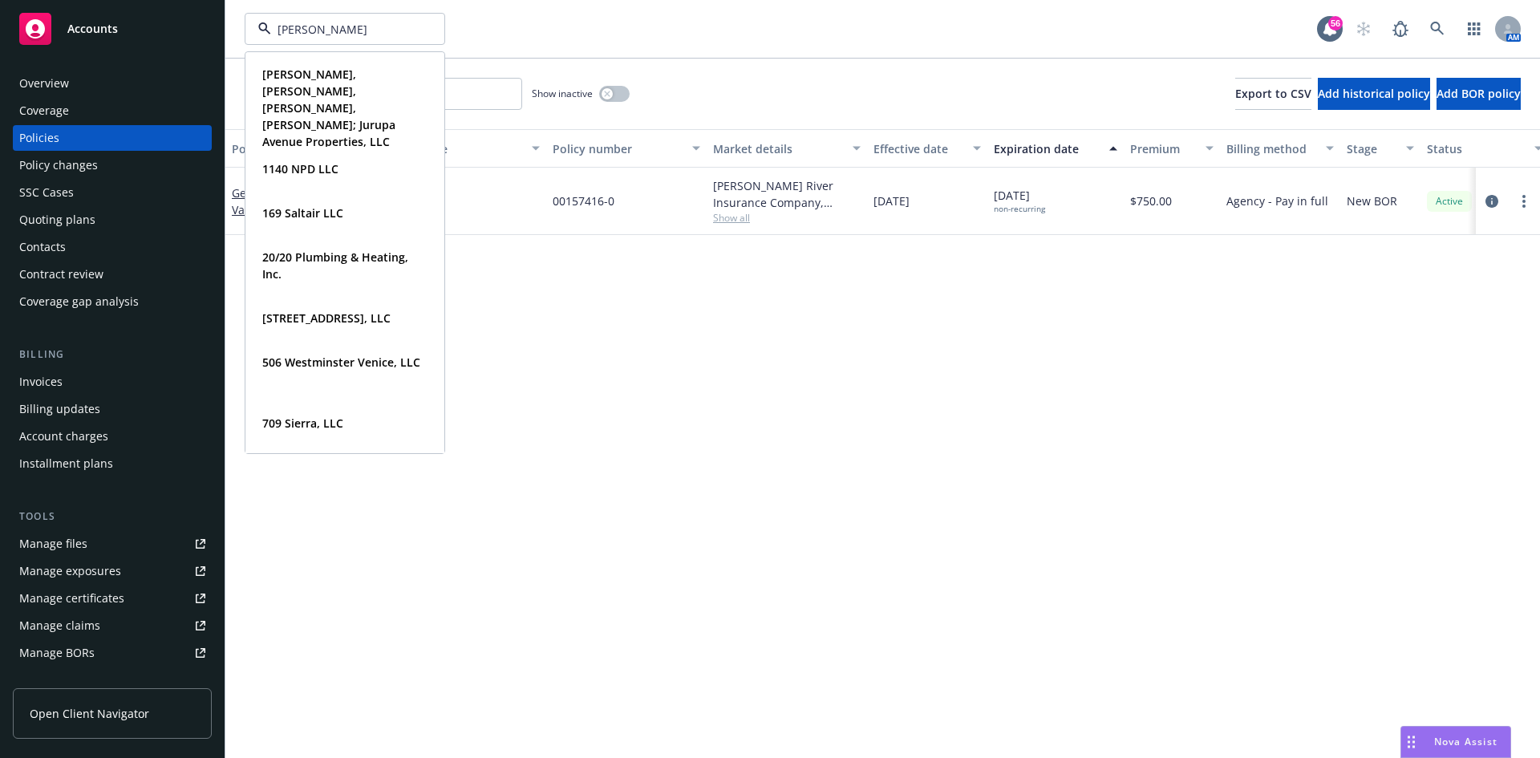
type input "[PERSON_NAME]"
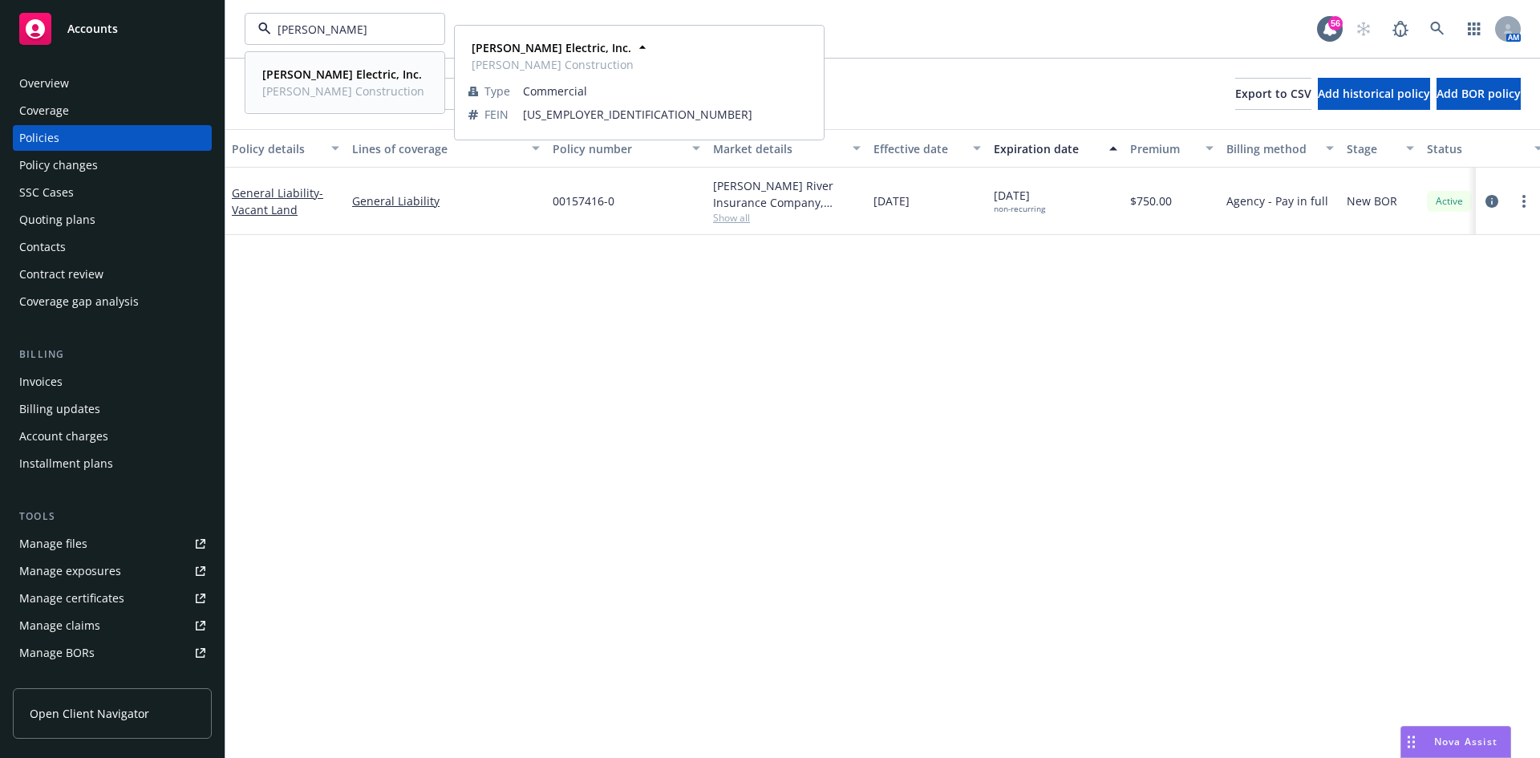
click at [316, 75] on strong "[PERSON_NAME] Electric, Inc." at bounding box center [342, 74] width 160 height 15
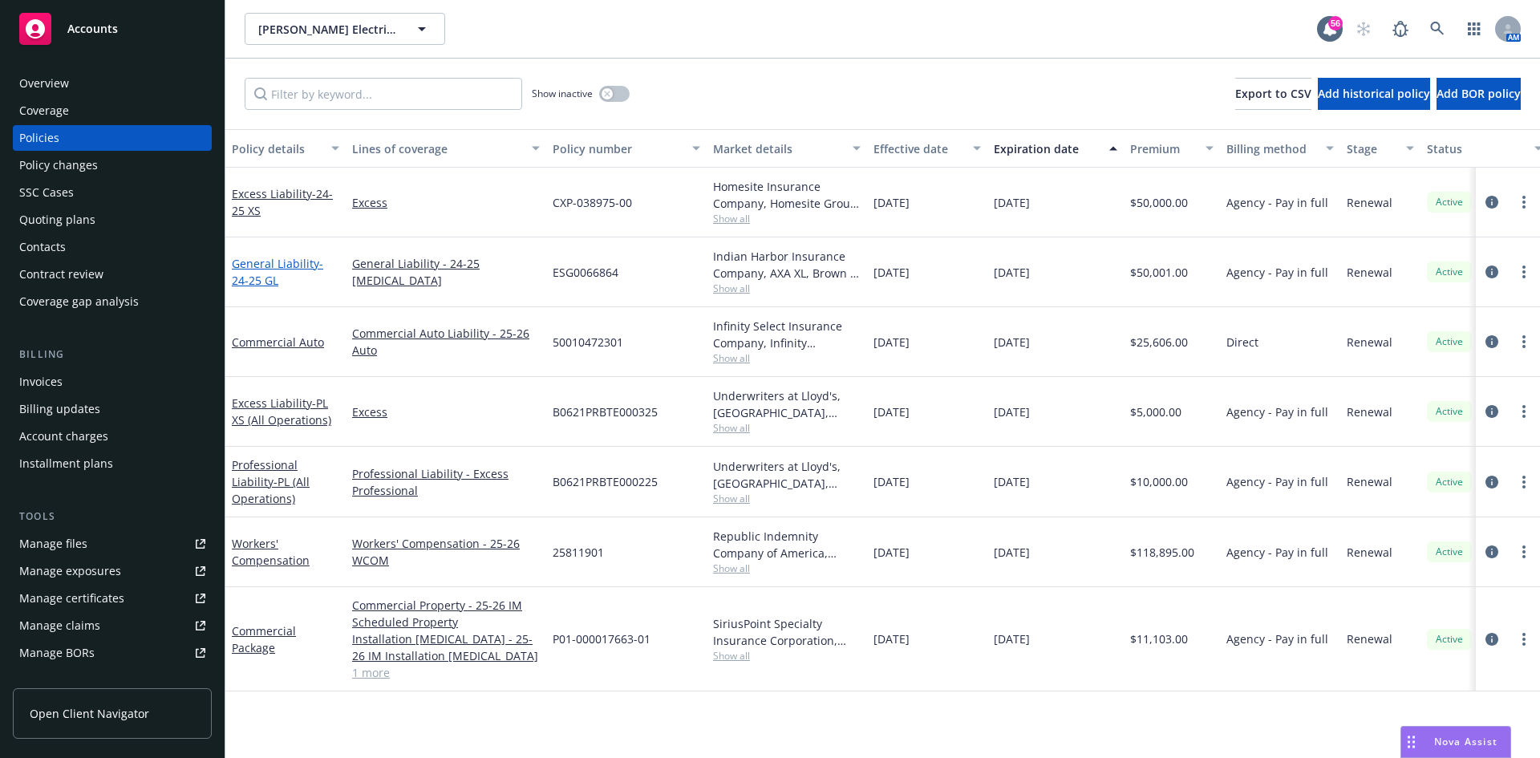
click at [253, 265] on link "General Liability - 24-25 GL" at bounding box center [277, 272] width 91 height 32
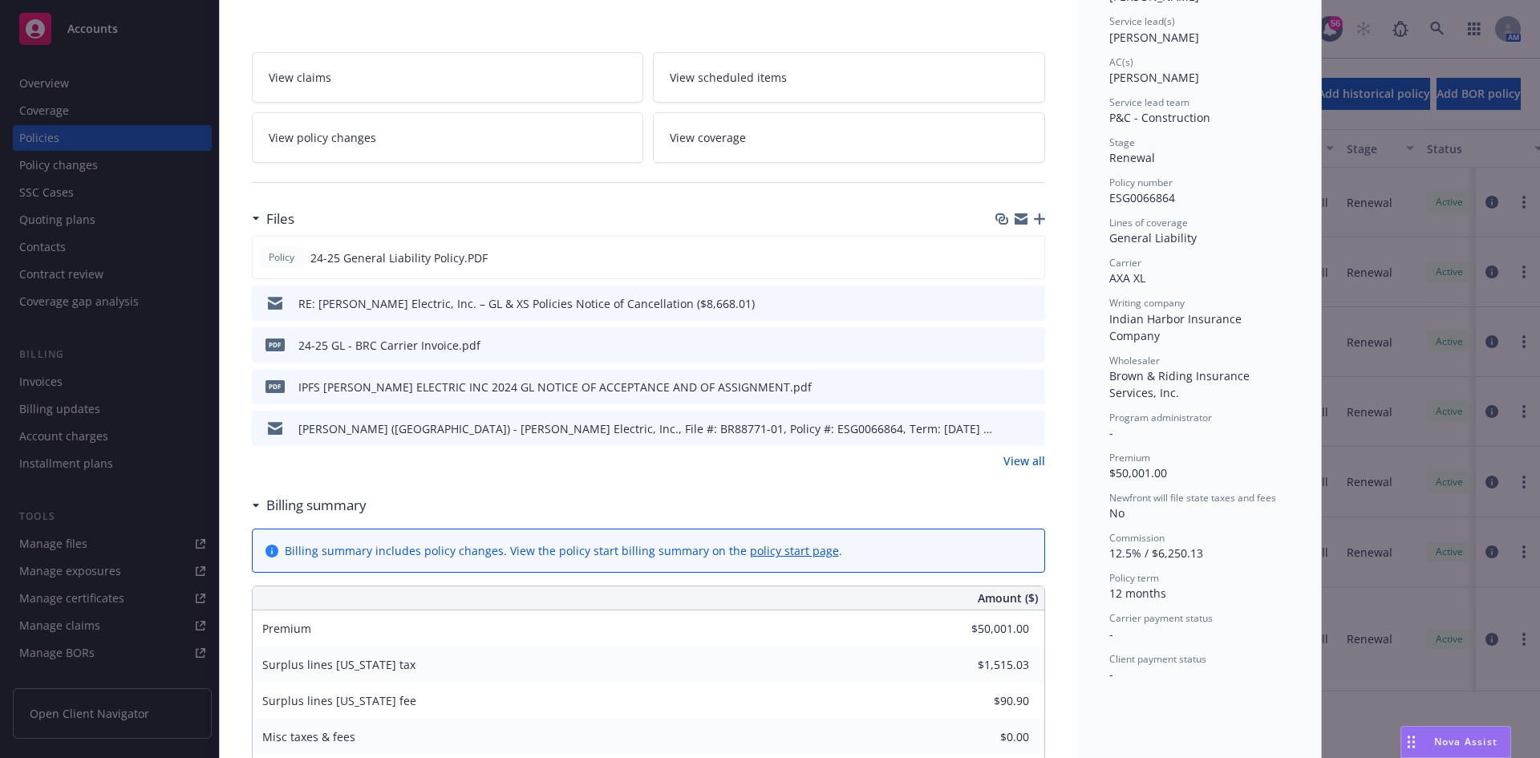
scroll to position [241, 0]
click at [1024, 259] on button at bounding box center [1031, 254] width 14 height 17
click at [1025, 257] on icon "preview file" at bounding box center [1029, 253] width 14 height 11
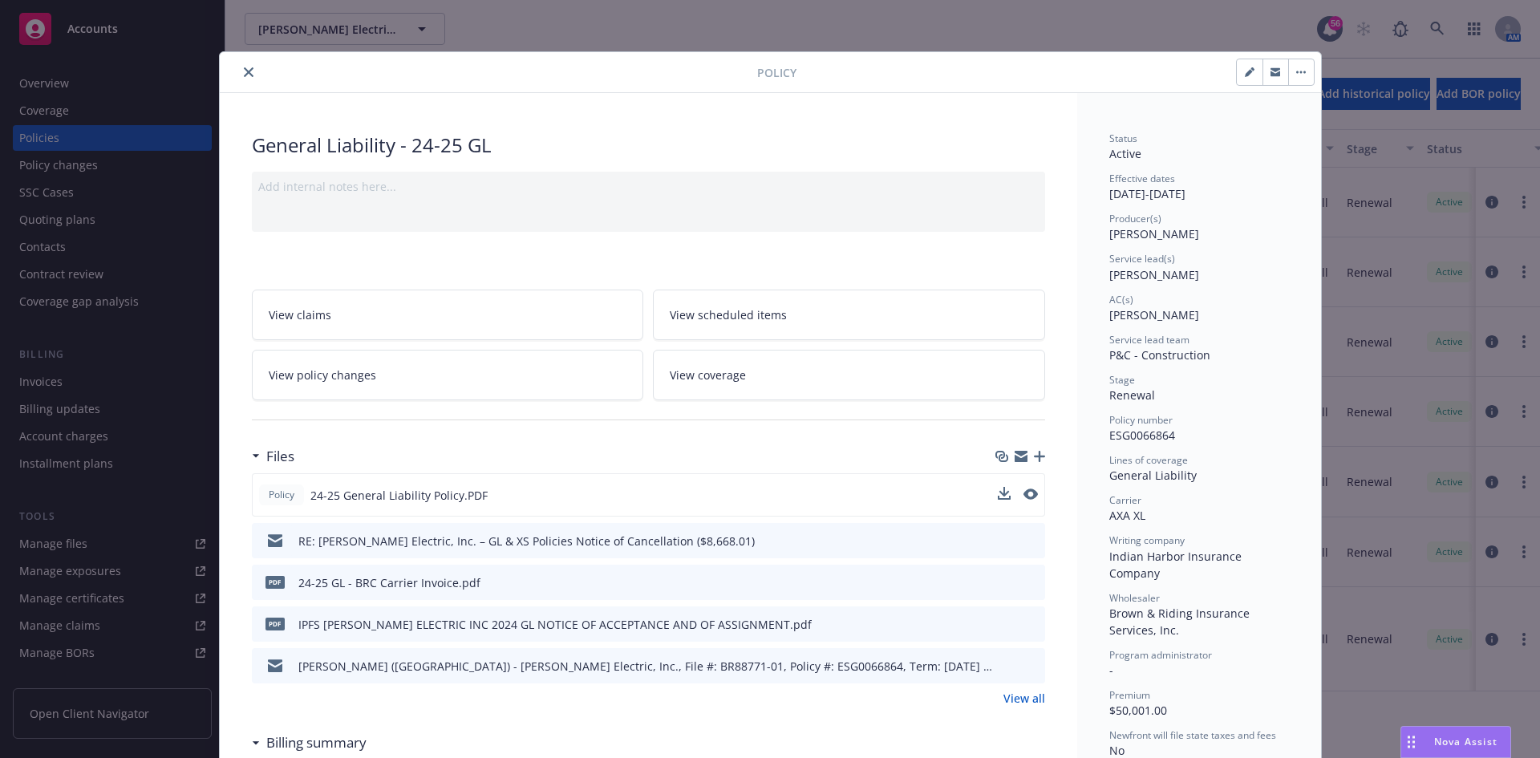
click at [248, 81] on div at bounding box center [491, 72] width 531 height 19
click at [244, 70] on icon "close" at bounding box center [249, 72] width 10 height 10
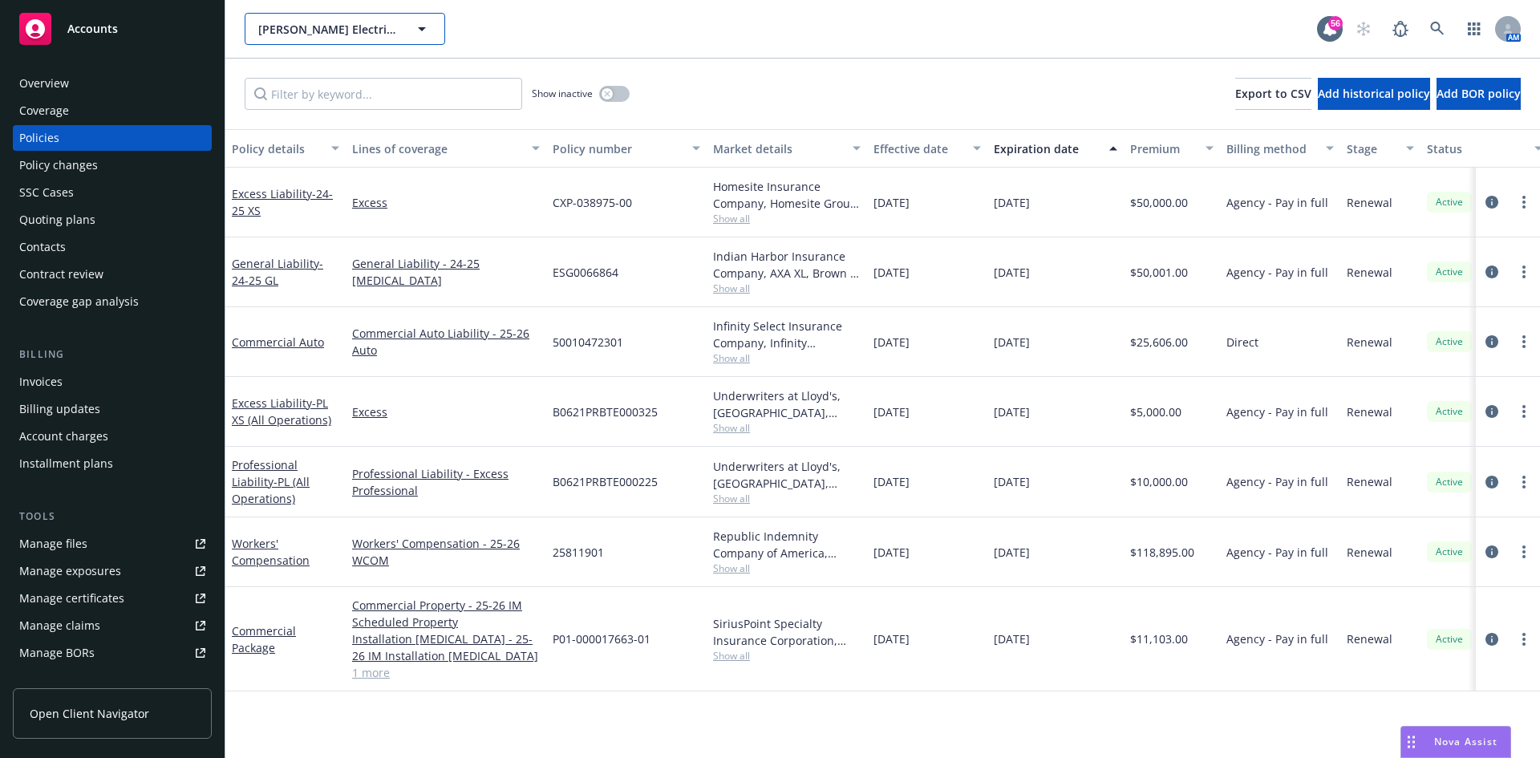
click at [341, 30] on span "RBT Electric, Inc." at bounding box center [327, 29] width 139 height 17
type input "sound"
click at [335, 72] on strong "Sound Capital Loans, LLC" at bounding box center [332, 74] width 140 height 15
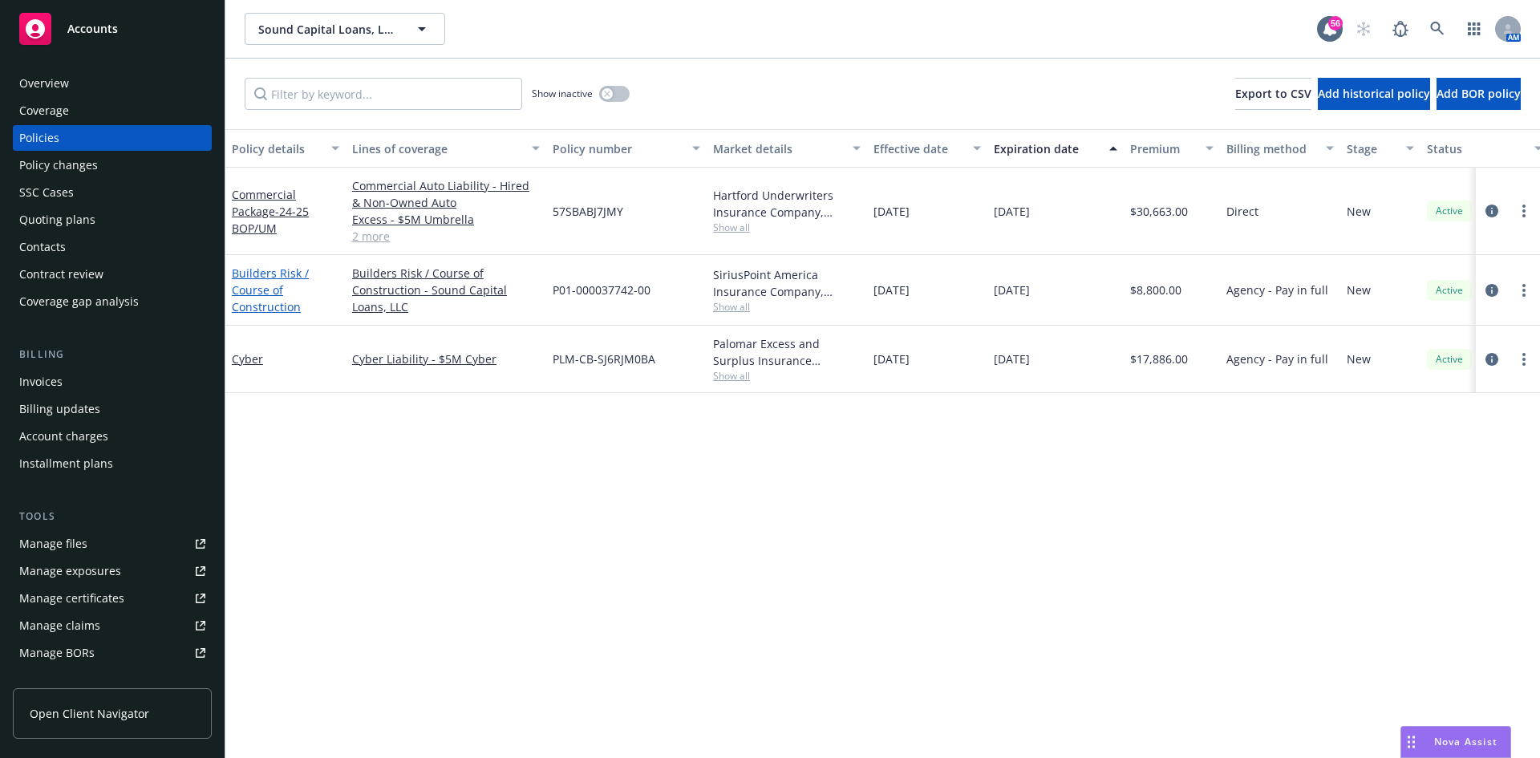
click at [283, 301] on link "Builders Risk / Course of Construction" at bounding box center [270, 290] width 77 height 49
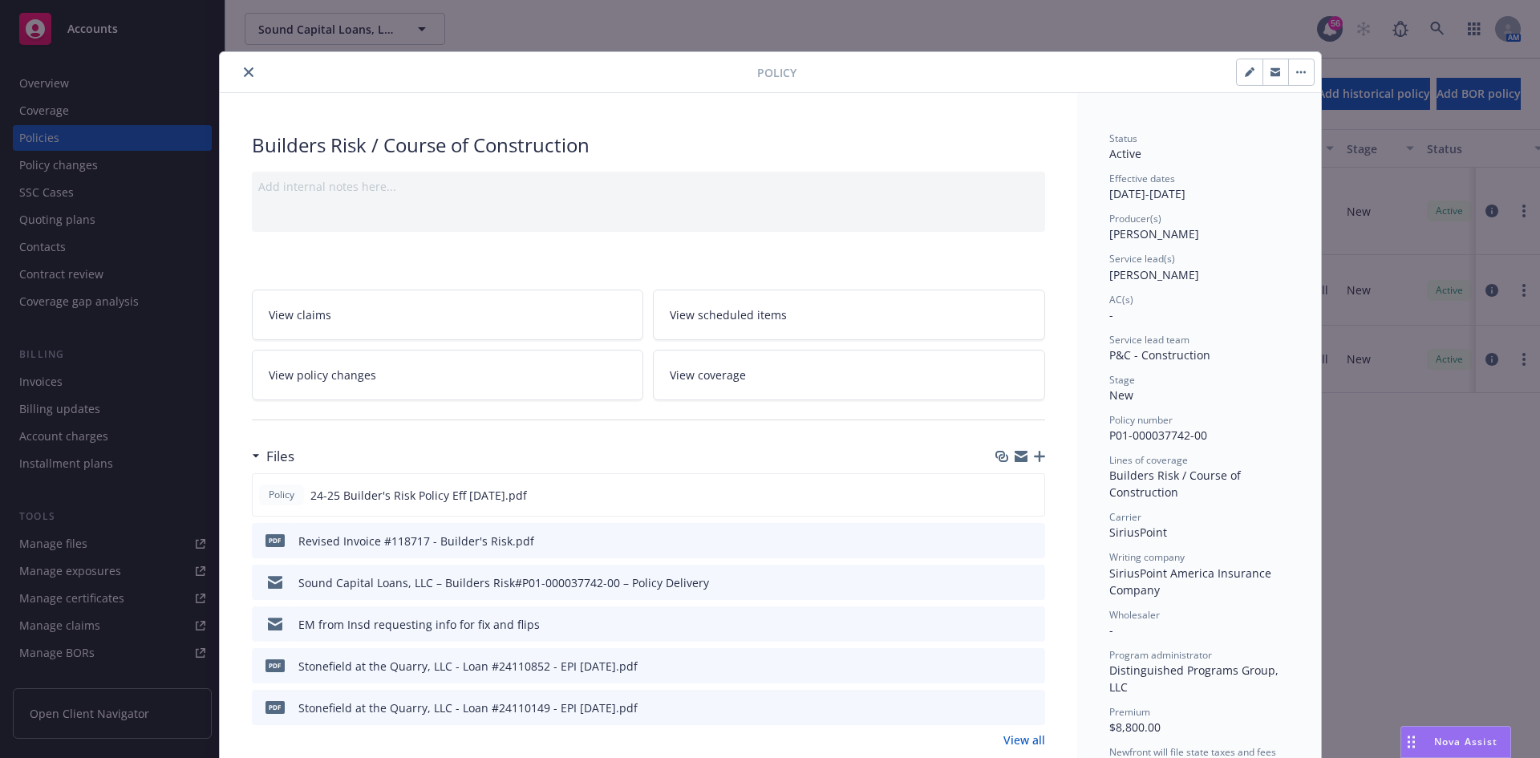
click at [241, 67] on button "close" at bounding box center [248, 72] width 19 height 19
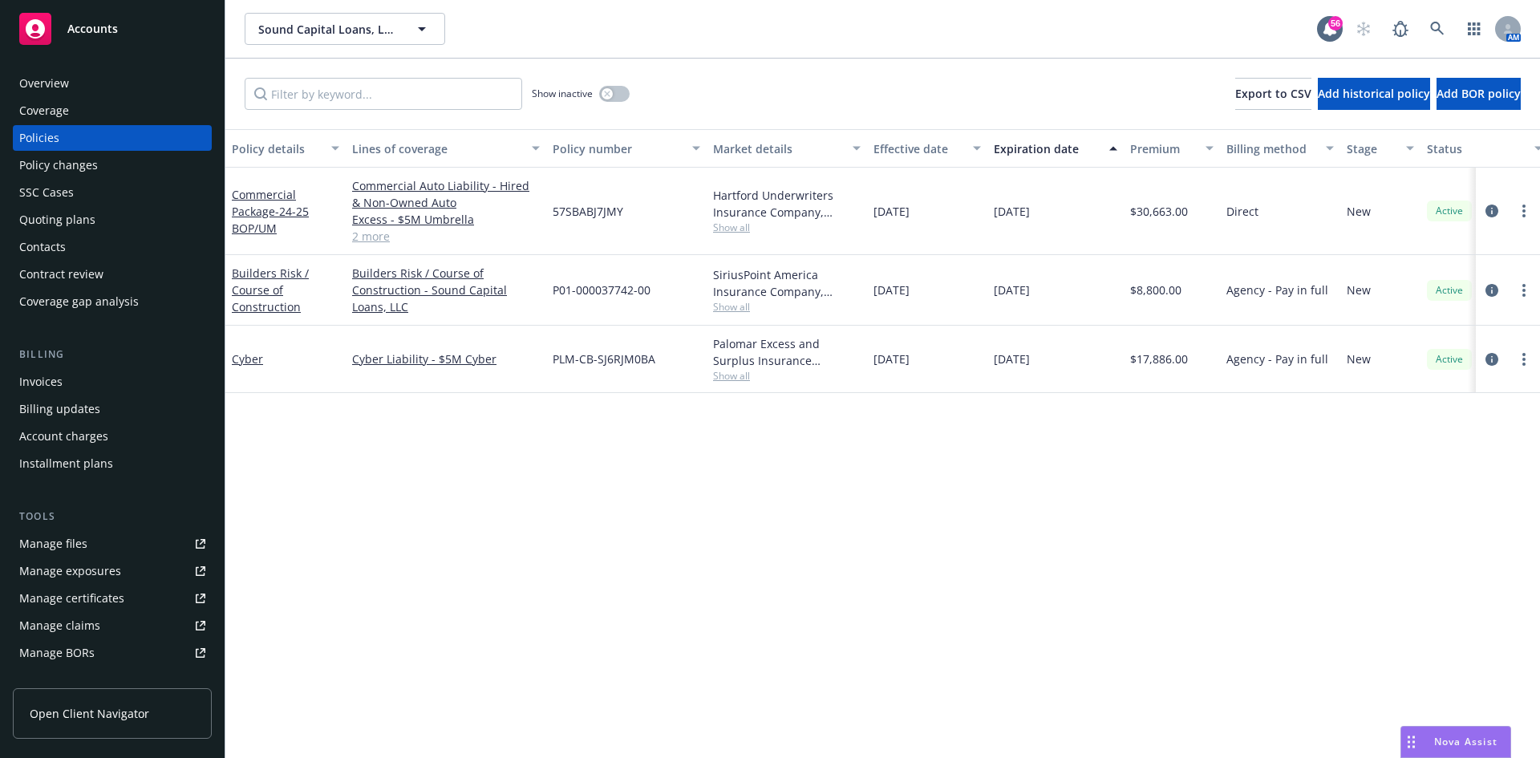
click at [250, 298] on div "Builders Risk / Course of Construction" at bounding box center [285, 290] width 107 height 51
click at [264, 290] on link "Builders Risk / Course of Construction" at bounding box center [270, 290] width 77 height 49
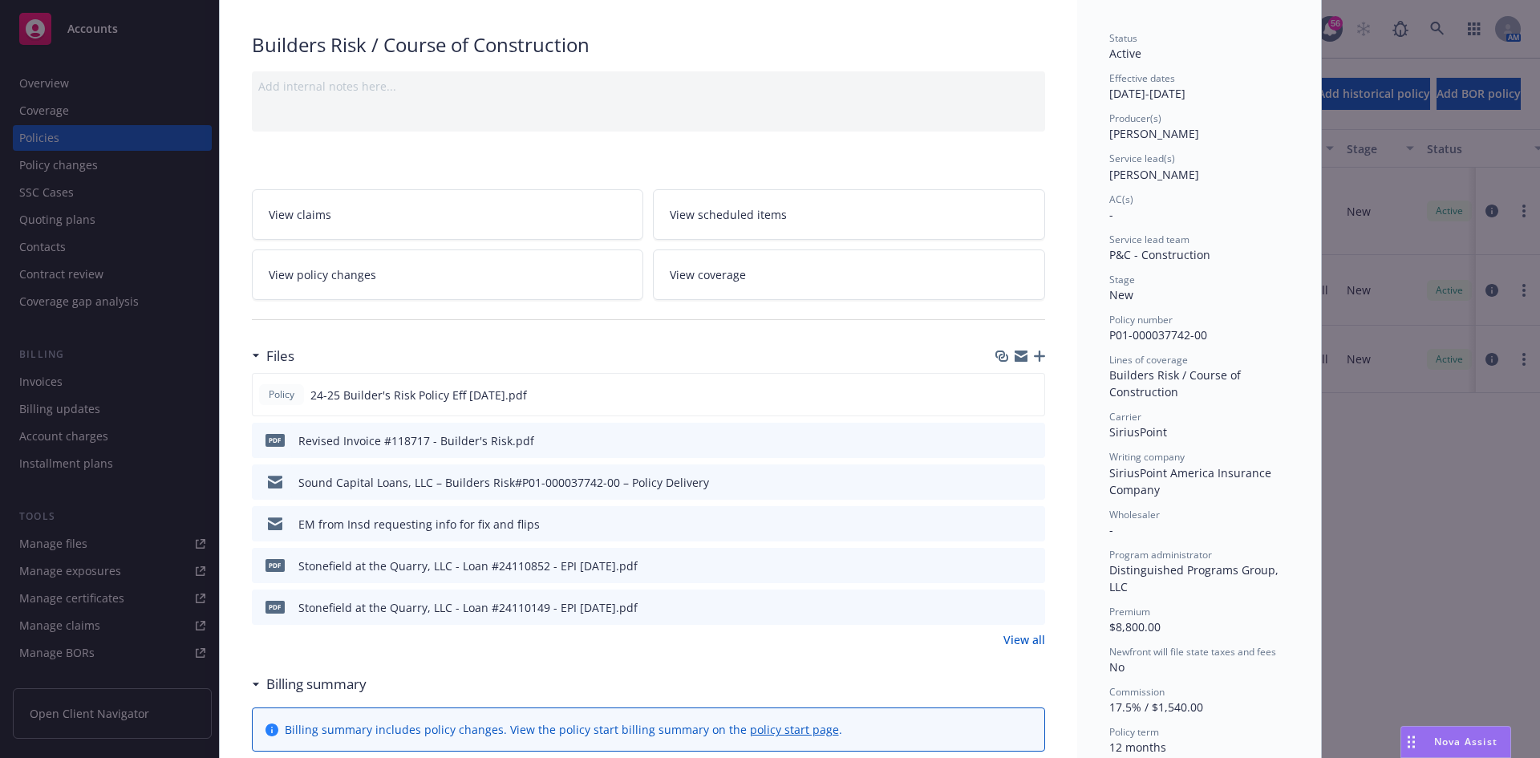
scroll to position [128, 0]
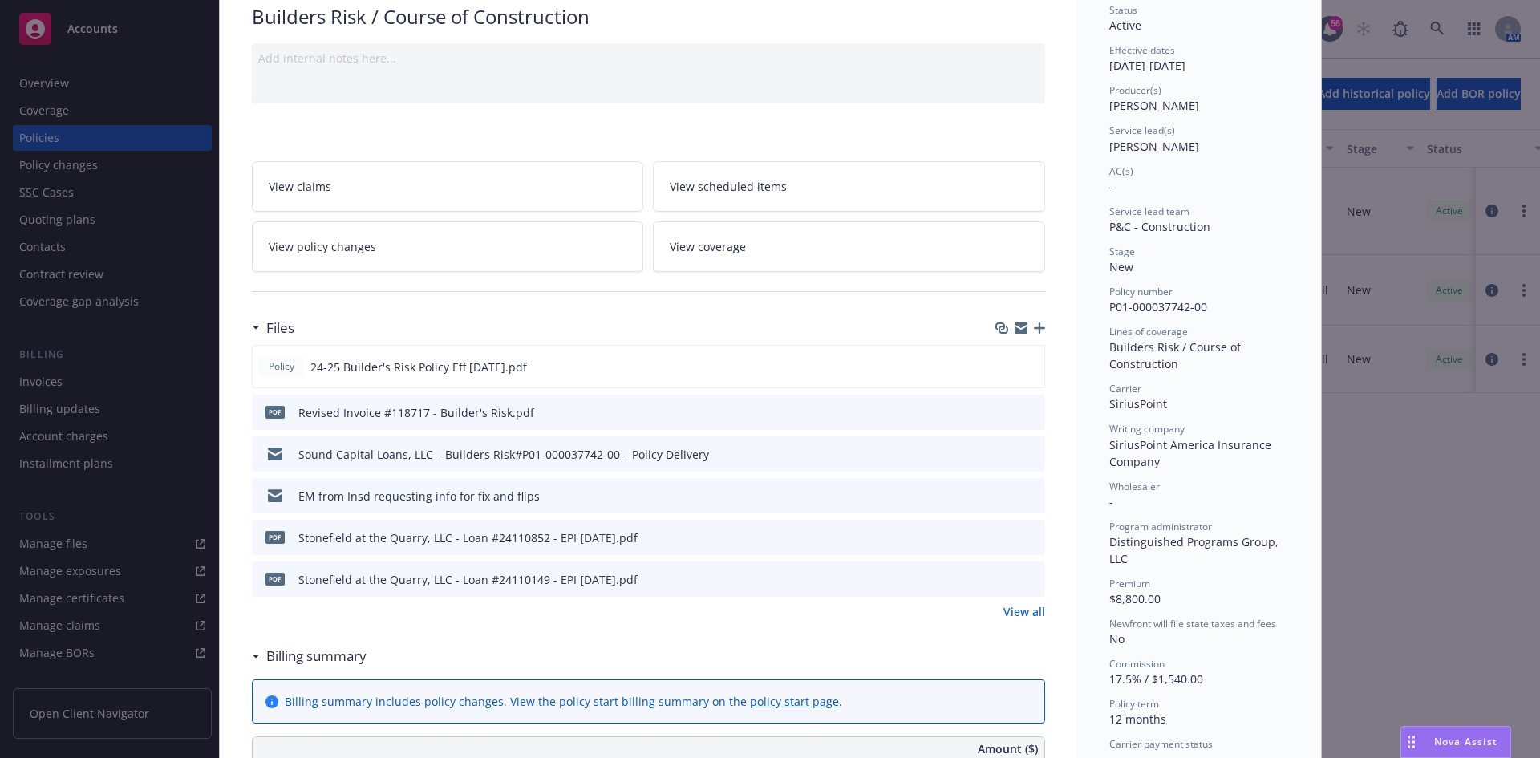
click at [1027, 497] on icon "preview file" at bounding box center [1030, 494] width 14 height 11
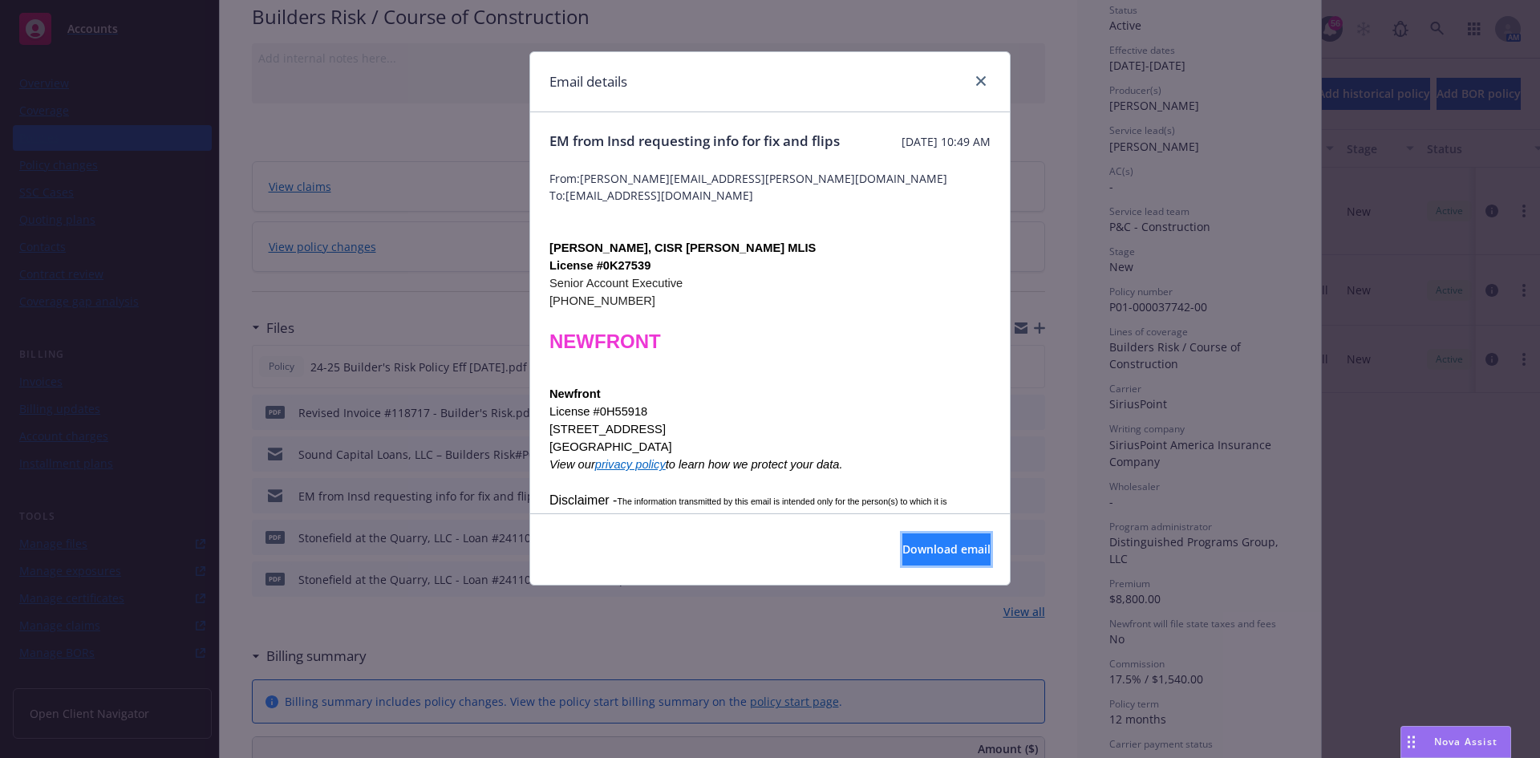
click at [953, 557] on button "Download email" at bounding box center [946, 549] width 88 height 32
click at [972, 80] on link "close" at bounding box center [980, 80] width 19 height 19
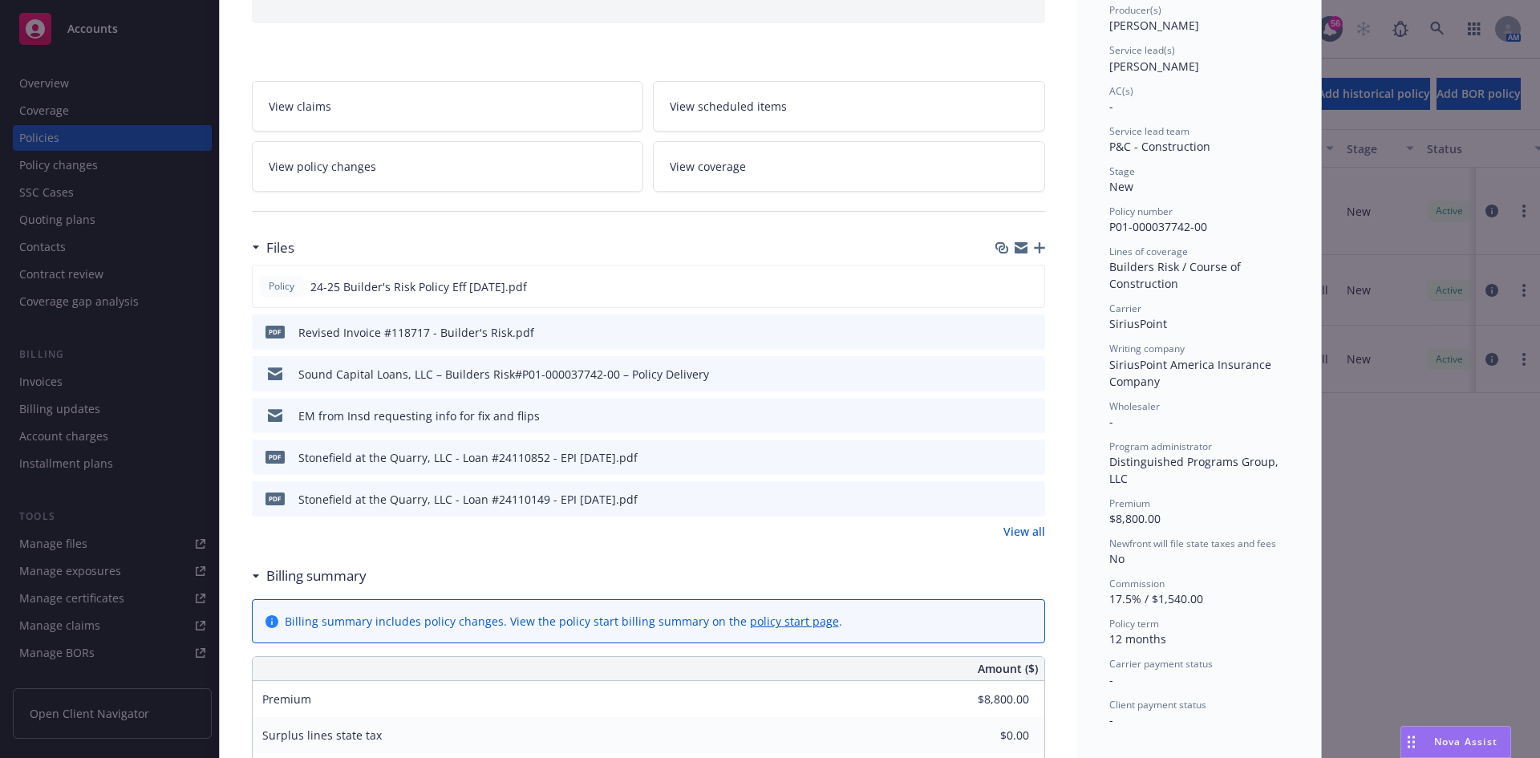
scroll to position [0, 0]
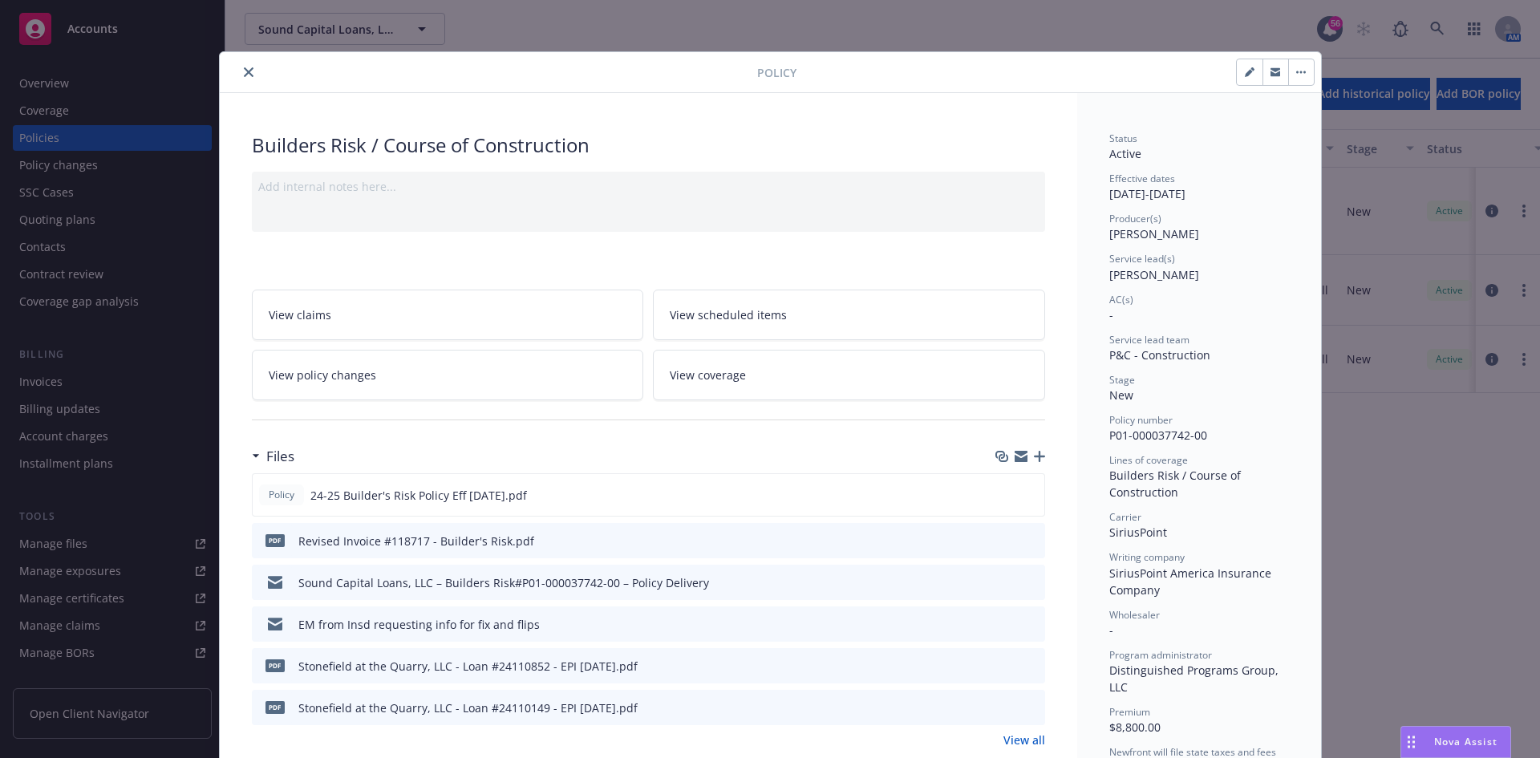
click at [252, 80] on div at bounding box center [491, 72] width 531 height 19
click at [243, 76] on button "close" at bounding box center [248, 72] width 19 height 19
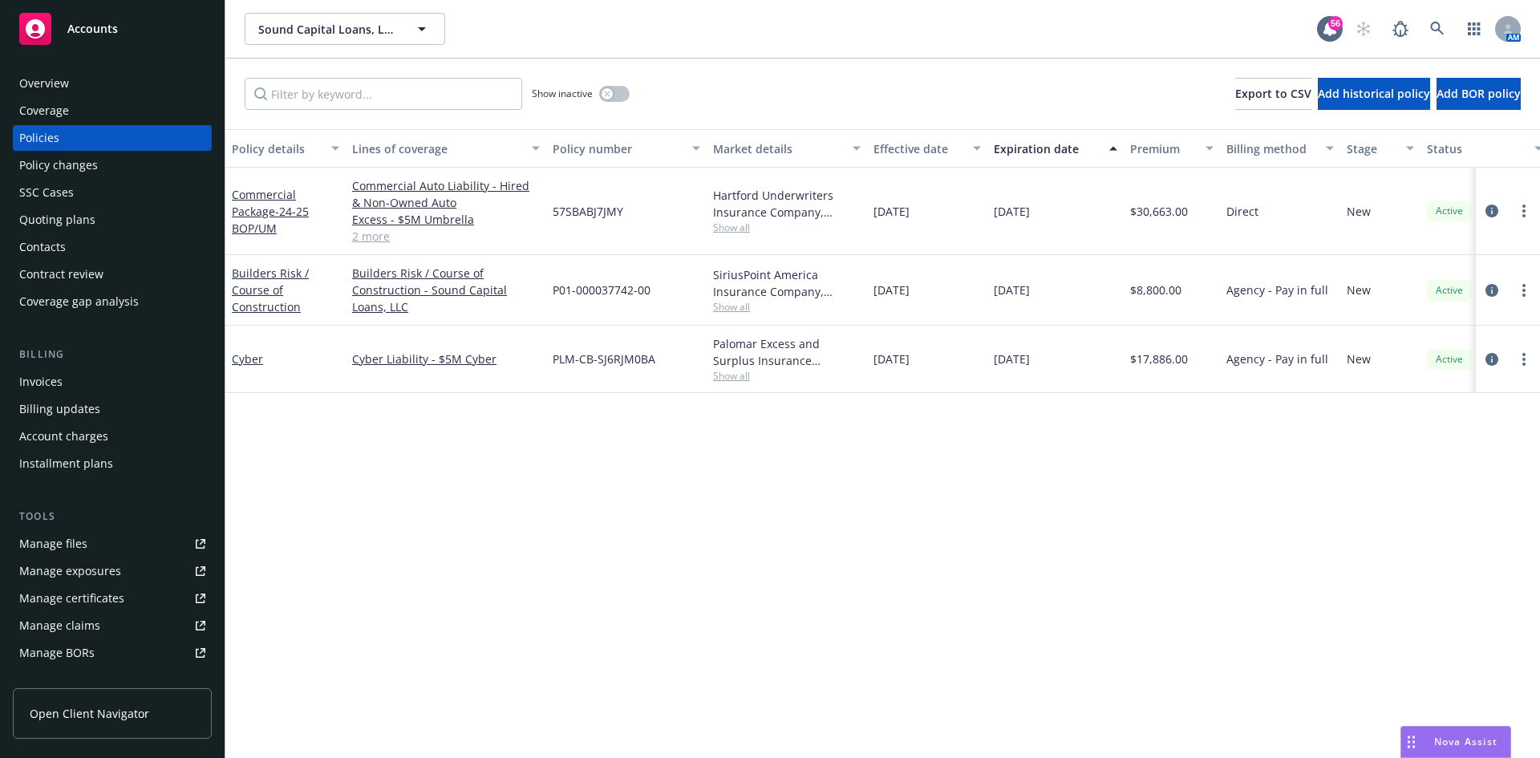
click at [90, 83] on div "Overview" at bounding box center [112, 84] width 186 height 26
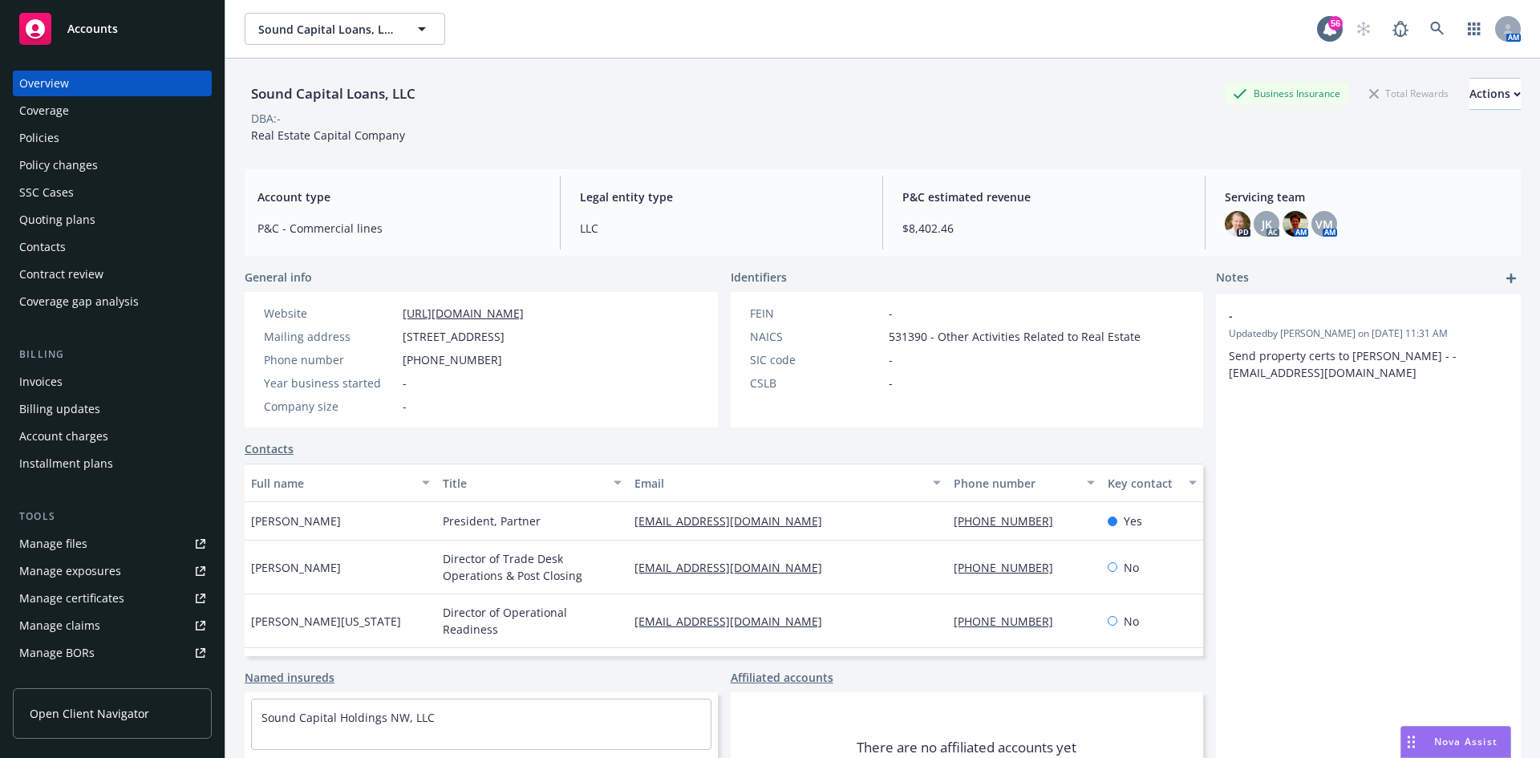
click at [94, 131] on div "Policies" at bounding box center [112, 138] width 186 height 26
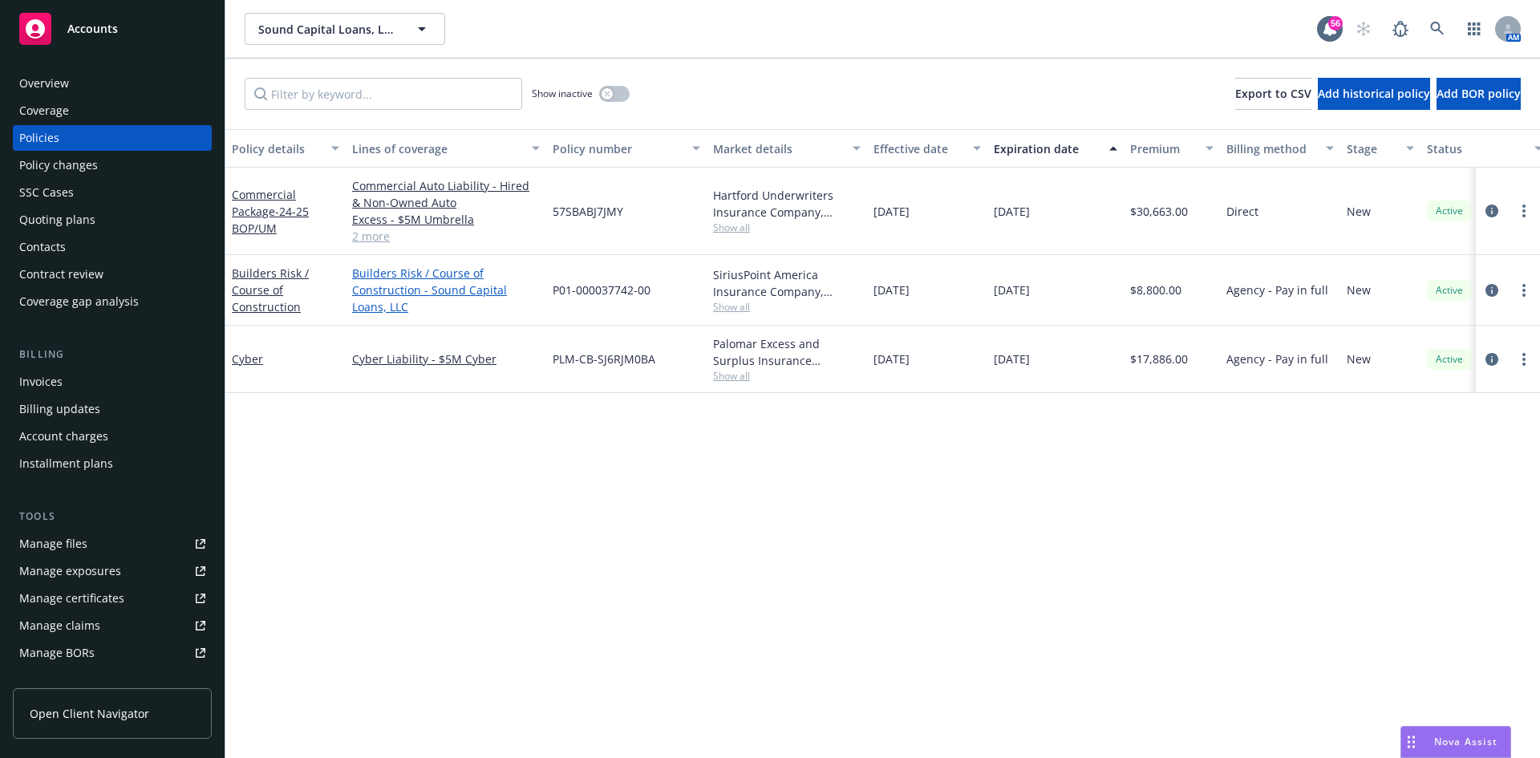
click at [397, 286] on link "Builders Risk / Course of Construction - Sound Capital Loans, LLC" at bounding box center [446, 290] width 188 height 51
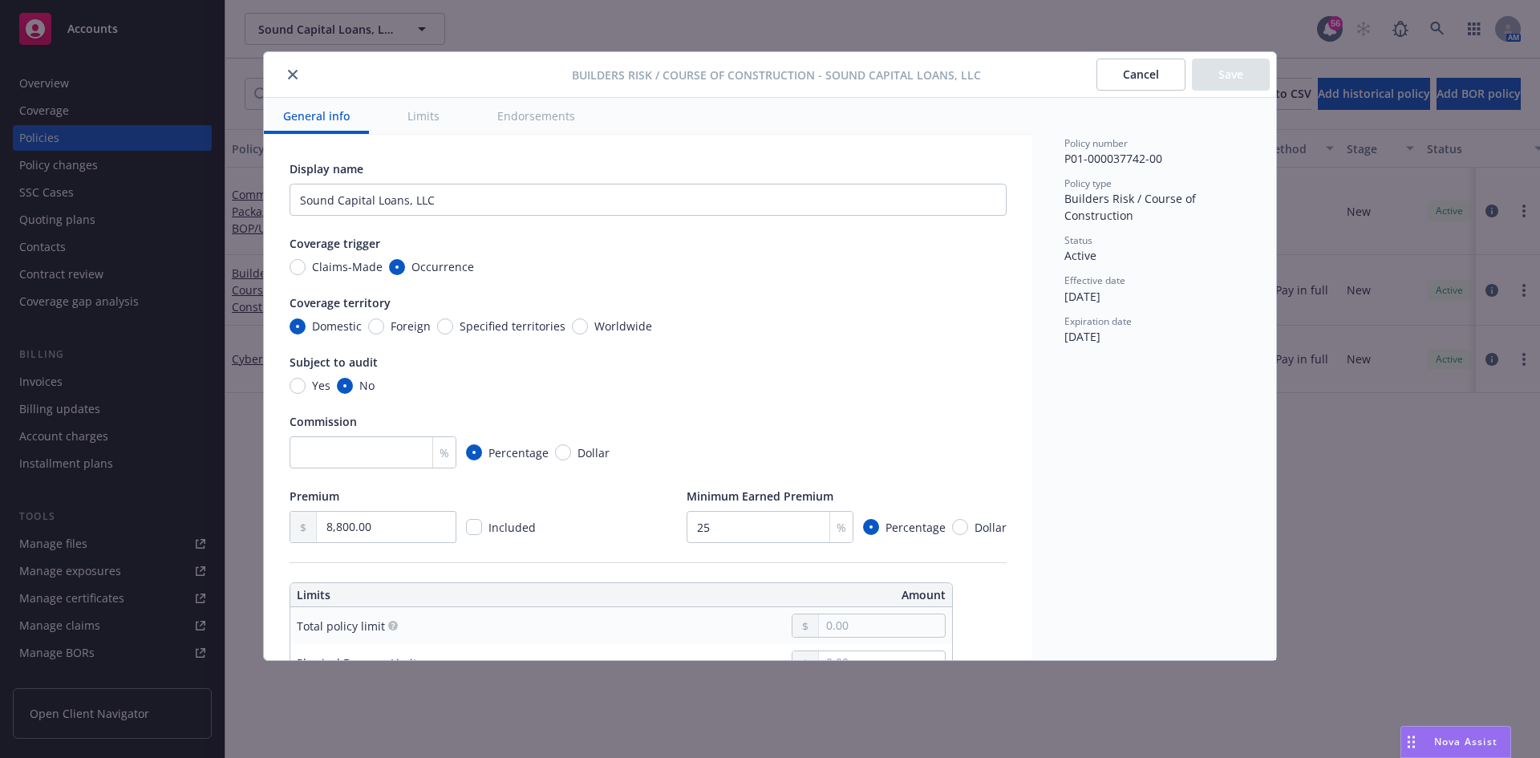
scroll to position [160, 0]
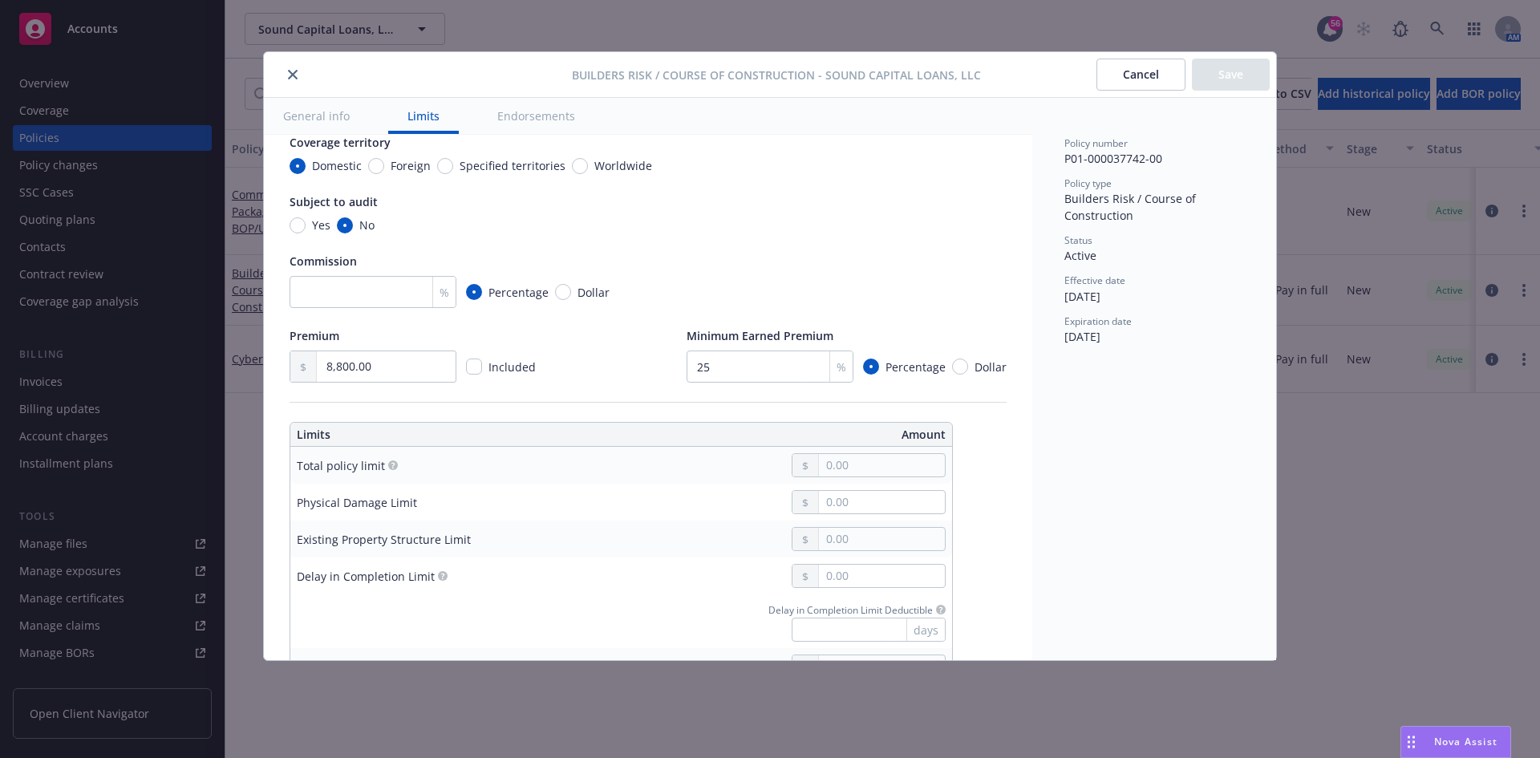
click at [291, 68] on button "close" at bounding box center [292, 74] width 19 height 19
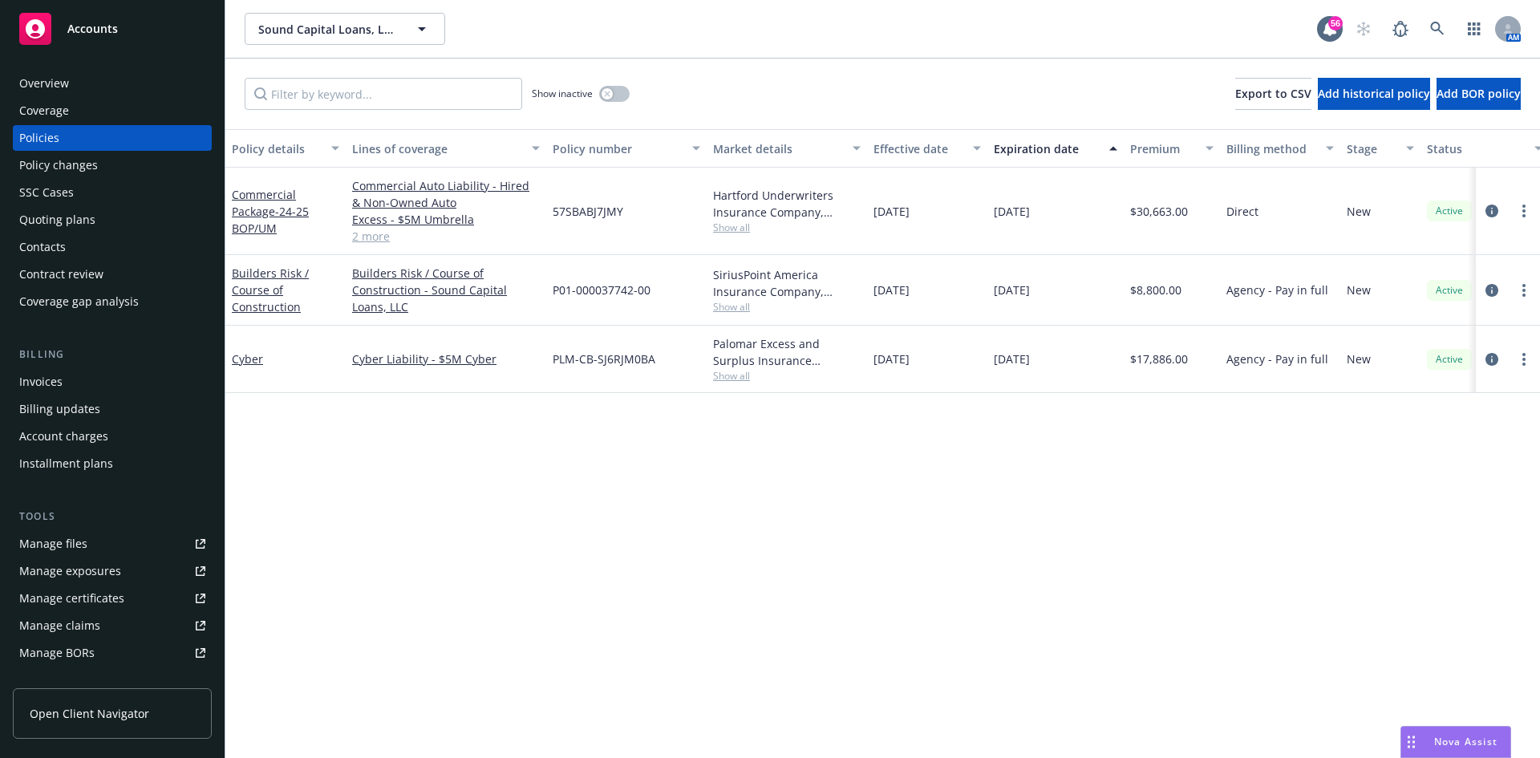
click at [67, 78] on div "Overview" at bounding box center [44, 84] width 50 height 26
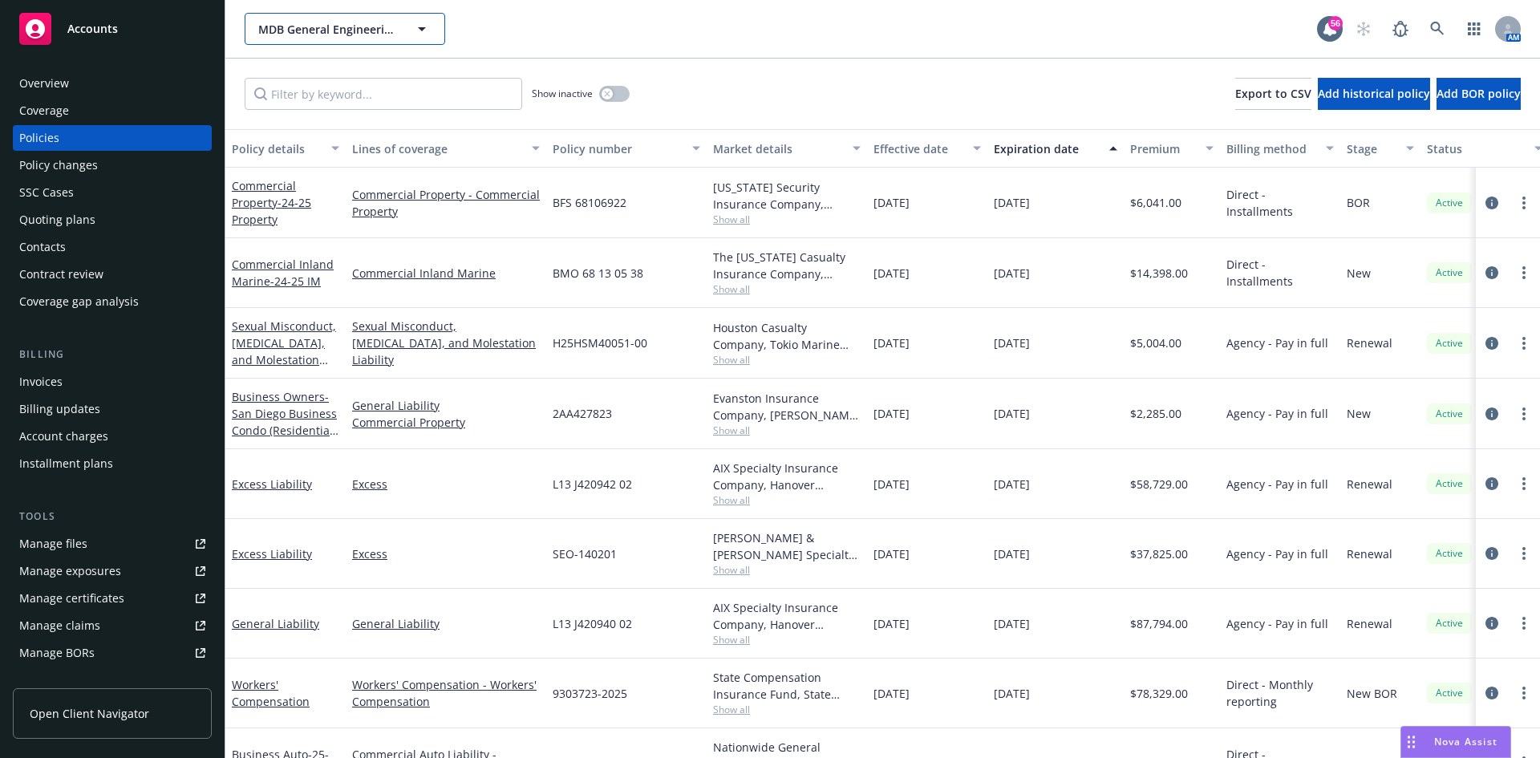
click at [381, 23] on span "MDB General Engineering, Inc" at bounding box center [327, 29] width 139 height 17
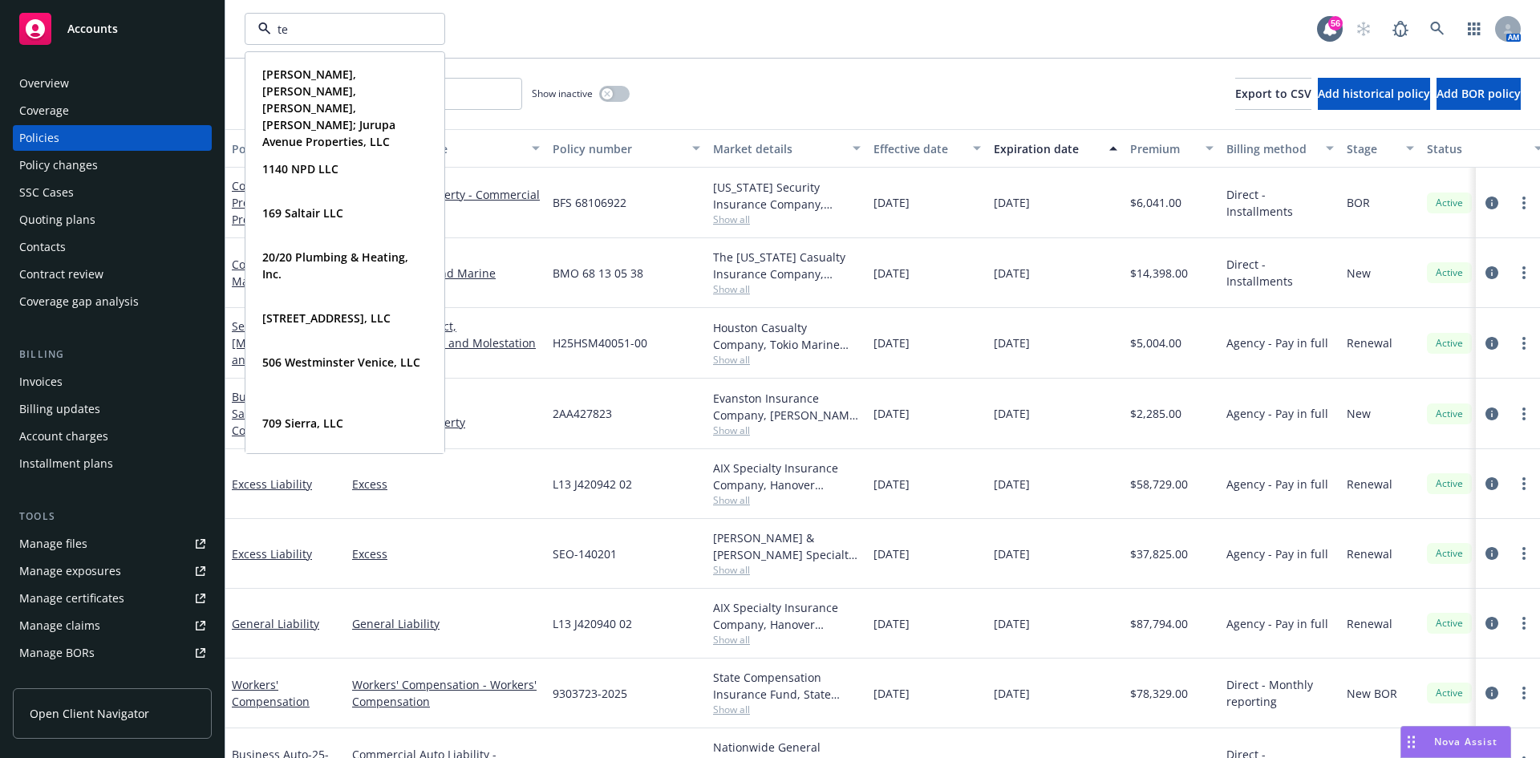
type input "t"
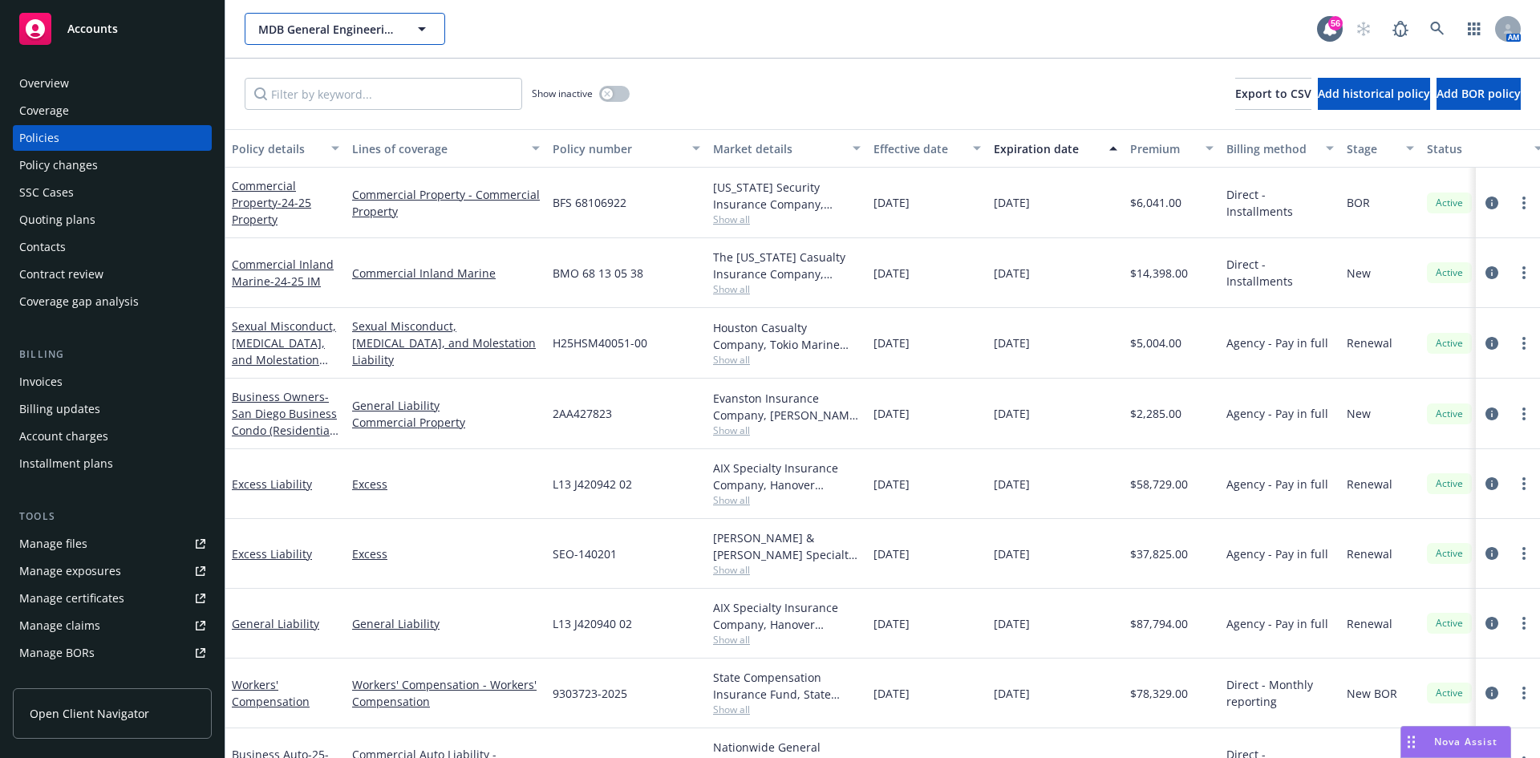
click at [302, 36] on span "MDB General Engineering, Inc" at bounding box center [327, 29] width 139 height 17
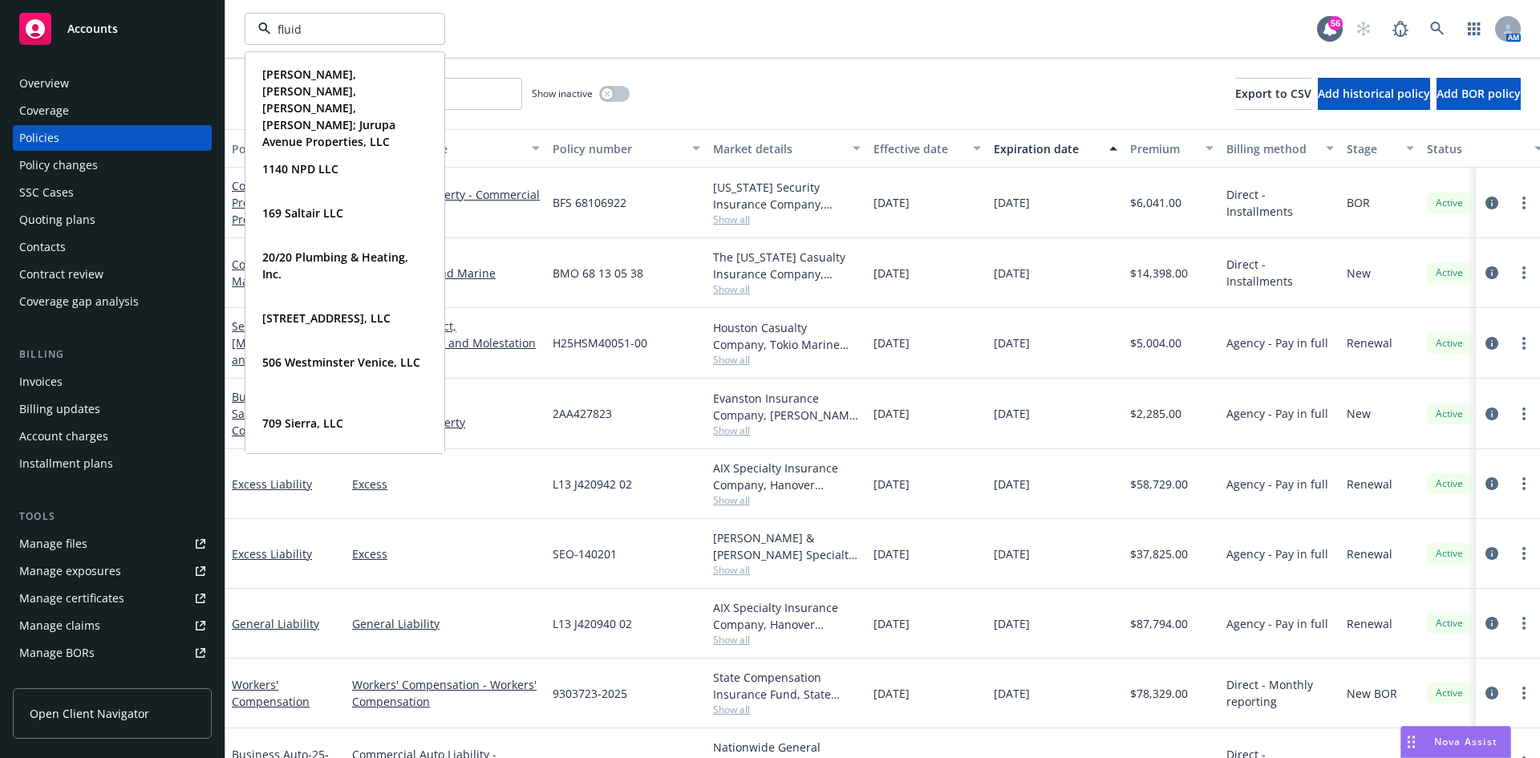
type input "fluid"
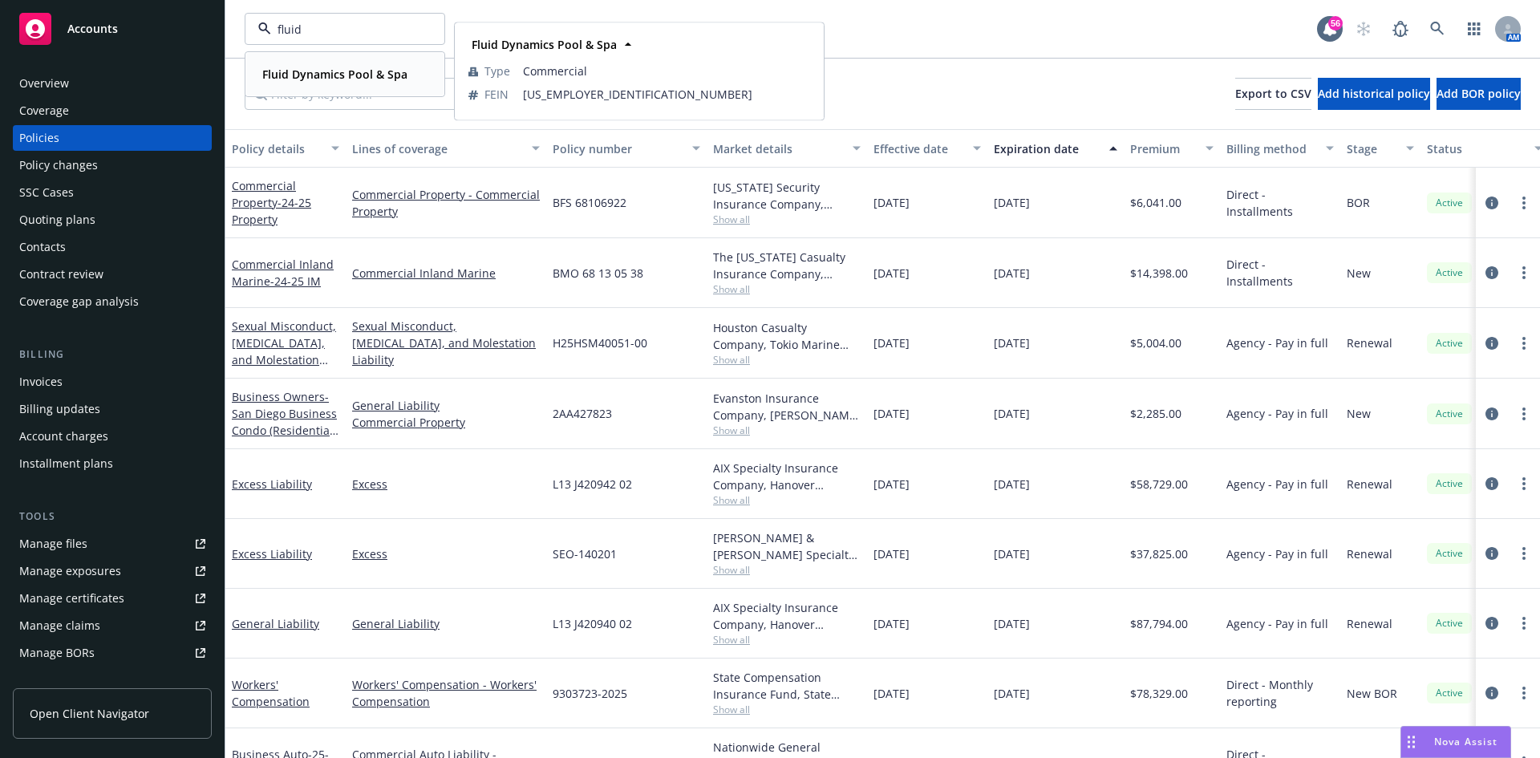
click at [306, 59] on div "Fluid Dynamics Pool & Spa Type Commercial FEIN [US_EMPLOYER_IDENTIFICATION_NUMB…" at bounding box center [344, 74] width 197 height 43
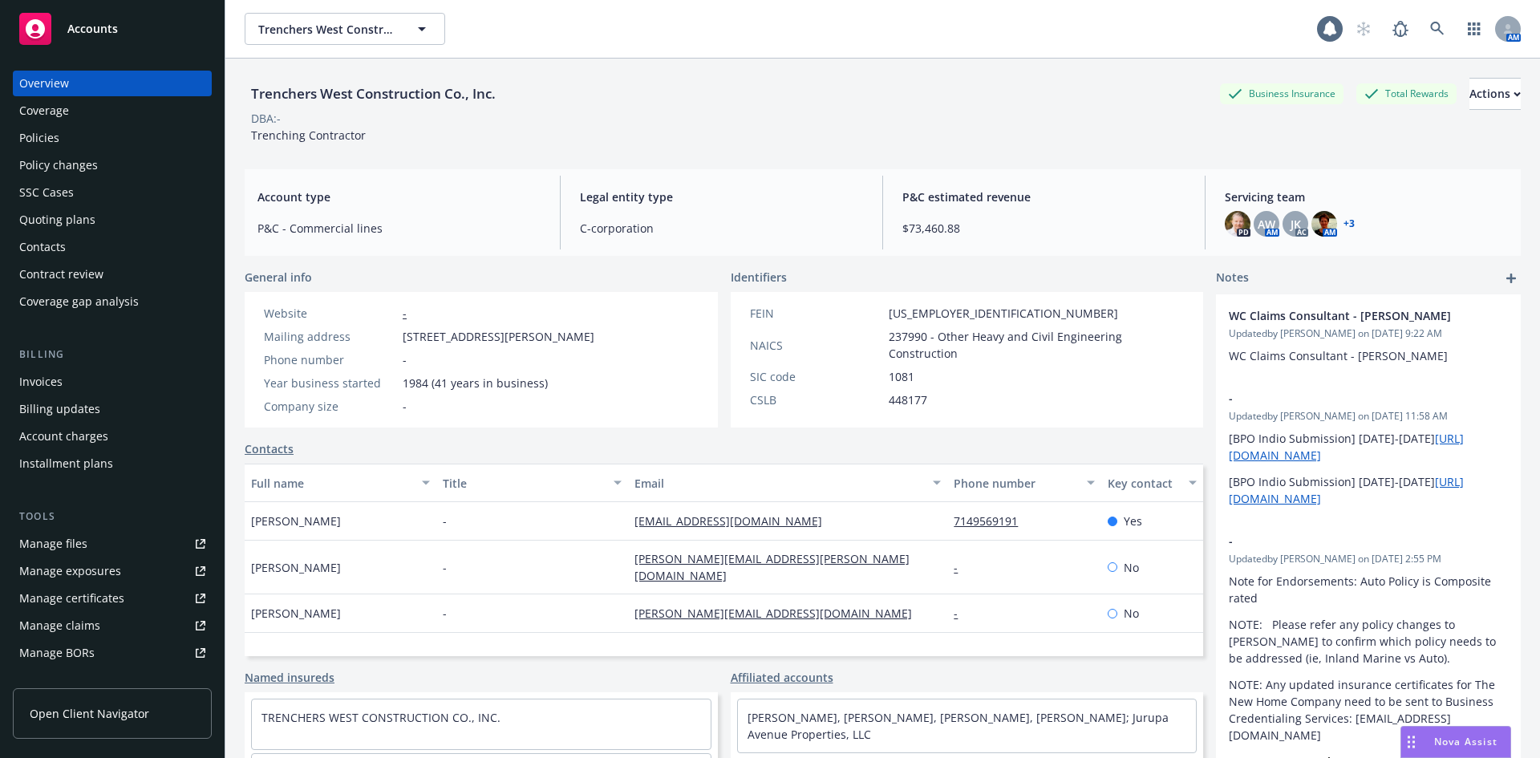
click at [72, 535] on div "Manage files" at bounding box center [53, 544] width 68 height 26
click at [79, 216] on div "Quoting plans" at bounding box center [57, 220] width 76 height 26
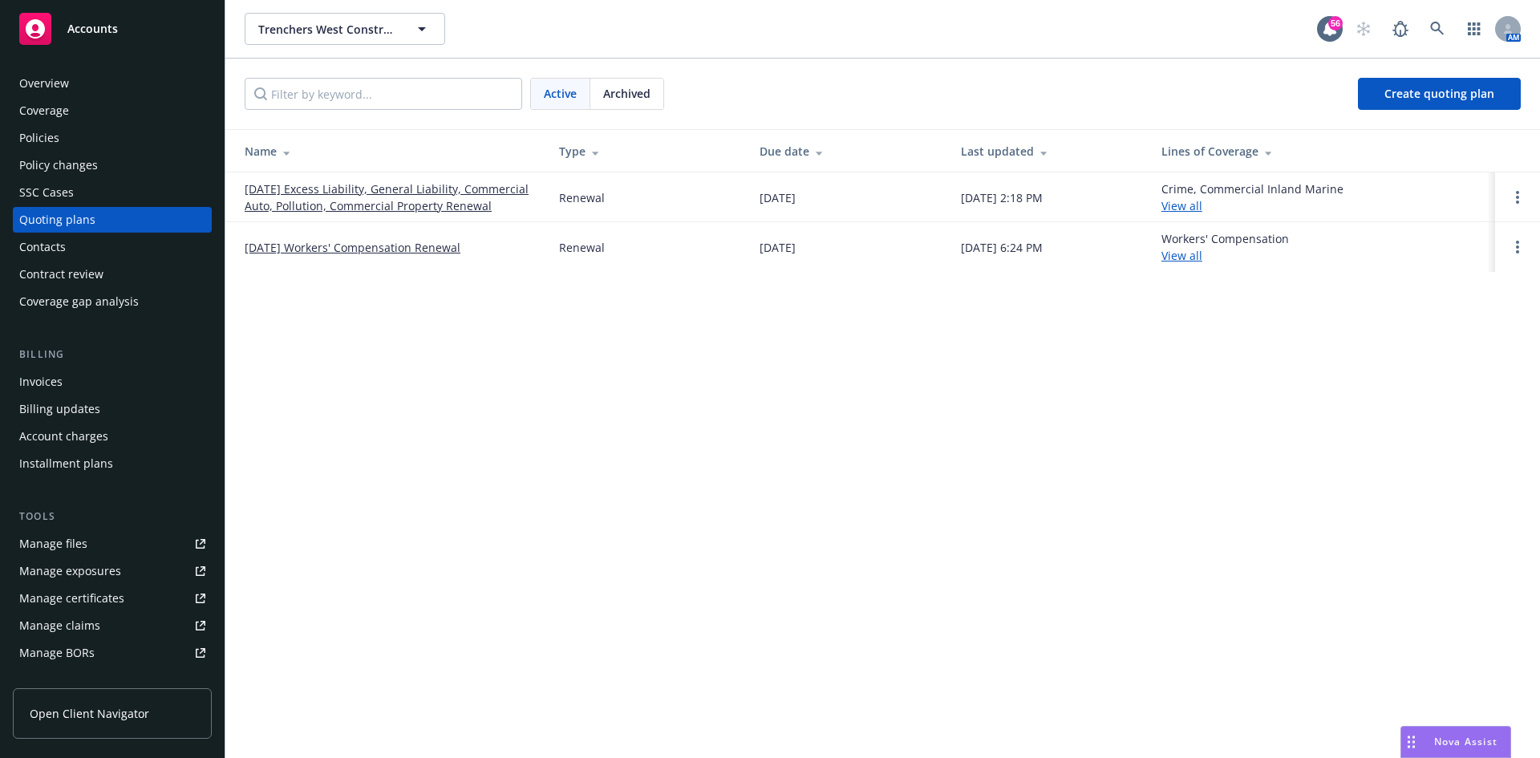
click at [428, 201] on link "[DATE] Excess Liability, General Liability, Commercial Auto, Pollution, Commerc…" at bounding box center [389, 197] width 289 height 34
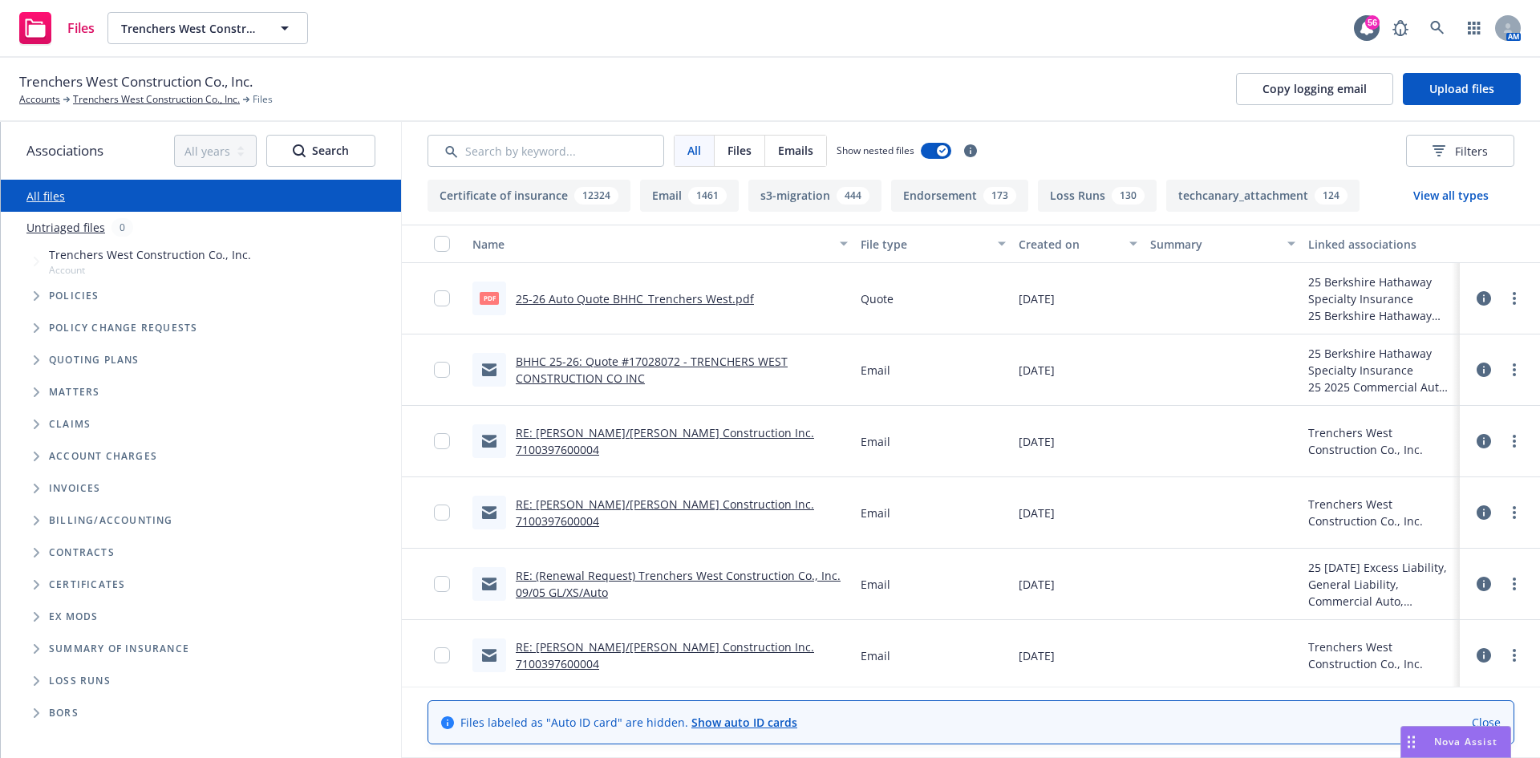
click at [1071, 189] on button "Loss Runs 130" at bounding box center [1097, 196] width 119 height 32
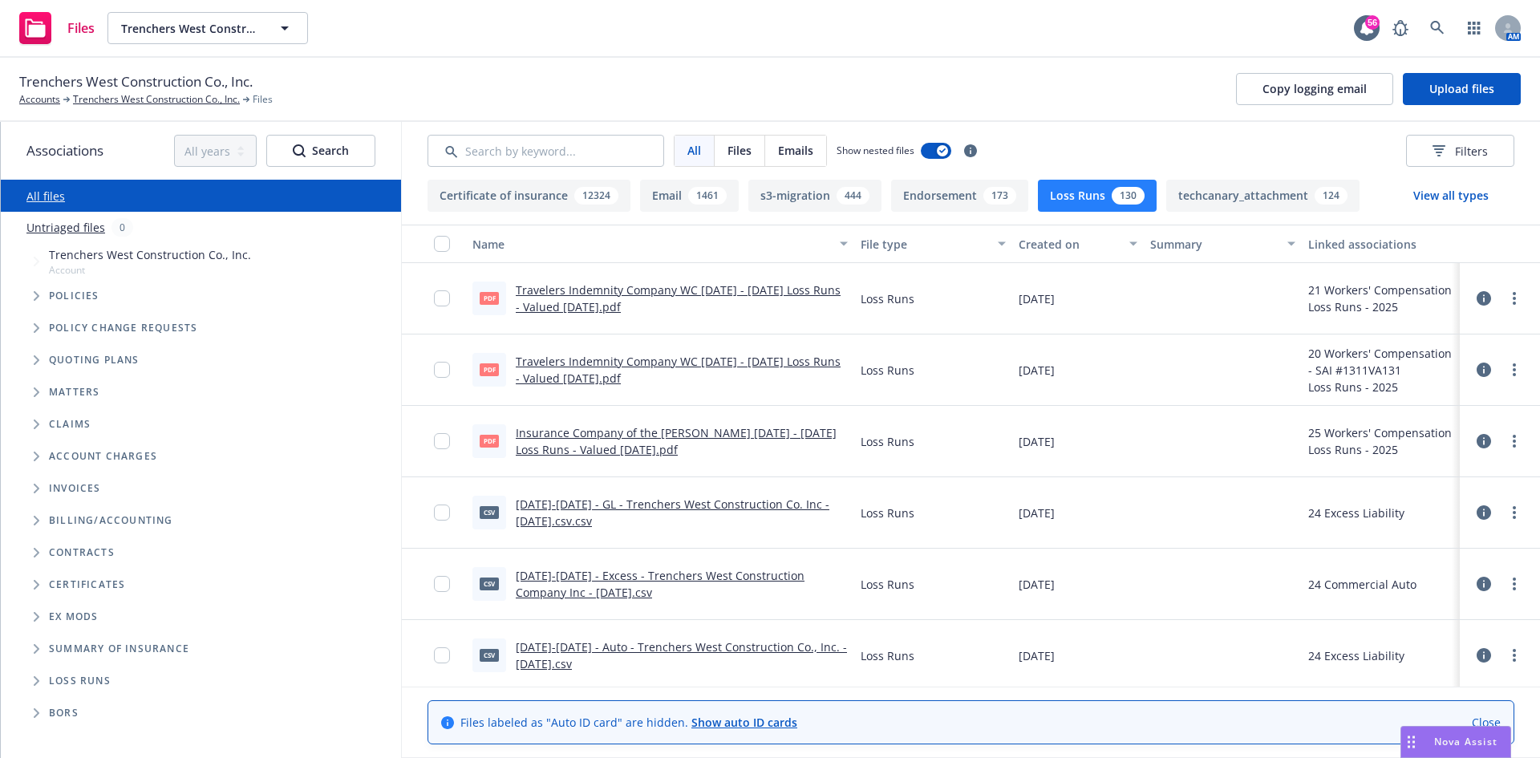
click at [1064, 243] on div "Created on" at bounding box center [1069, 244] width 101 height 17
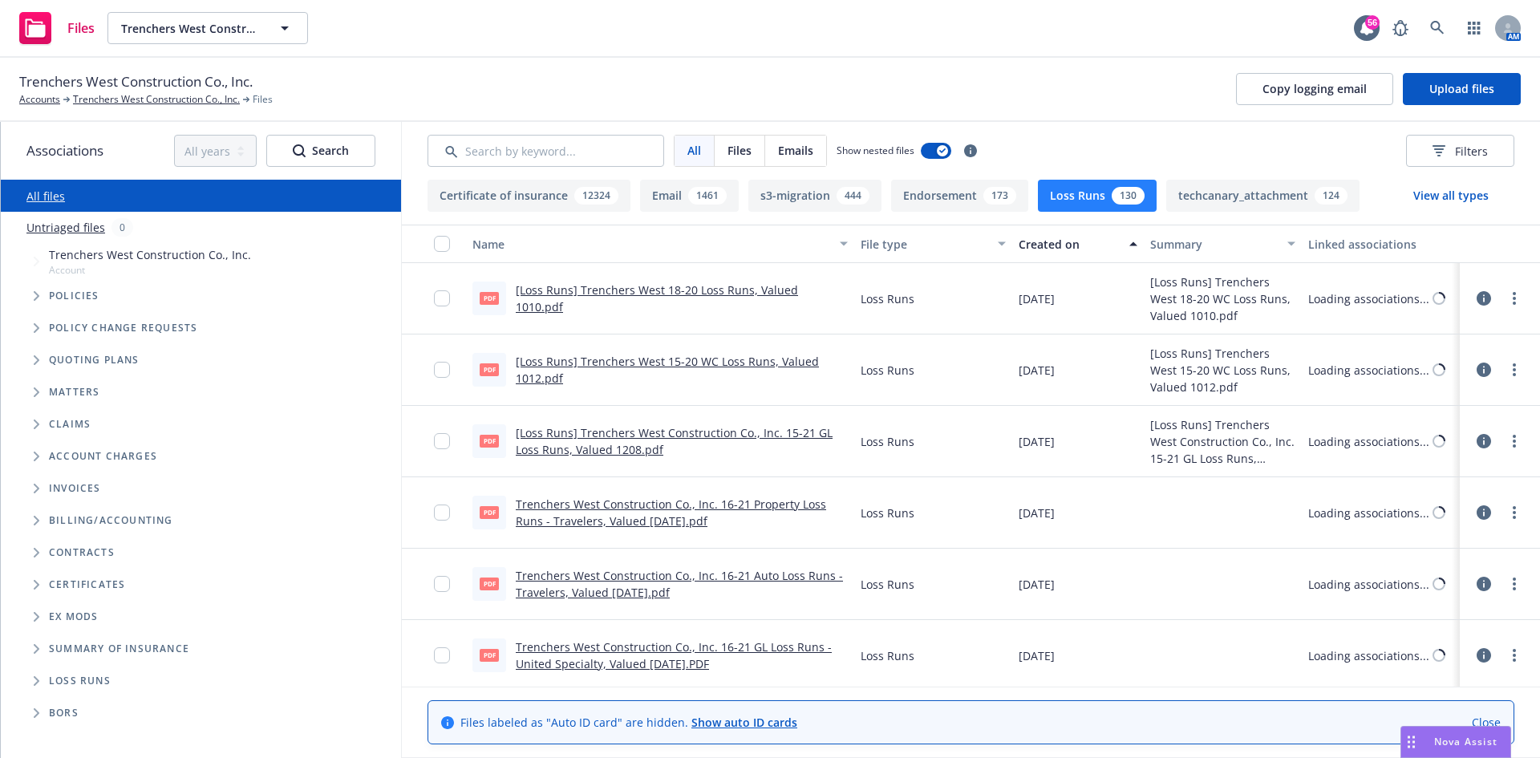
click at [1064, 243] on div "Created on" at bounding box center [1069, 244] width 101 height 17
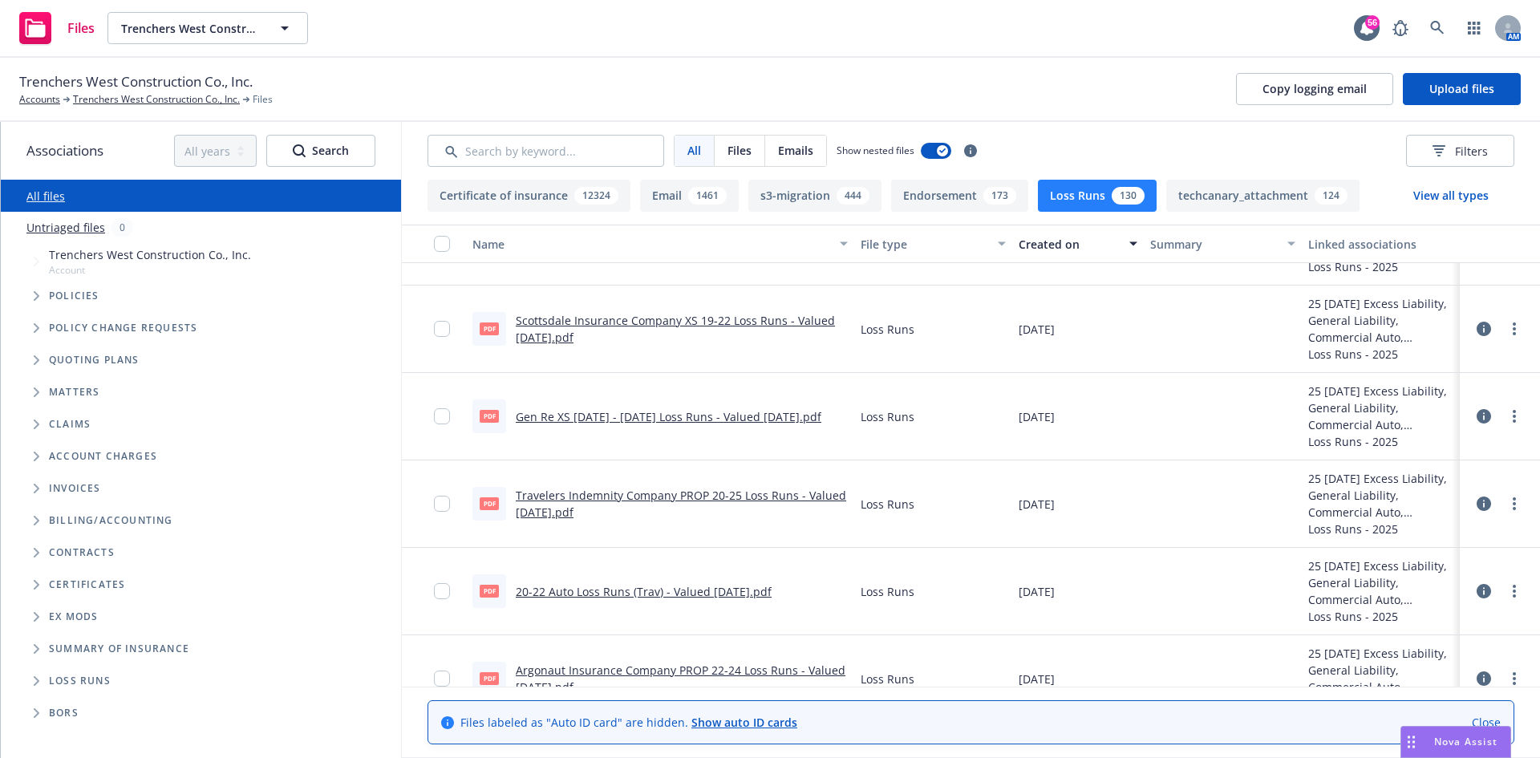
scroll to position [1364, 0]
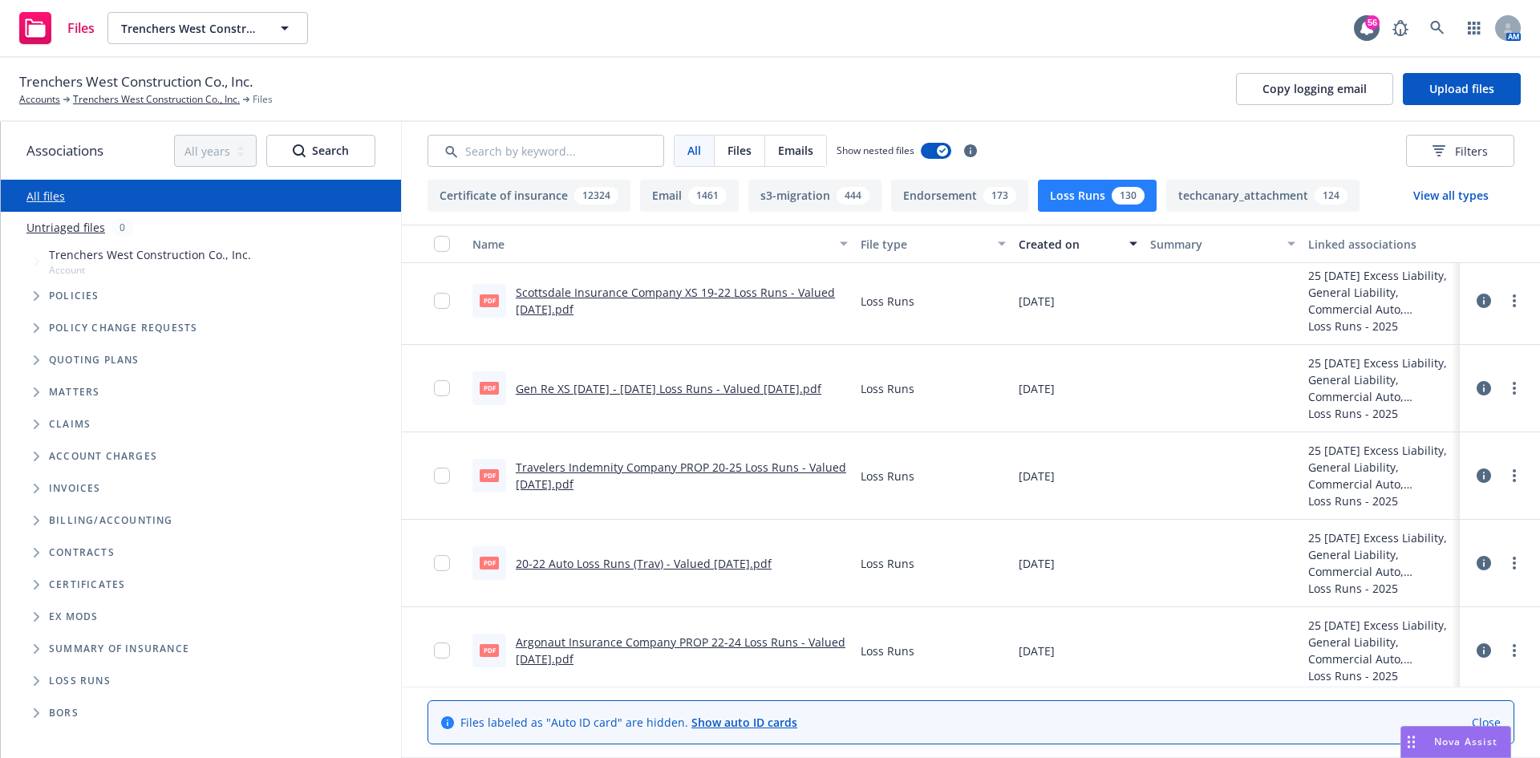
click at [578, 472] on link "Travelers Indemnity Company PROP 20-25 Loss Runs - Valued [DATE].pdf" at bounding box center [681, 476] width 330 height 32
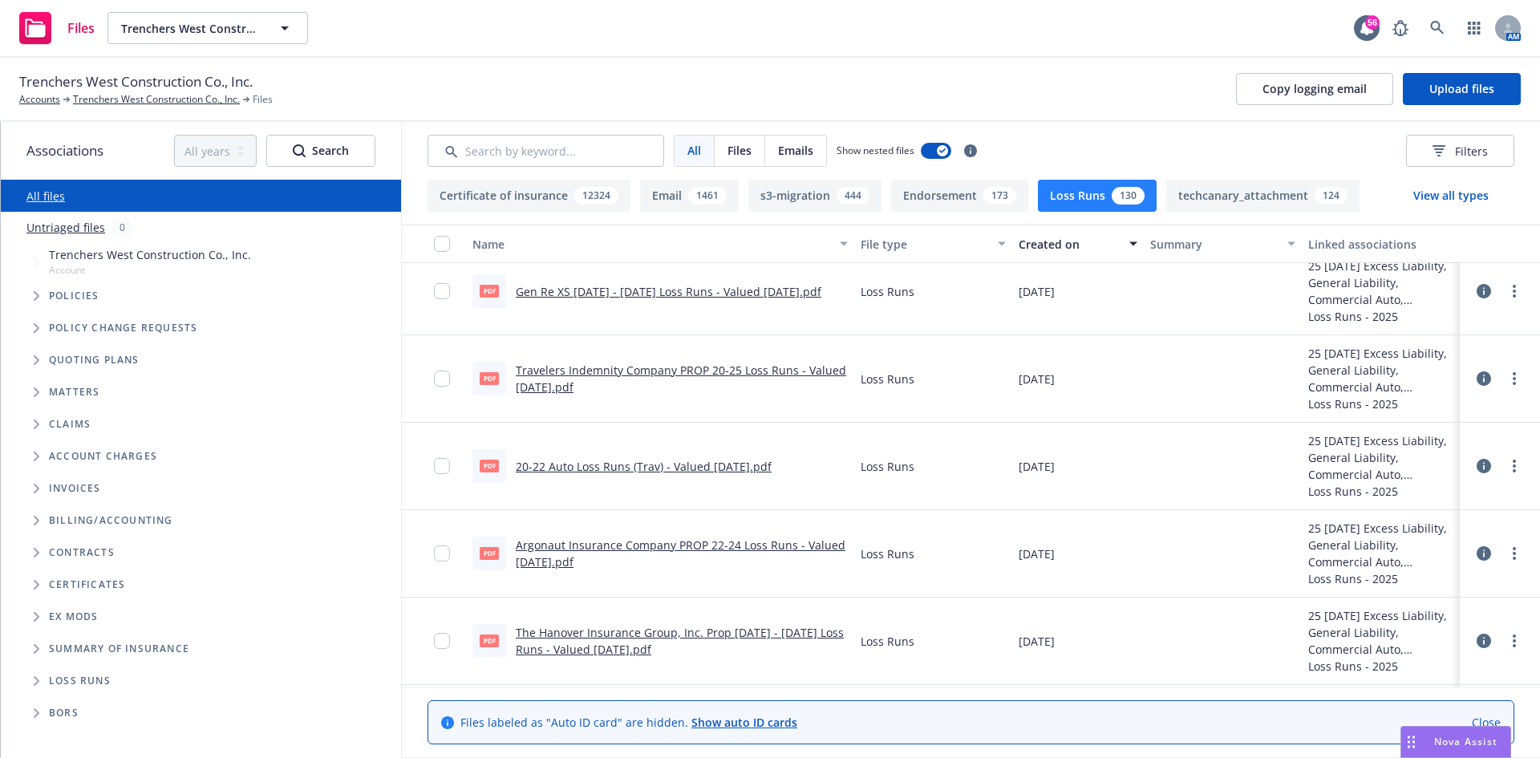
click at [569, 548] on link "Argonaut Insurance Company PROP 22-24 Loss Runs - Valued [DATE].pdf" at bounding box center [681, 553] width 330 height 32
click at [566, 639] on link "The Hanover Insurance Group, Inc. Prop [DATE] - [DATE] Loss Runs - Valued [DATE…" at bounding box center [680, 641] width 328 height 32
click at [1109, 81] on div "Trenchers West Construction Co., Inc. Accounts Trenchers West Construction Co.,…" at bounding box center [770, 88] width 1502 height 35
click at [257, 17] on button "Trenchers West Construction Co., Inc." at bounding box center [207, 28] width 201 height 32
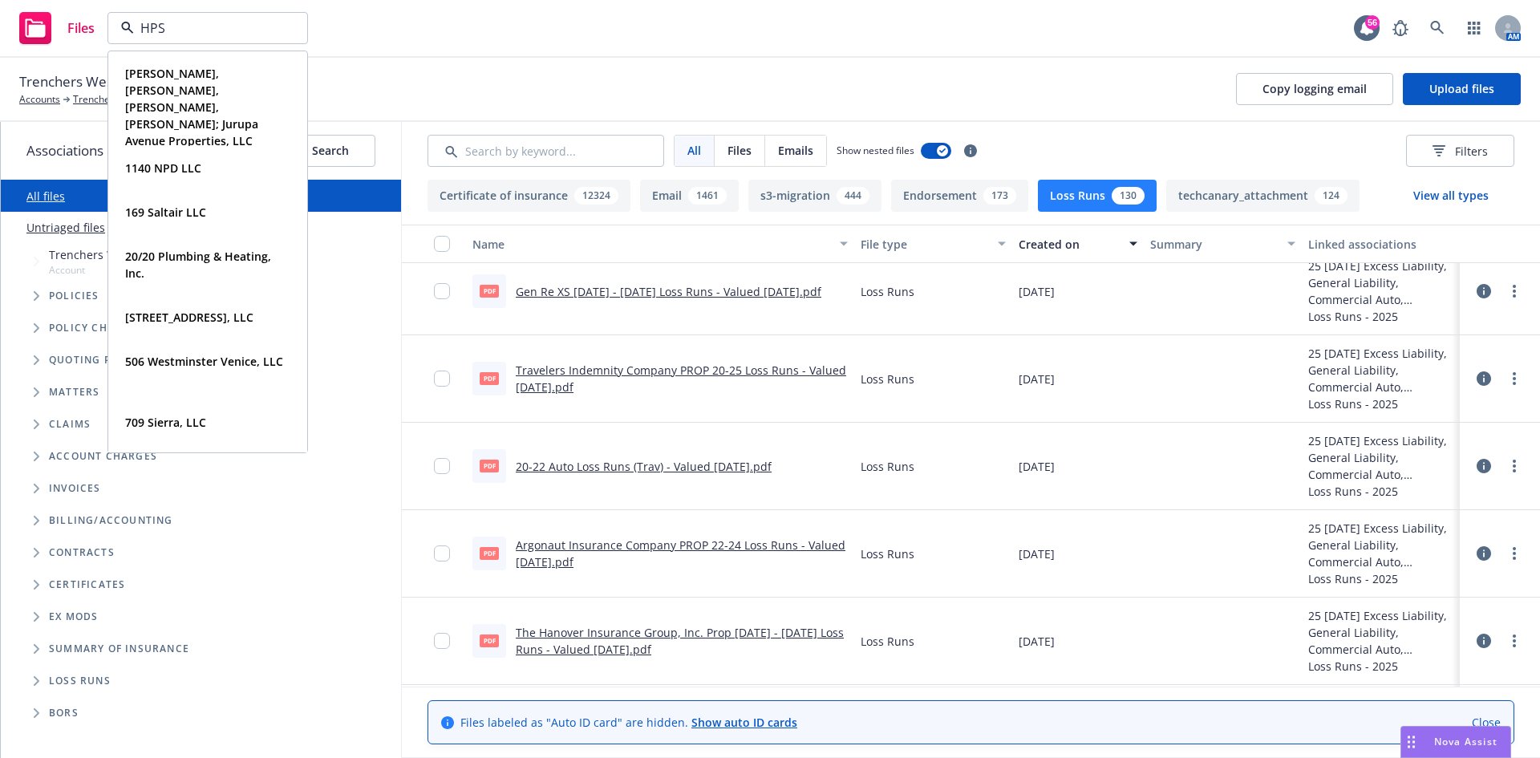
type input "HPS"
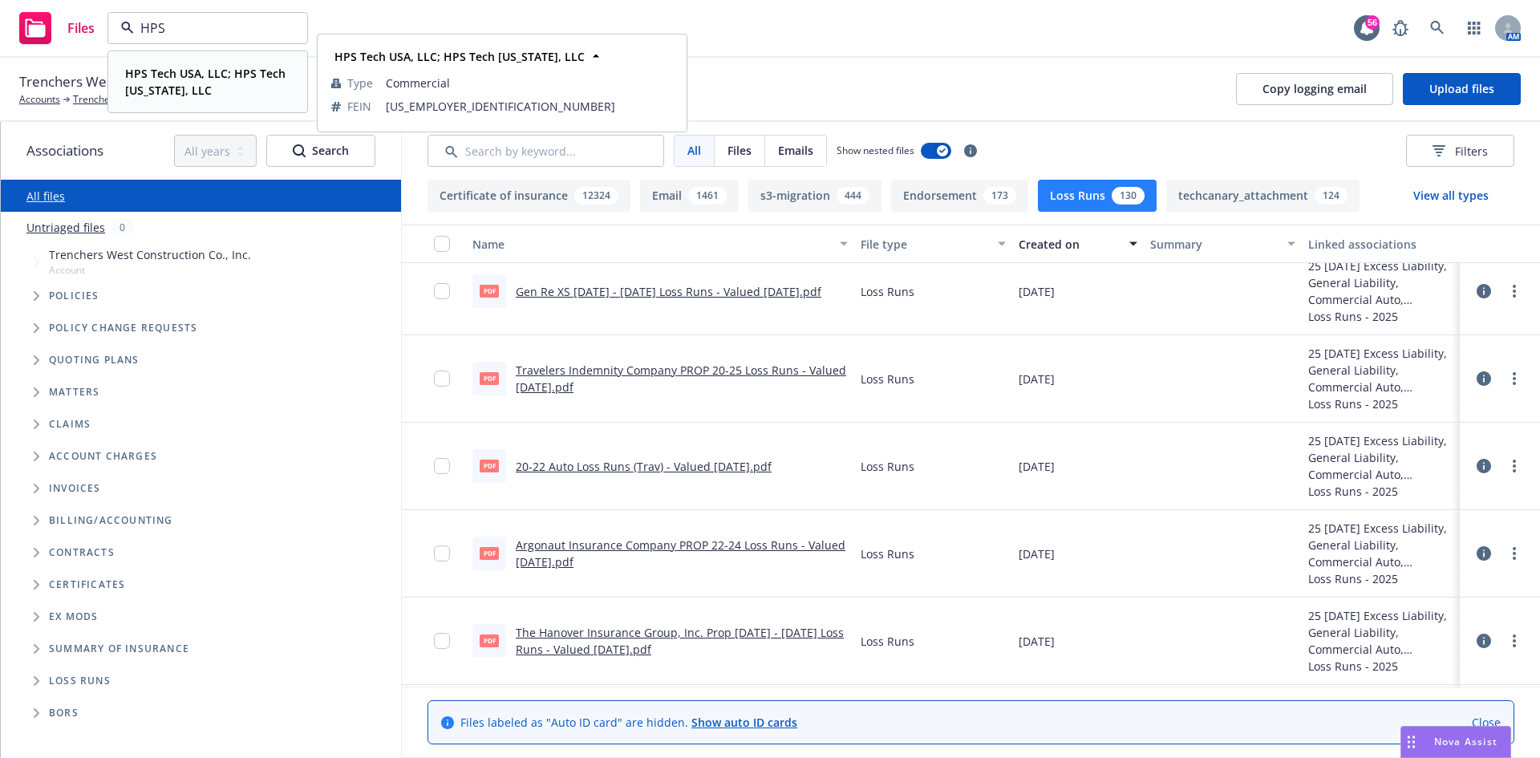
click at [226, 88] on span "HPS Tech USA, LLC; HPS Tech [US_STATE], LLC" at bounding box center [206, 82] width 162 height 34
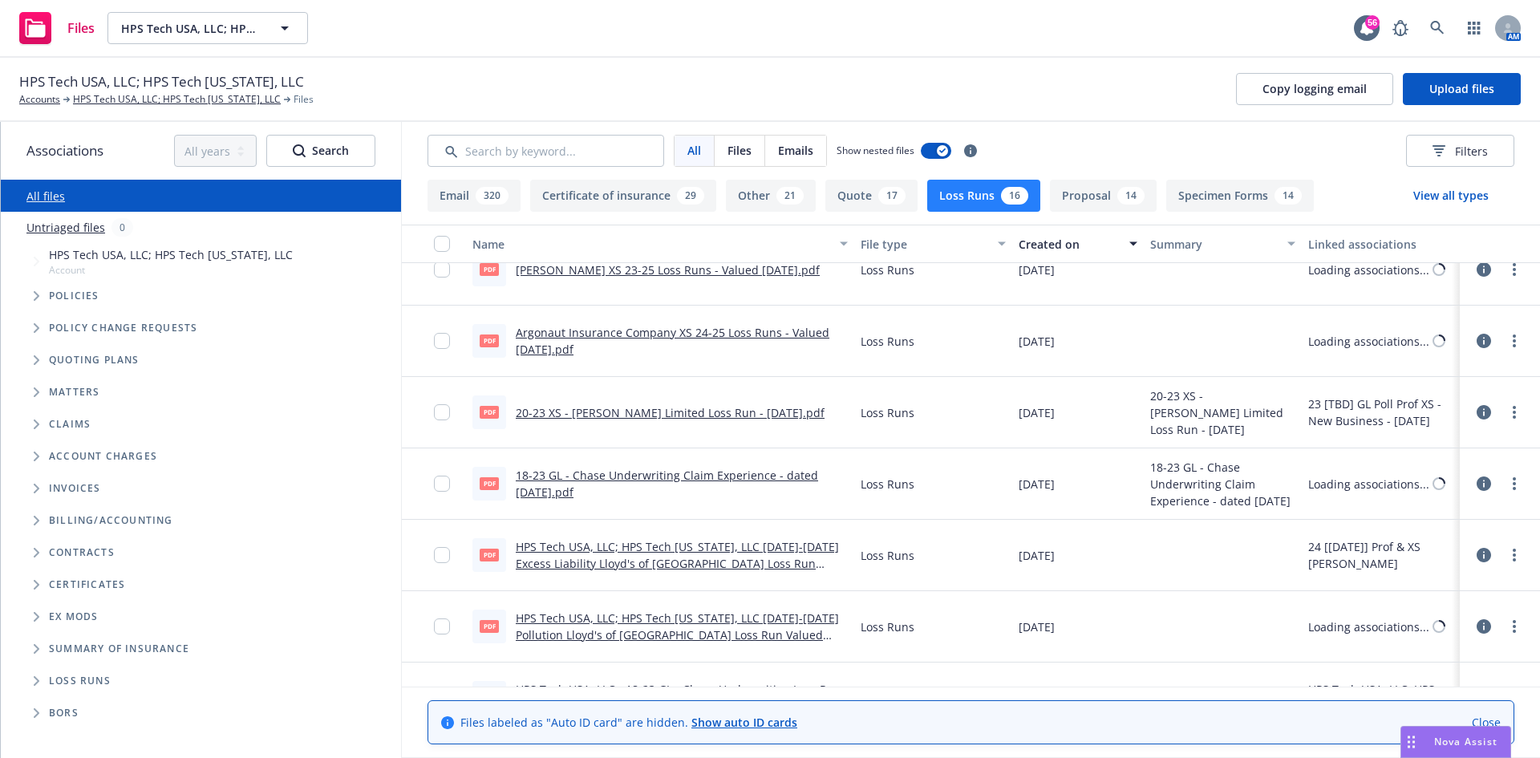
scroll to position [231, 0]
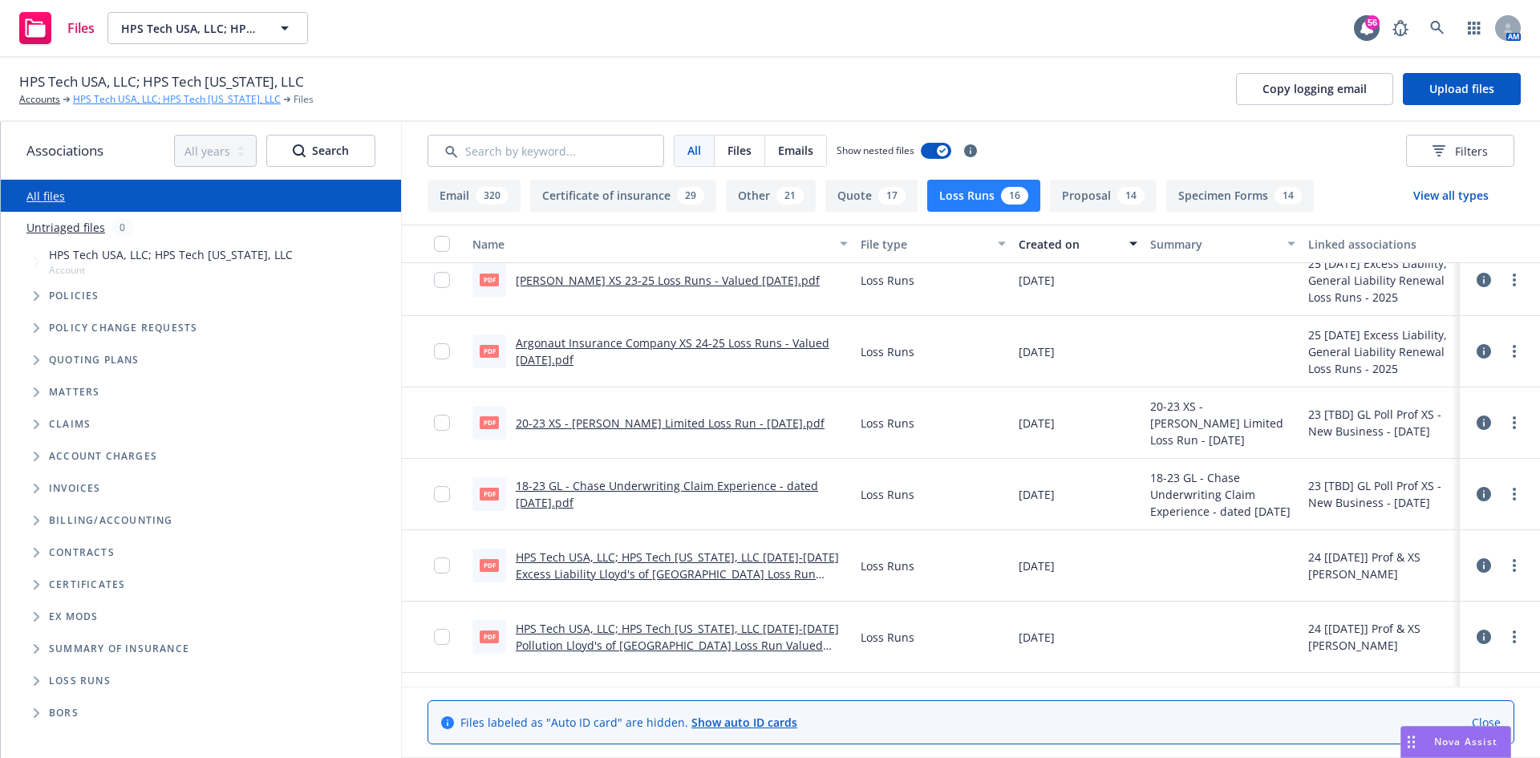
click at [161, 98] on link "HPS Tech USA, LLC; HPS Tech [US_STATE], LLC" at bounding box center [177, 99] width 208 height 14
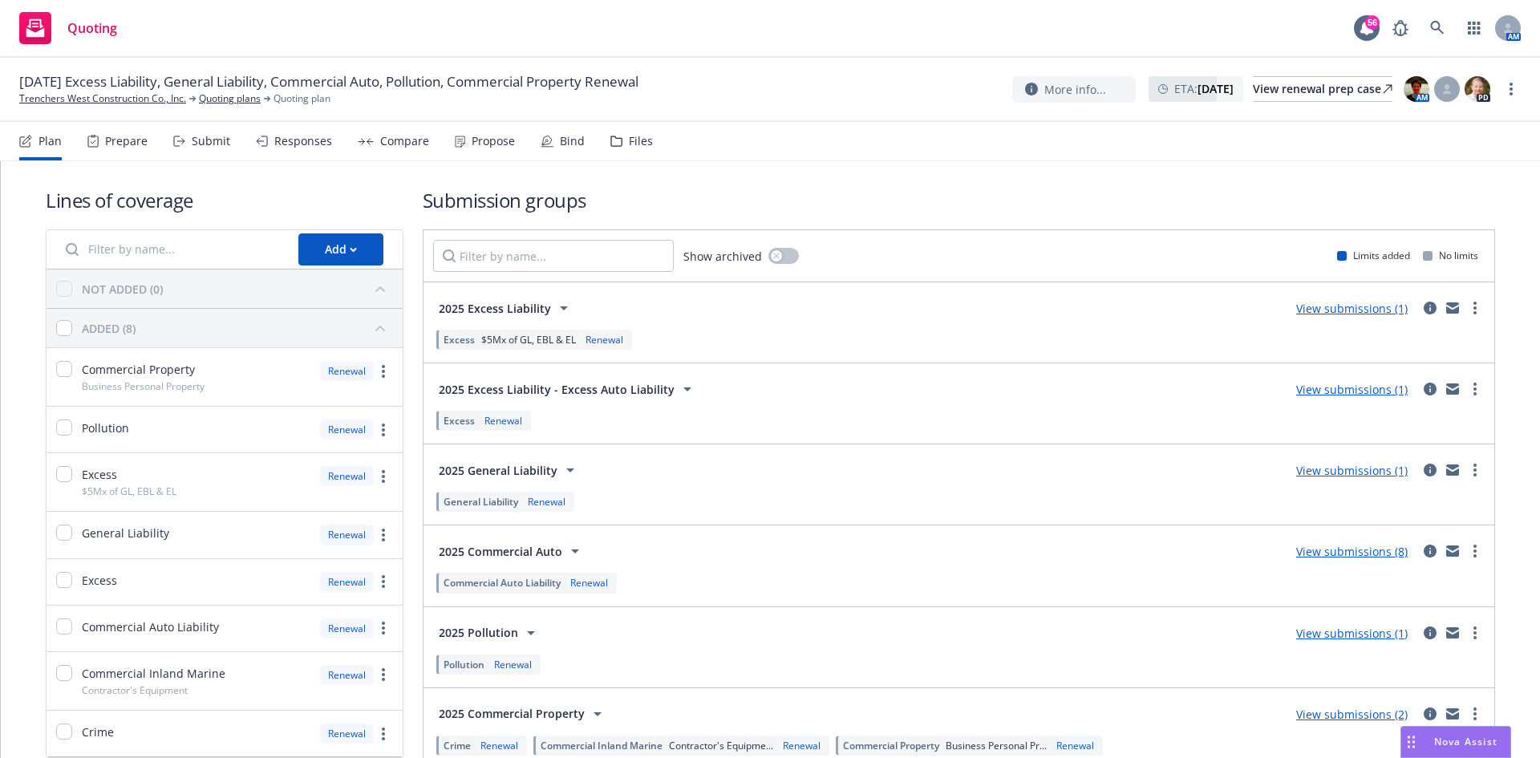
scroll to position [82, 0]
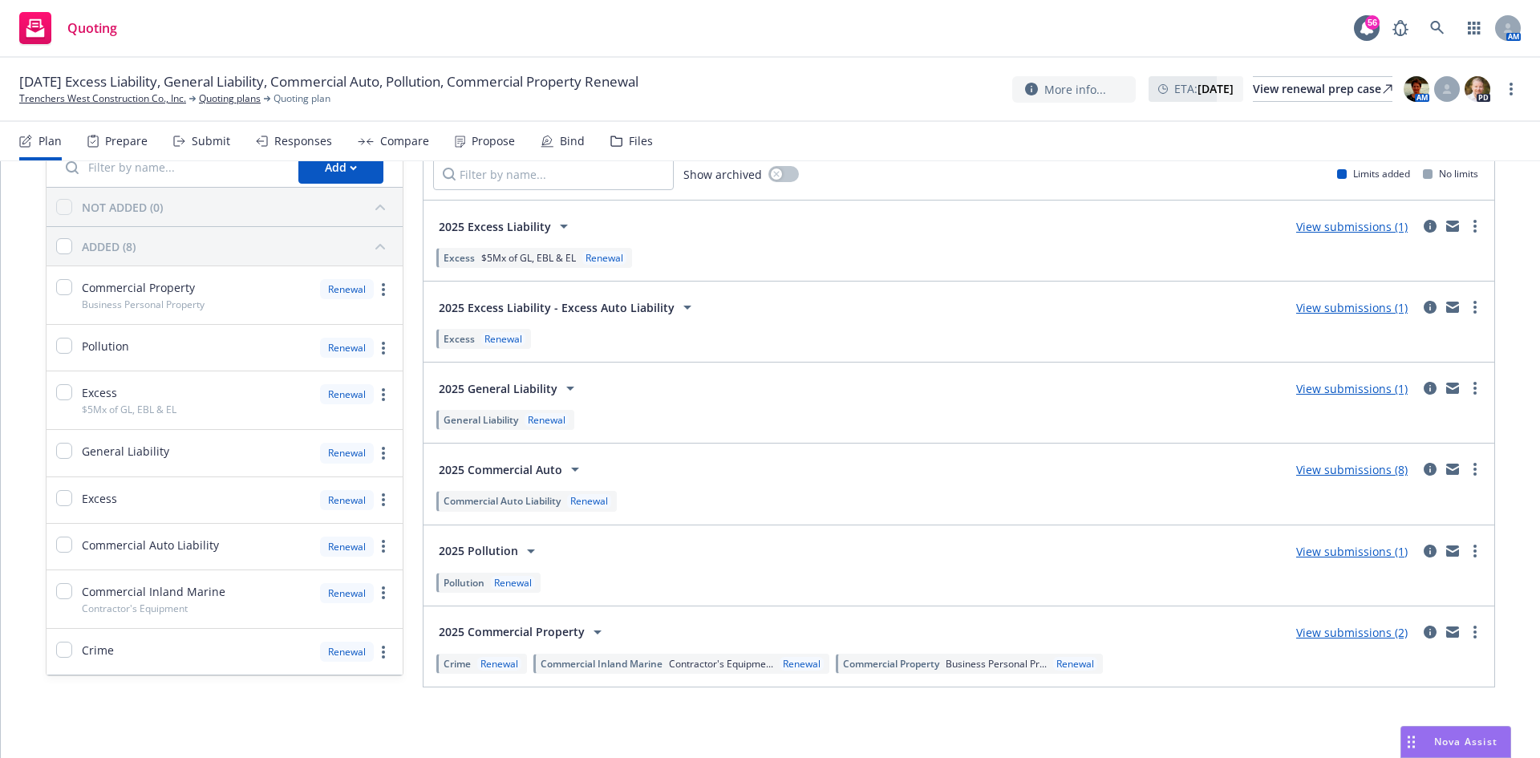
click at [1349, 633] on link "View submissions (2)" at bounding box center [1351, 632] width 111 height 15
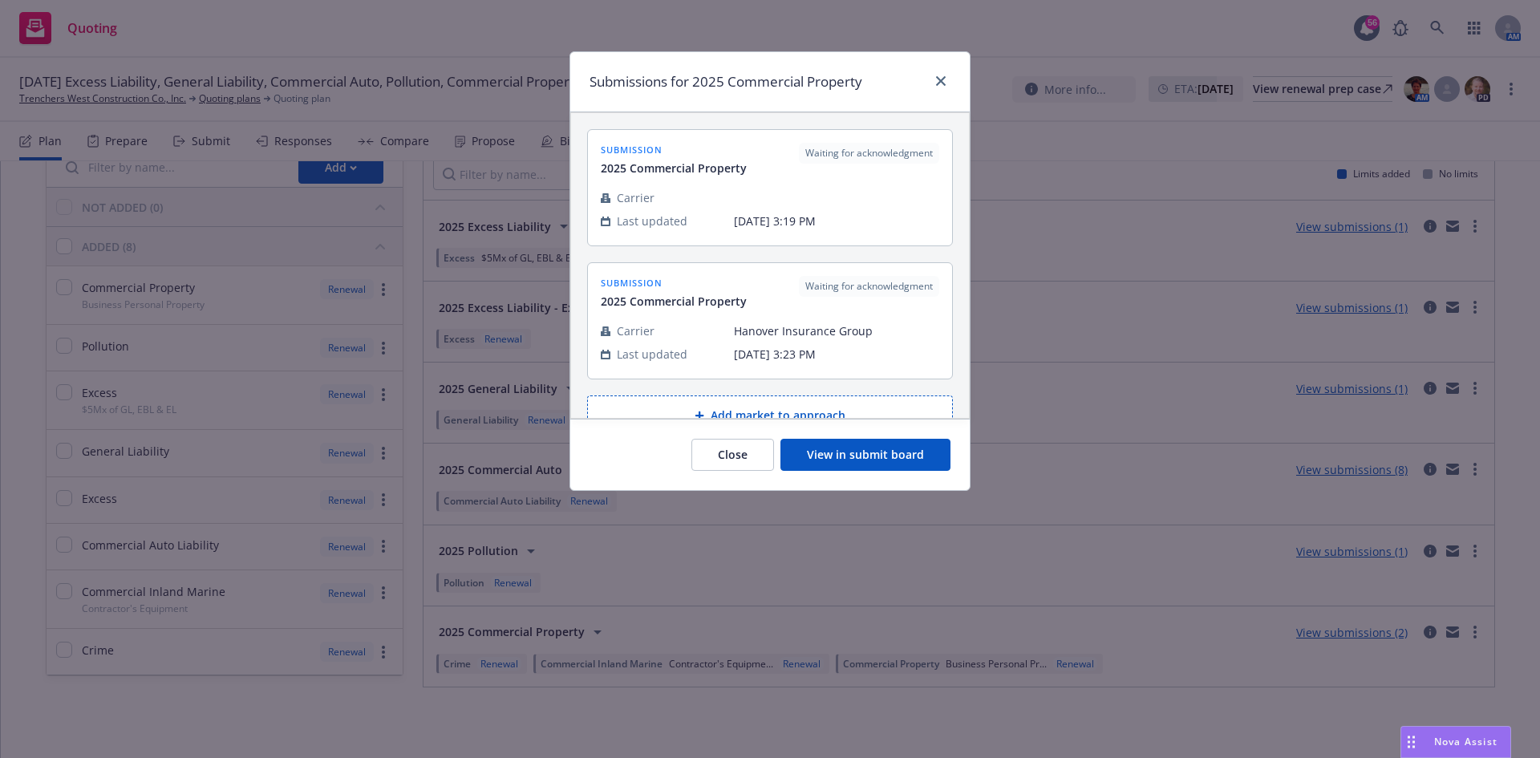
click at [883, 452] on button "View in submit board" at bounding box center [865, 455] width 170 height 32
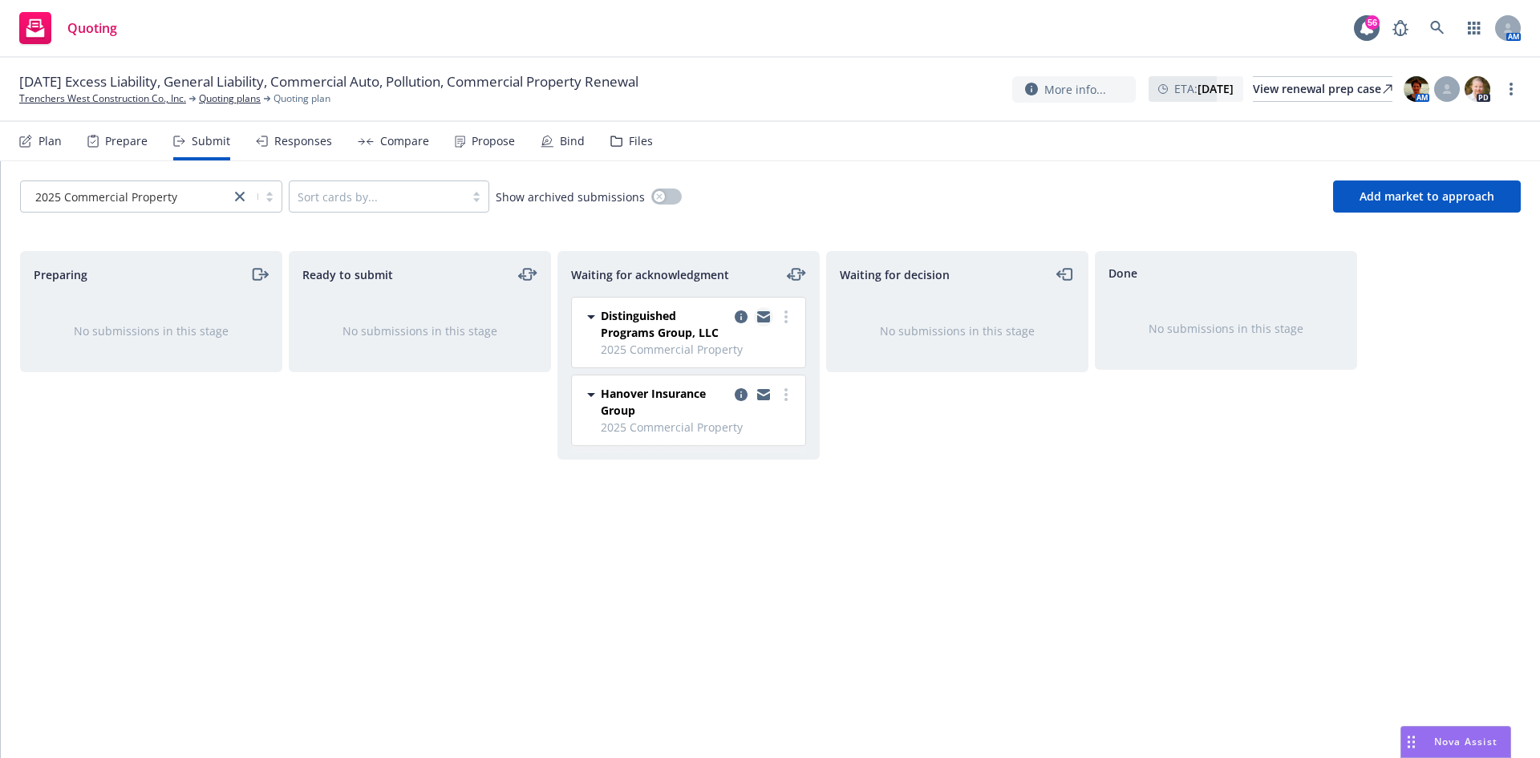
click at [768, 317] on icon "copy logging email" at bounding box center [763, 318] width 13 height 7
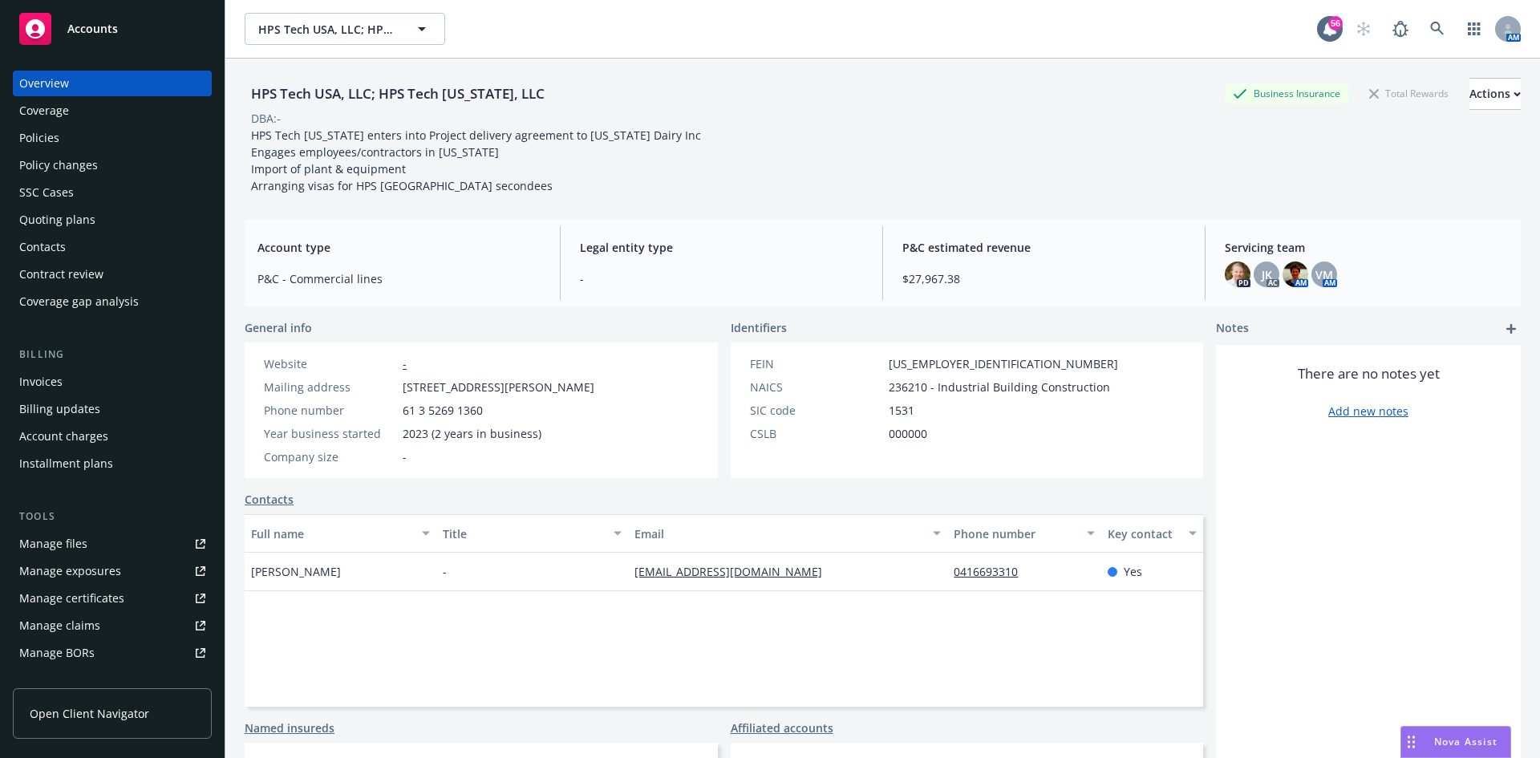
click at [283, 505] on link "Contacts" at bounding box center [269, 499] width 49 height 17
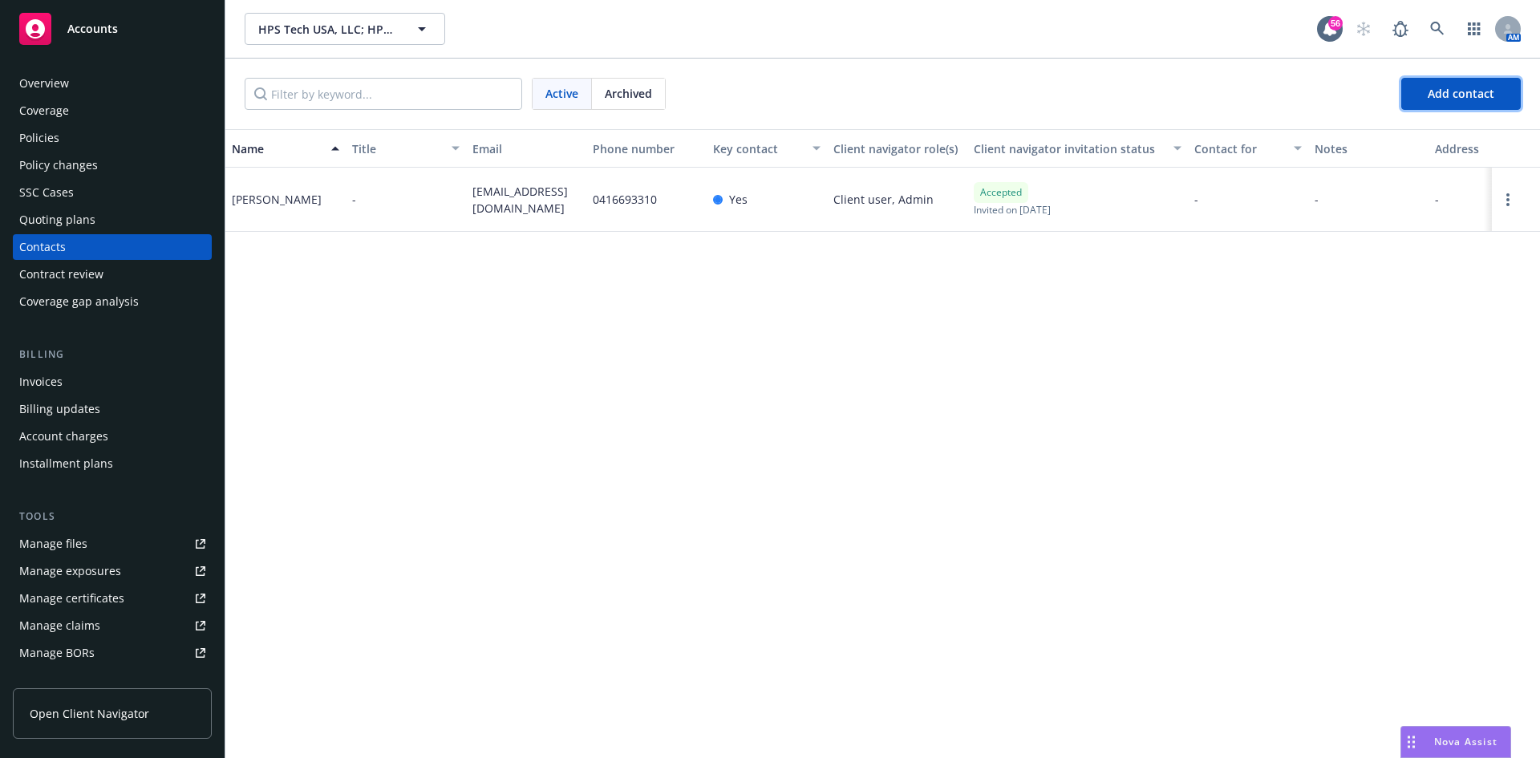
click at [1446, 91] on span "Add contact" at bounding box center [1461, 93] width 67 height 15
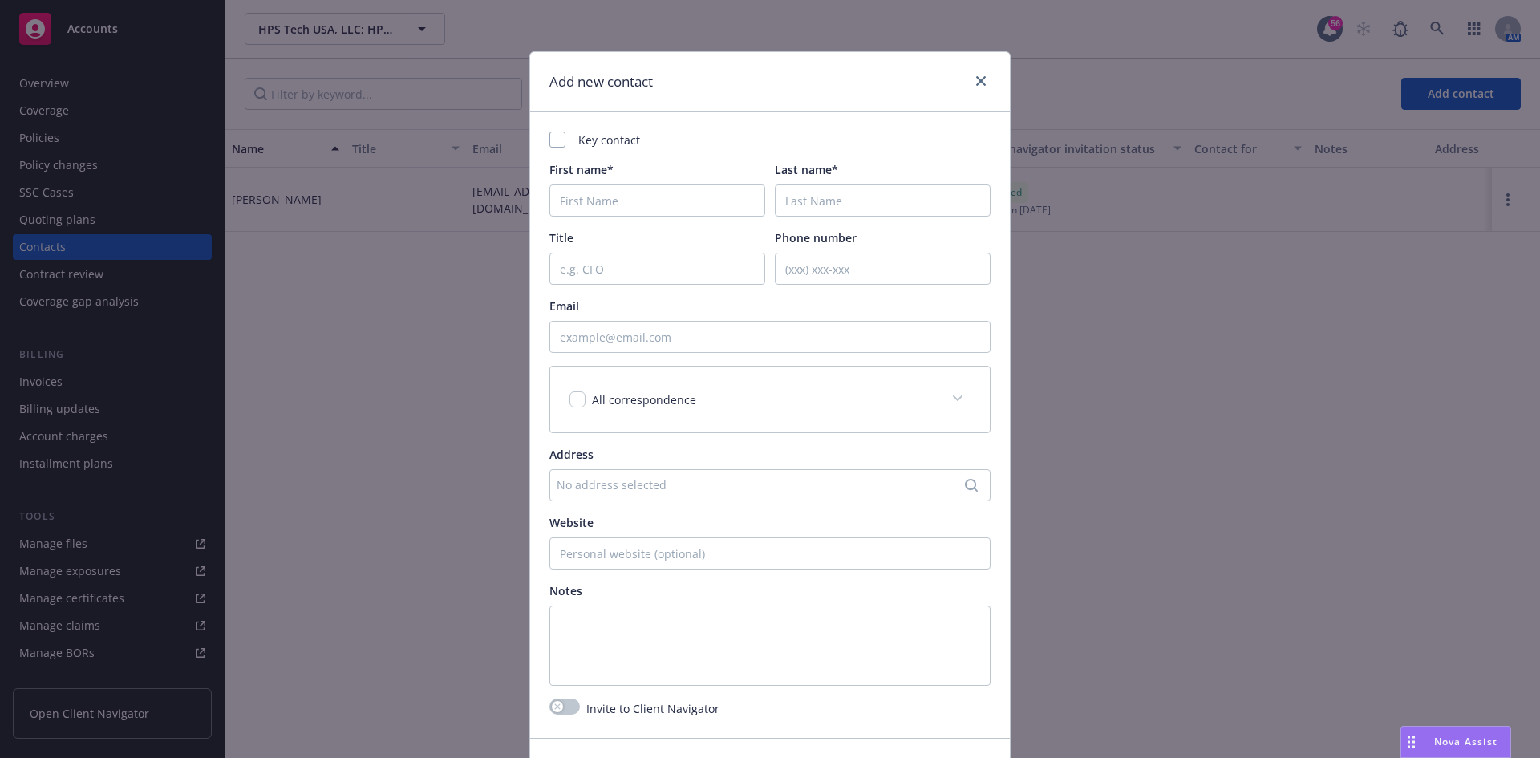
click at [618, 186] on div "First name*" at bounding box center [657, 188] width 216 height 55
click at [619, 196] on input "First name*" at bounding box center [657, 200] width 216 height 32
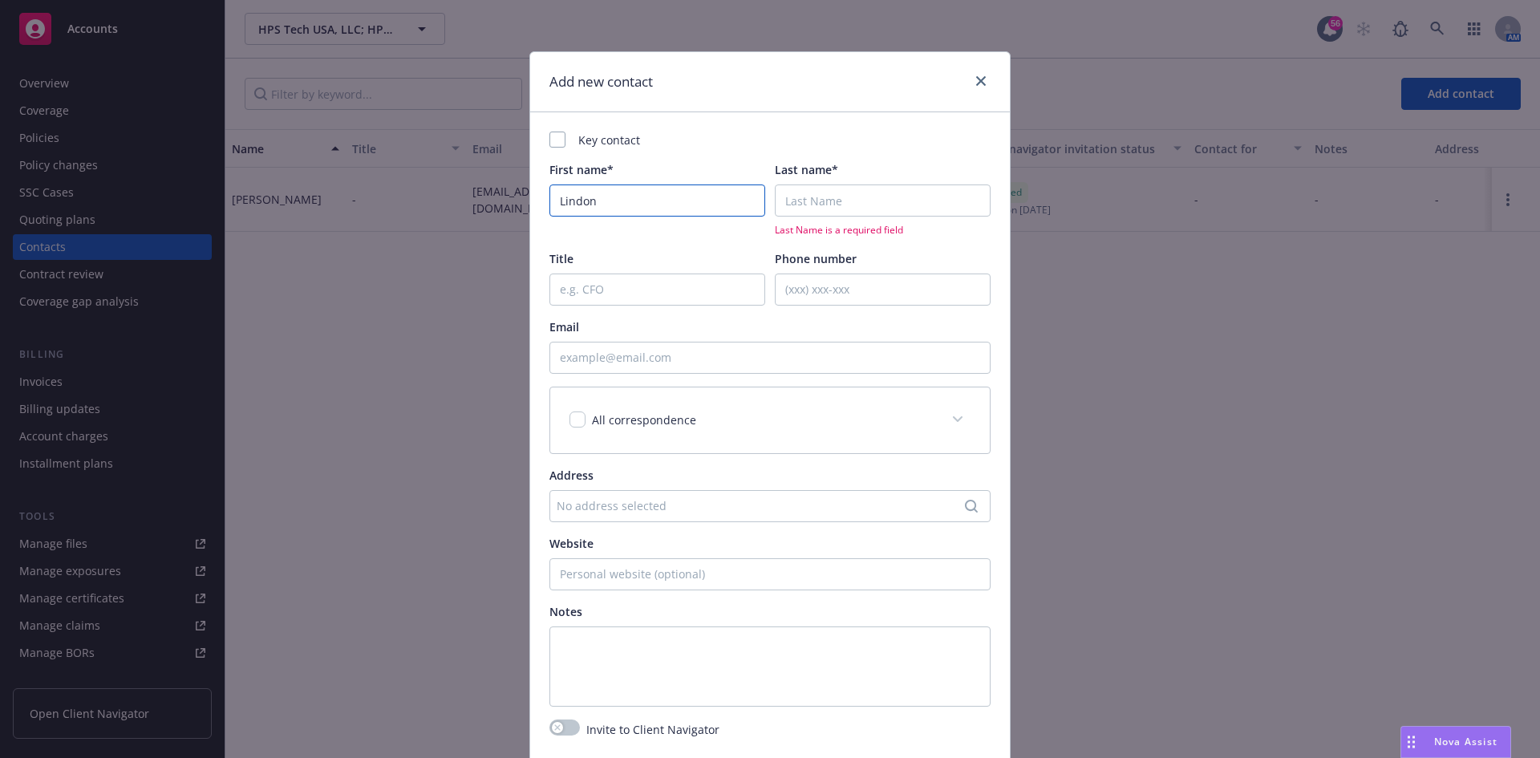
type input "Lindon"
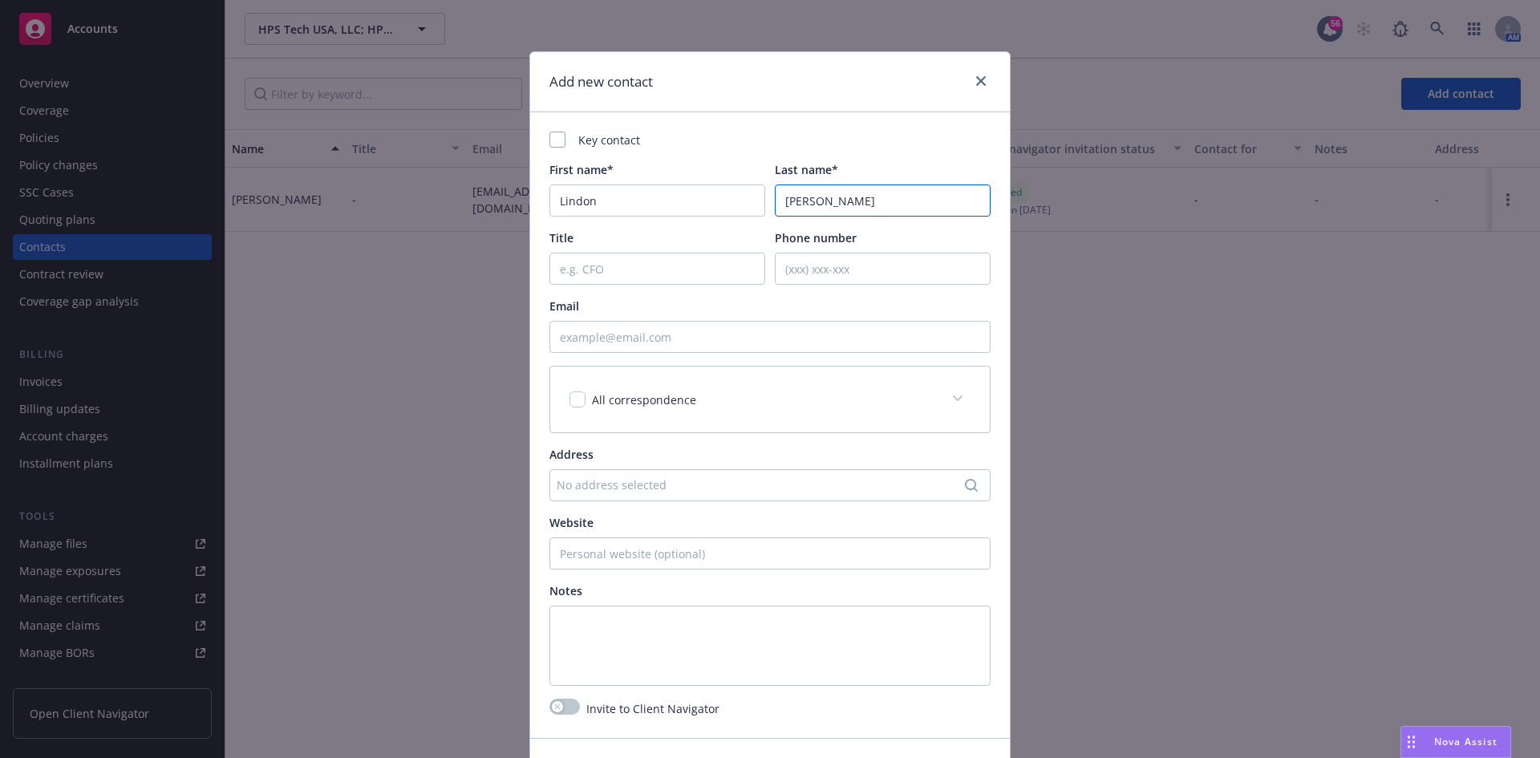
type input "[PERSON_NAME]"
paste input "[EMAIL_ADDRESS][DOMAIN_NAME]"
type input "[EMAIL_ADDRESS][DOMAIN_NAME]"
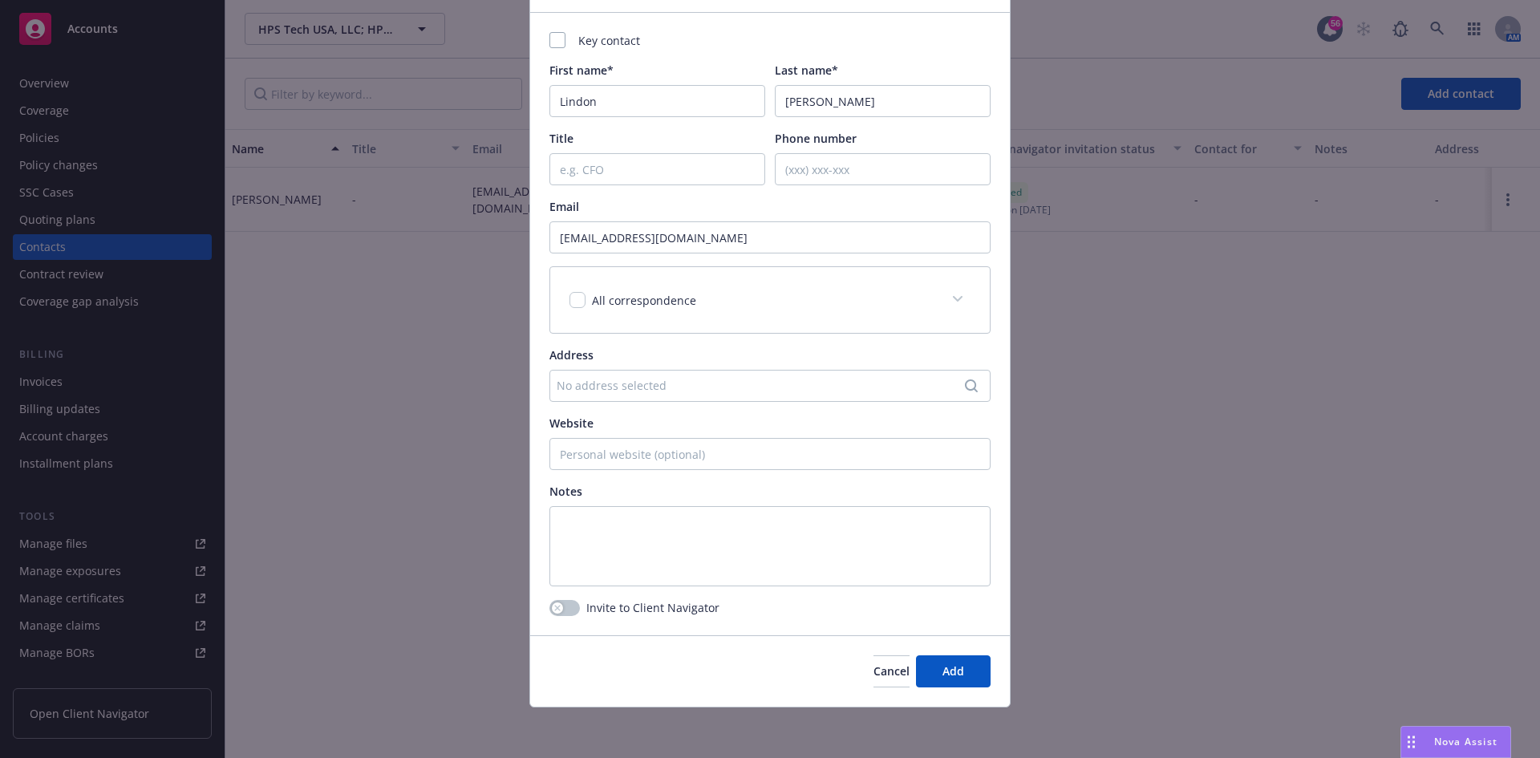
scroll to position [100, 0]
click at [946, 675] on span "Add" at bounding box center [954, 670] width 22 height 15
